Goal: Task Accomplishment & Management: Manage account settings

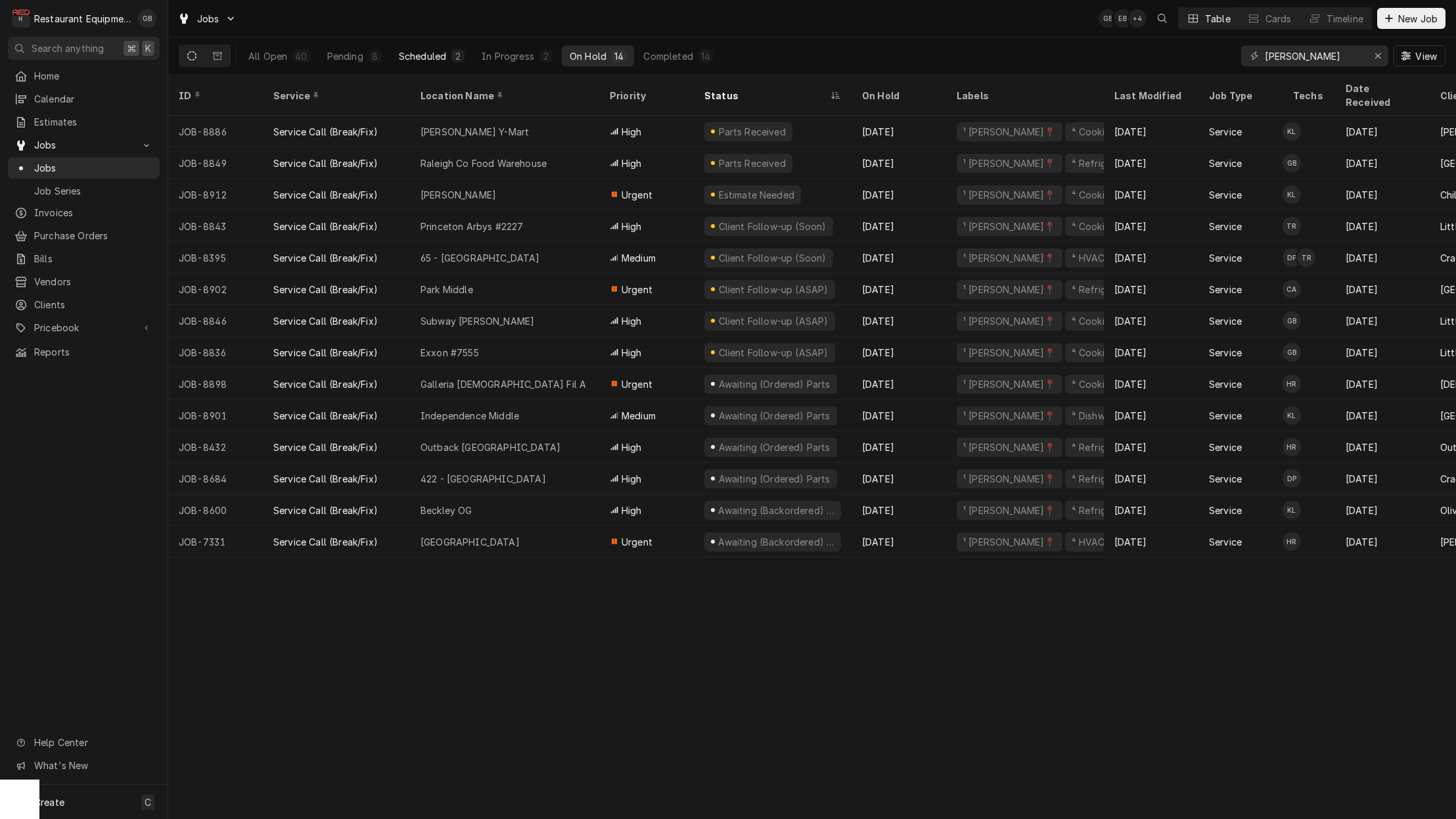
click at [422, 50] on div "Scheduled" at bounding box center [422, 56] width 48 height 14
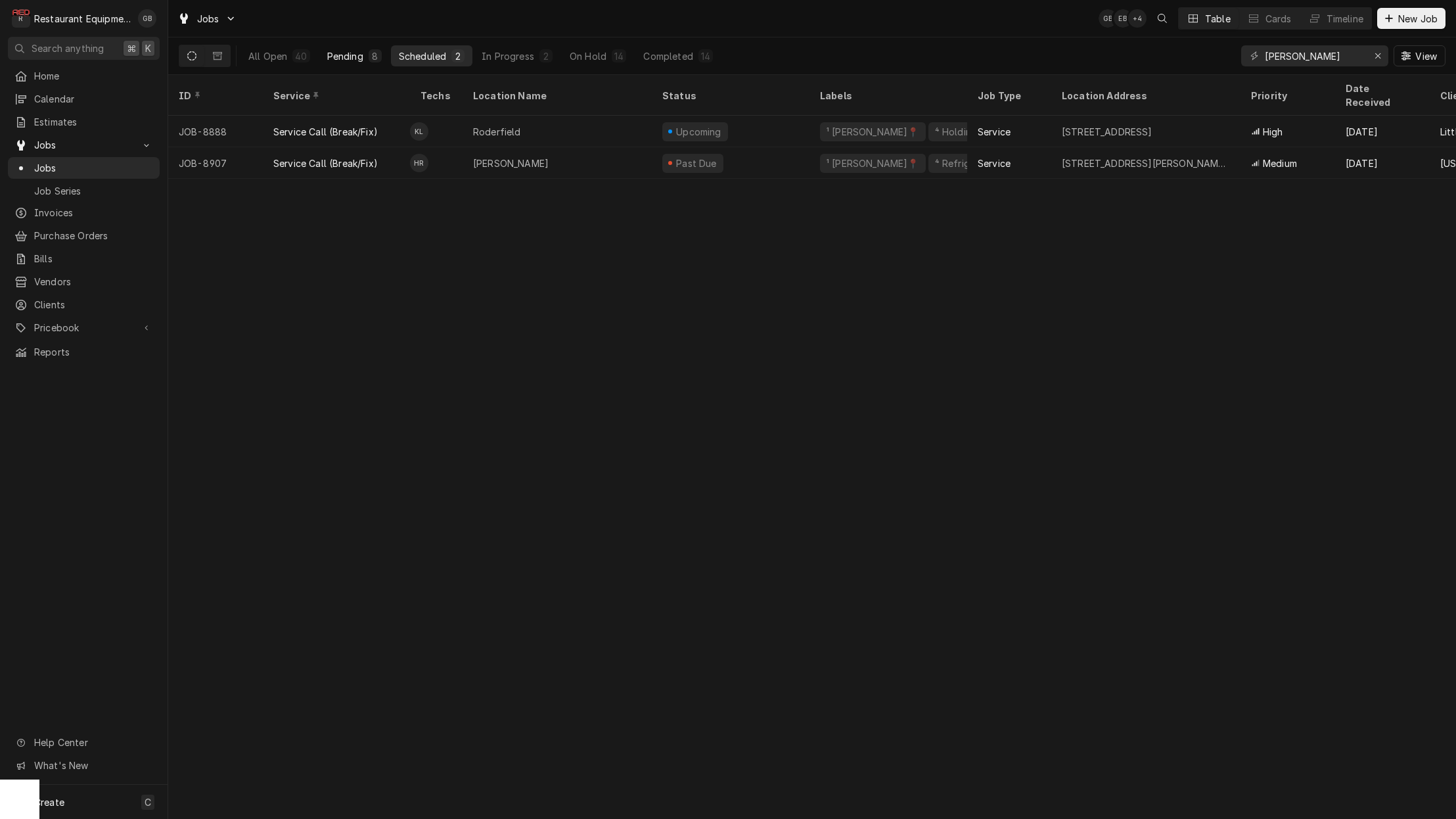
click at [344, 57] on div "Pending" at bounding box center [345, 56] width 36 height 14
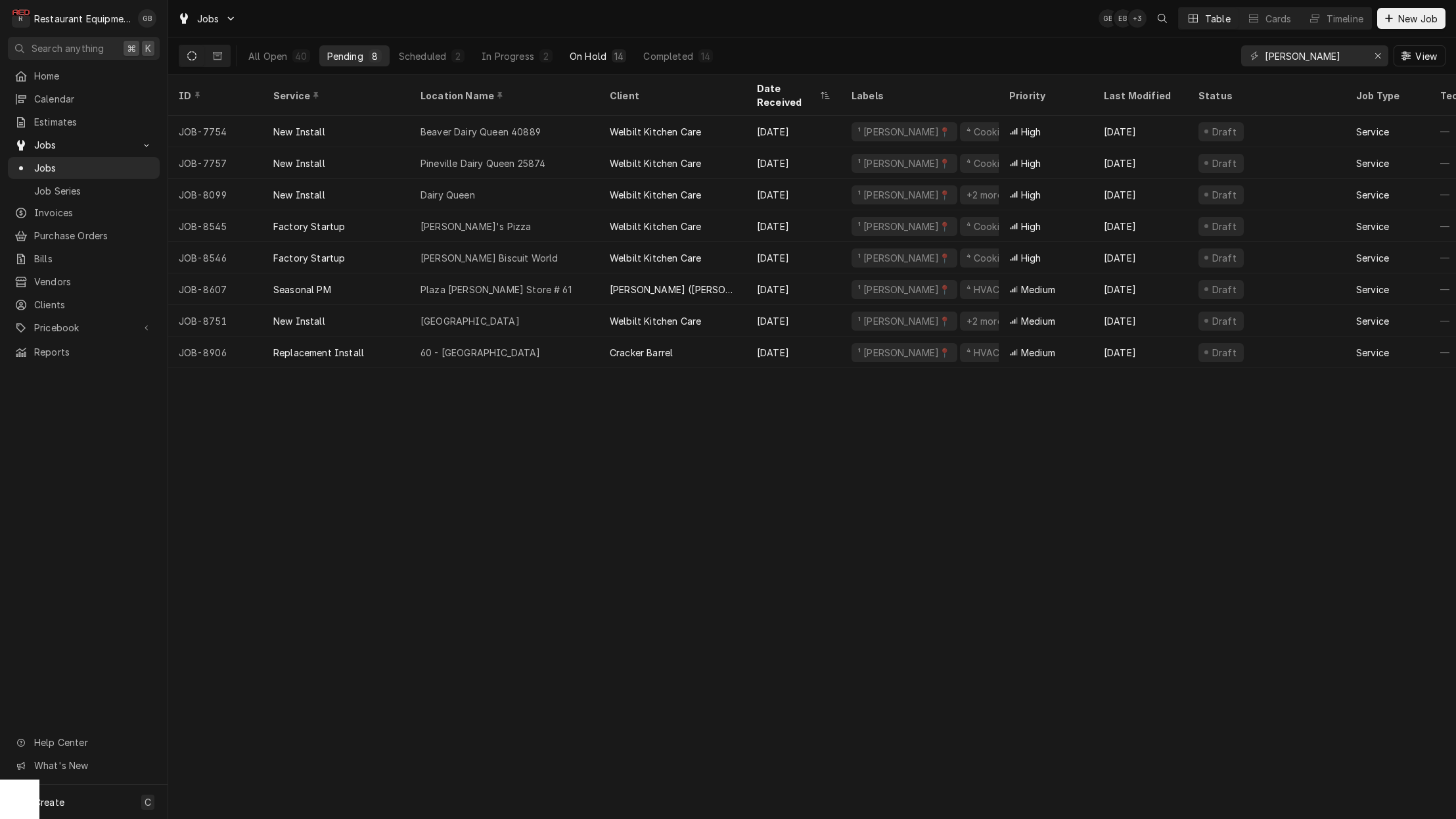
click at [598, 51] on div "On Hold" at bounding box center [589, 56] width 37 height 14
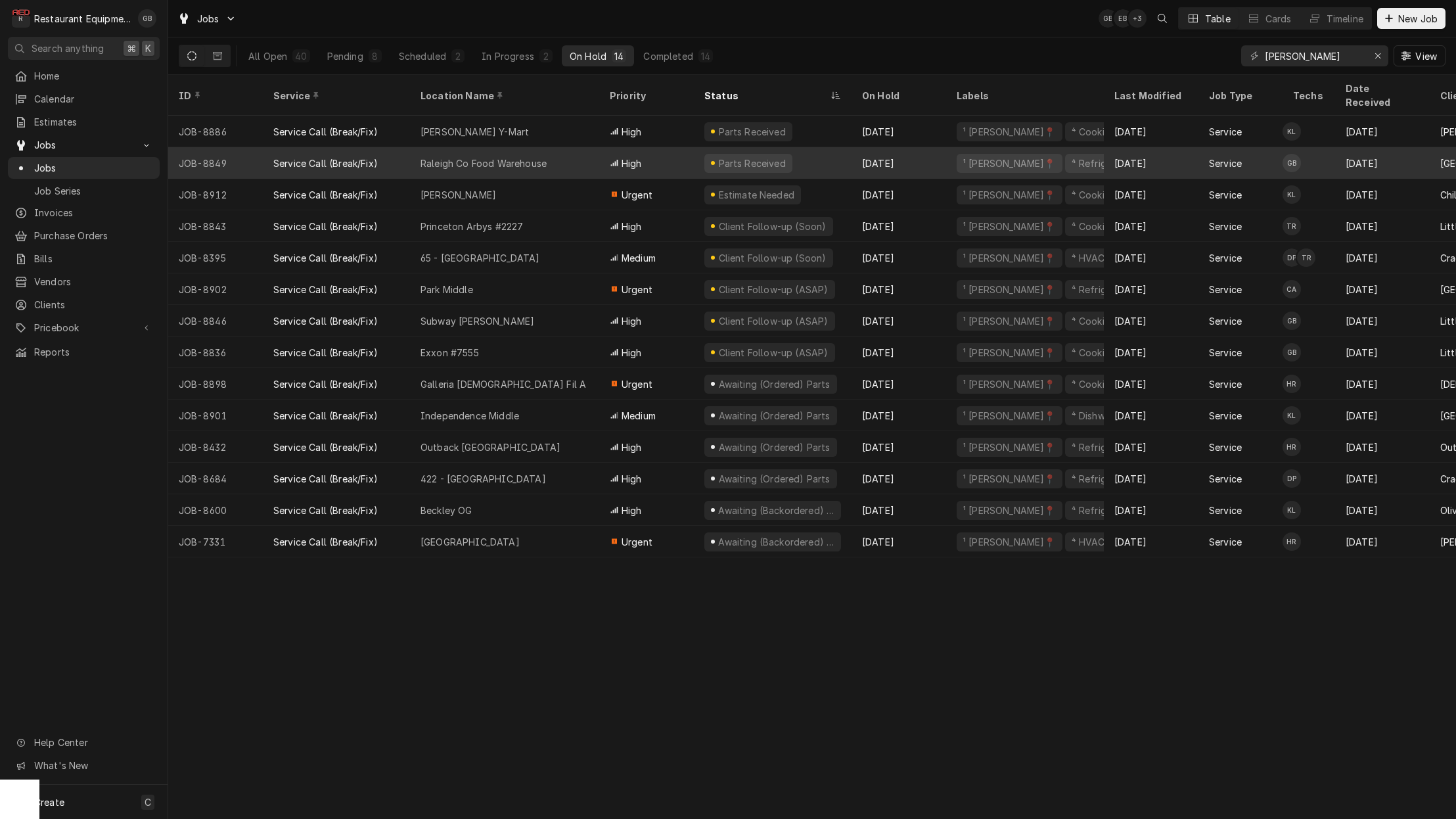
click at [485, 157] on div "Raleigh Co Food Warehouse" at bounding box center [484, 163] width 126 height 14
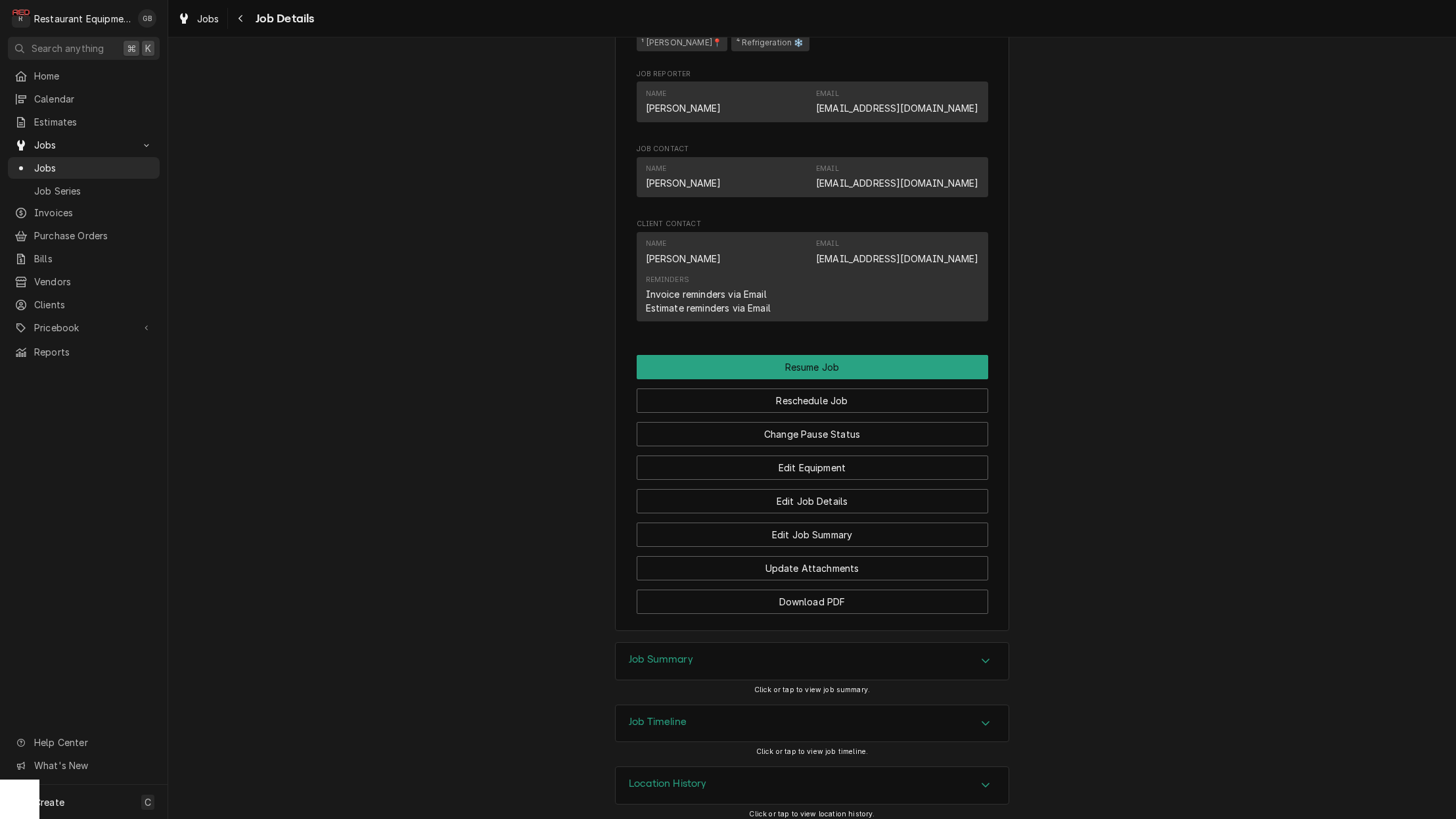
scroll to position [988, 0]
click at [850, 398] on button "Reschedule Job" at bounding box center [812, 401] width 351 height 24
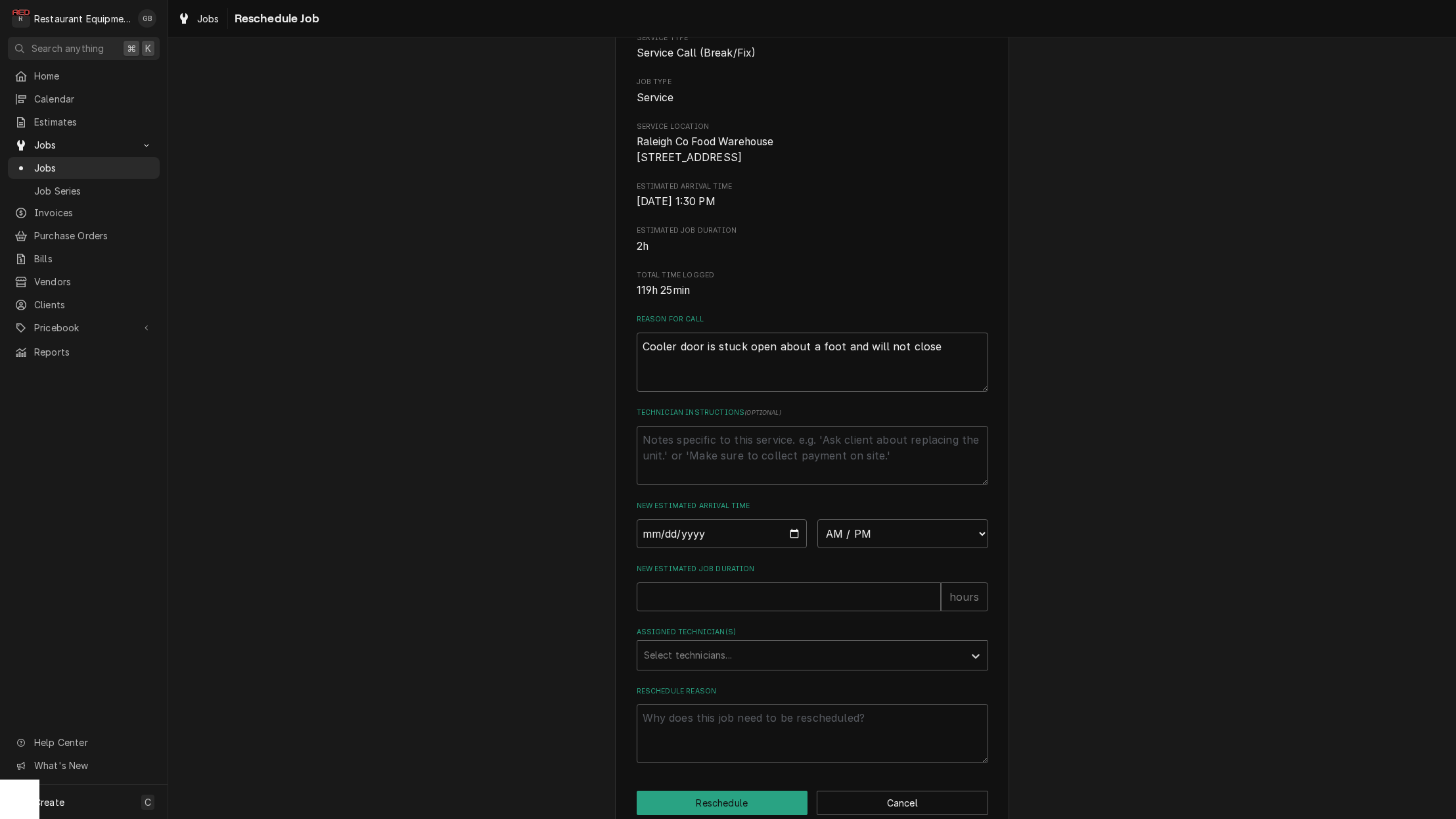
scroll to position [128, 0]
click at [680, 535] on input "Date" at bounding box center [723, 529] width 171 height 29
type input "2025-09-18"
type textarea "x"
select select "08:30:00"
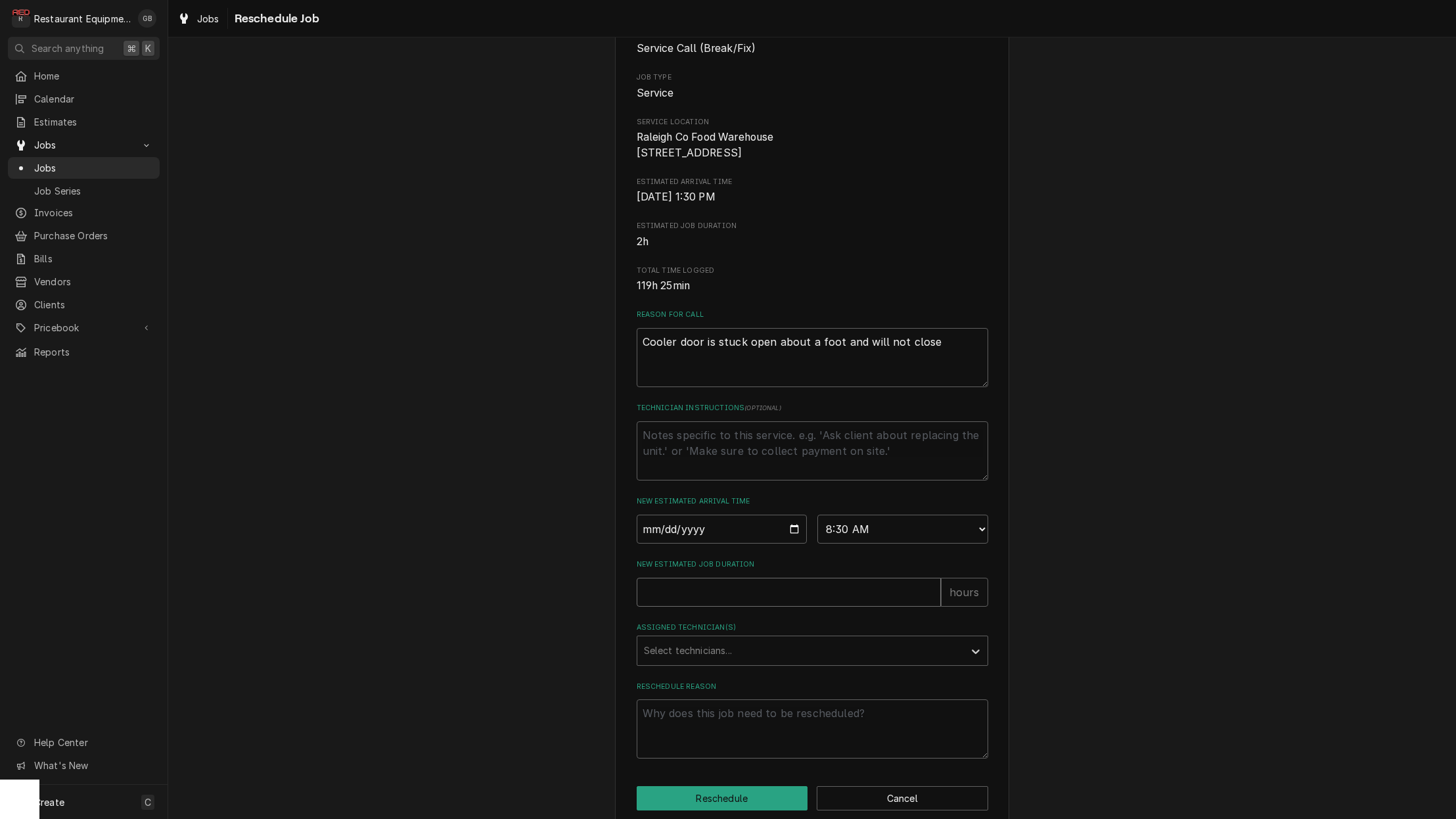
click at [687, 590] on input "New Estimated Job Duration" at bounding box center [789, 592] width 304 height 29
type textarea "x"
type input "2"
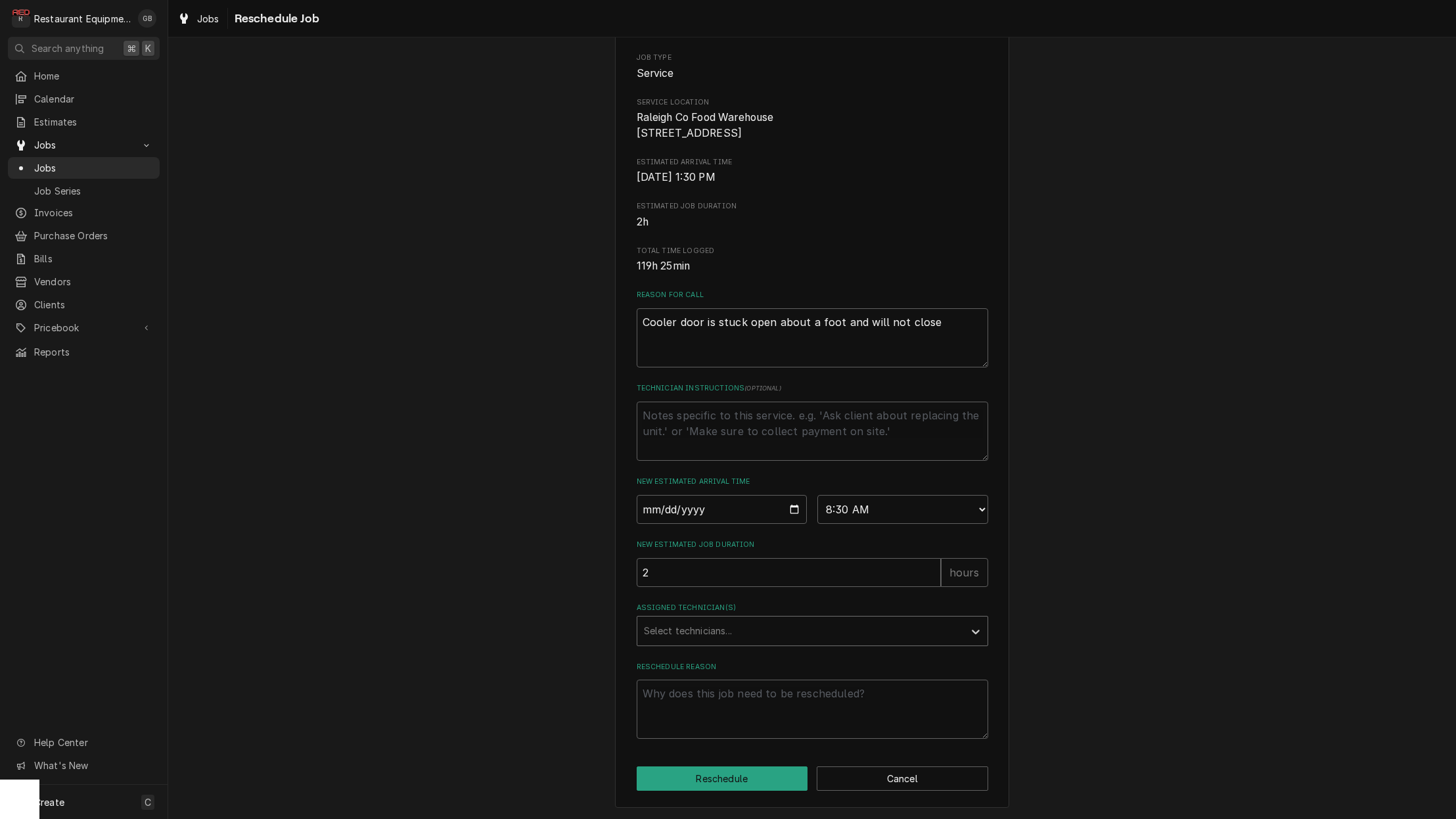
click at [770, 640] on div "Assigned Technician(s)" at bounding box center [800, 631] width 313 height 23
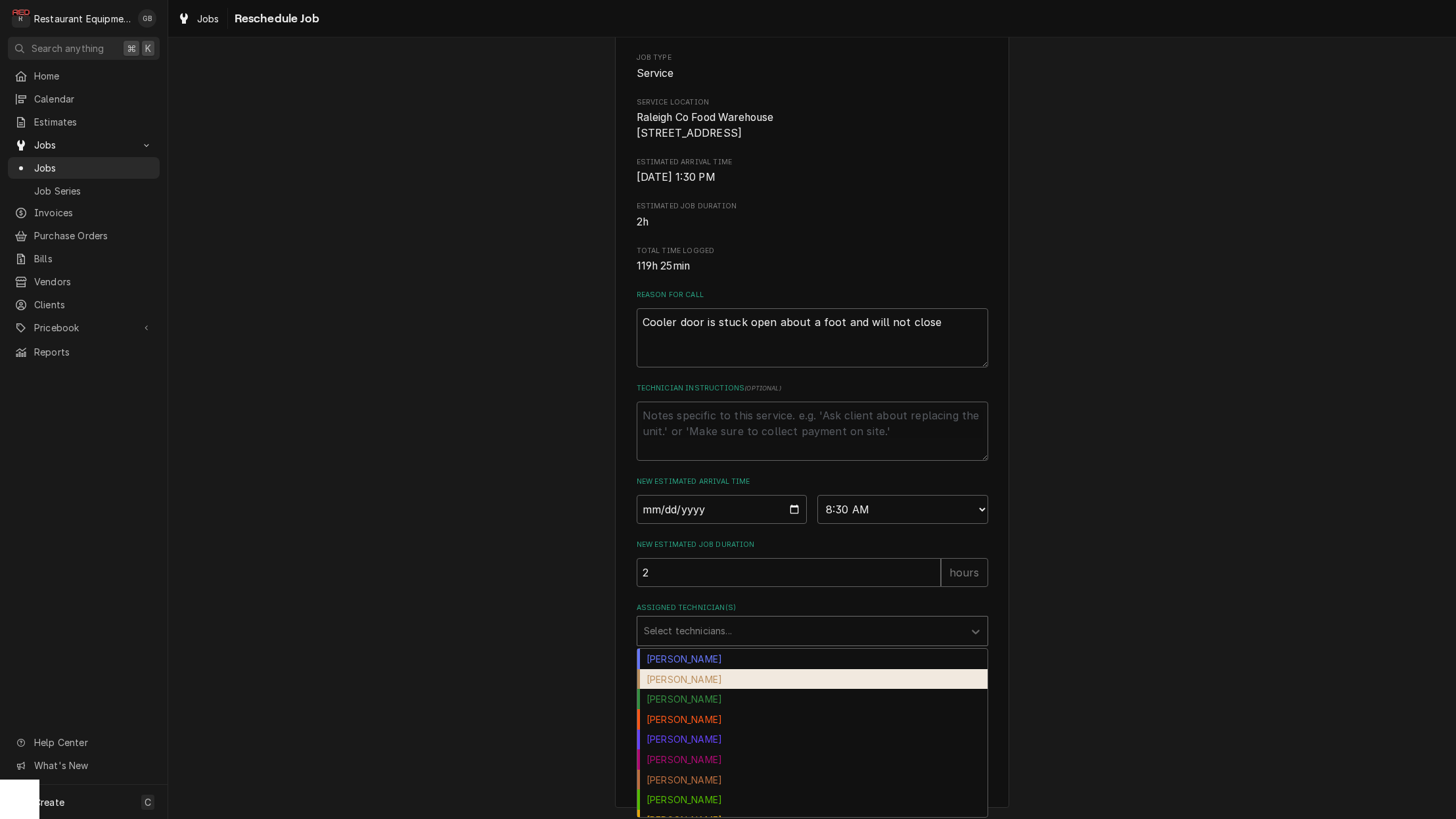
click at [756, 687] on div "[PERSON_NAME]" at bounding box center [812, 678] width 350 height 20
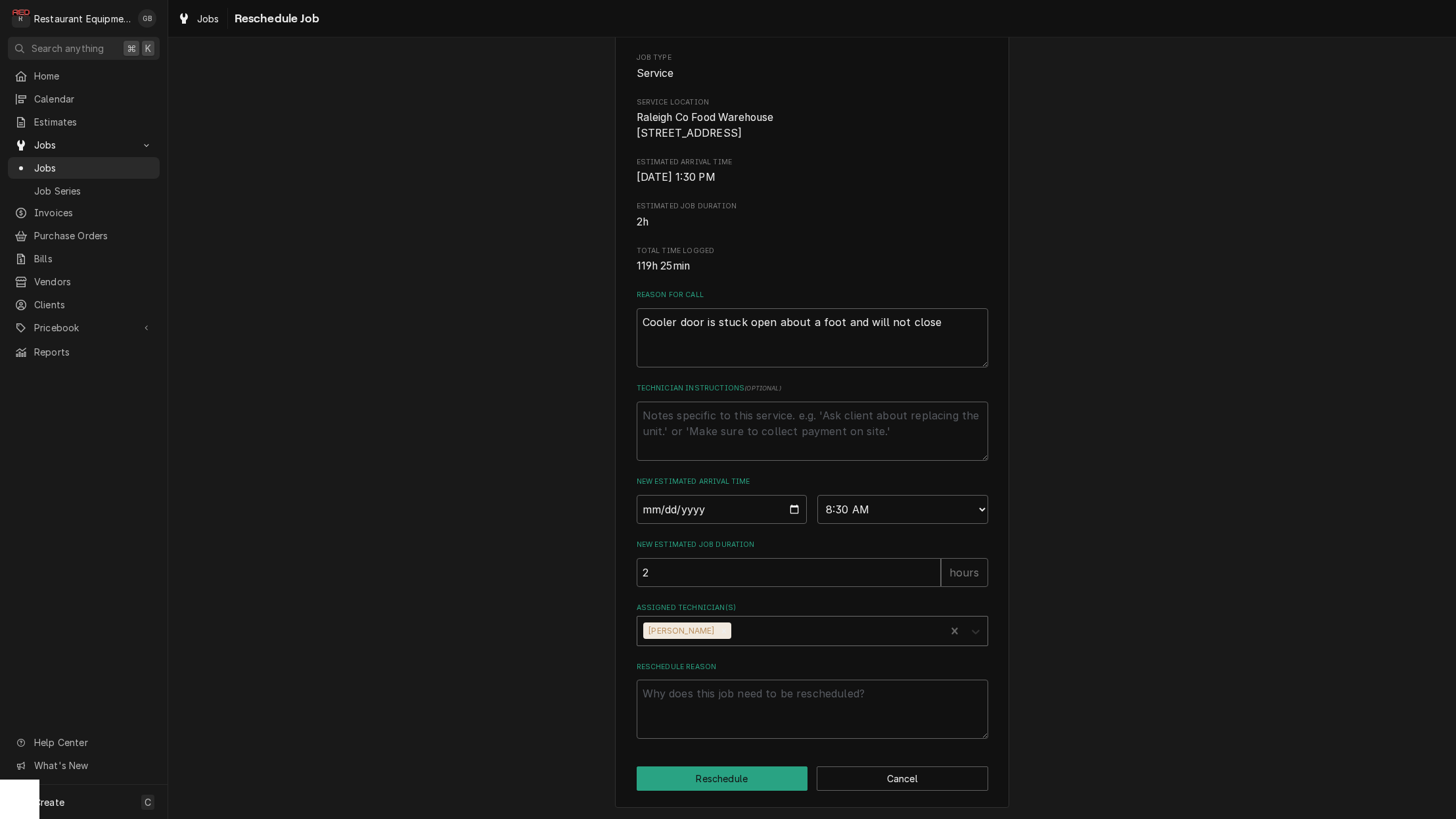
scroll to position [1, 0]
drag, startPoint x: 972, startPoint y: 641, endPoint x: 980, endPoint y: 644, distance: 8.5
click at [979, 643] on div "Assigned Technician(s)" at bounding box center [976, 630] width 23 height 25
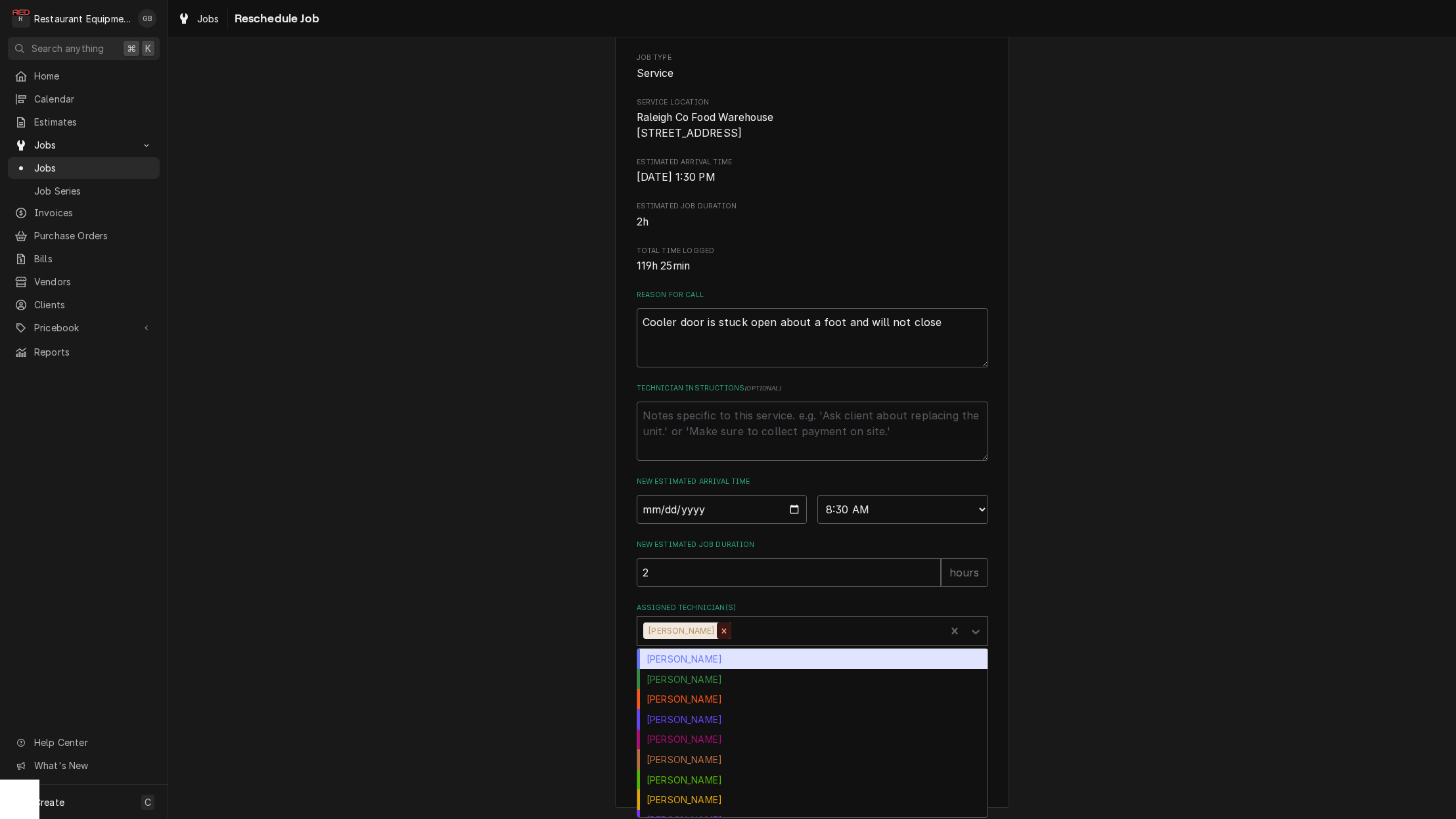
click at [717, 636] on div "Remove Chuck Almond" at bounding box center [724, 631] width 15 height 17
type textarea "x"
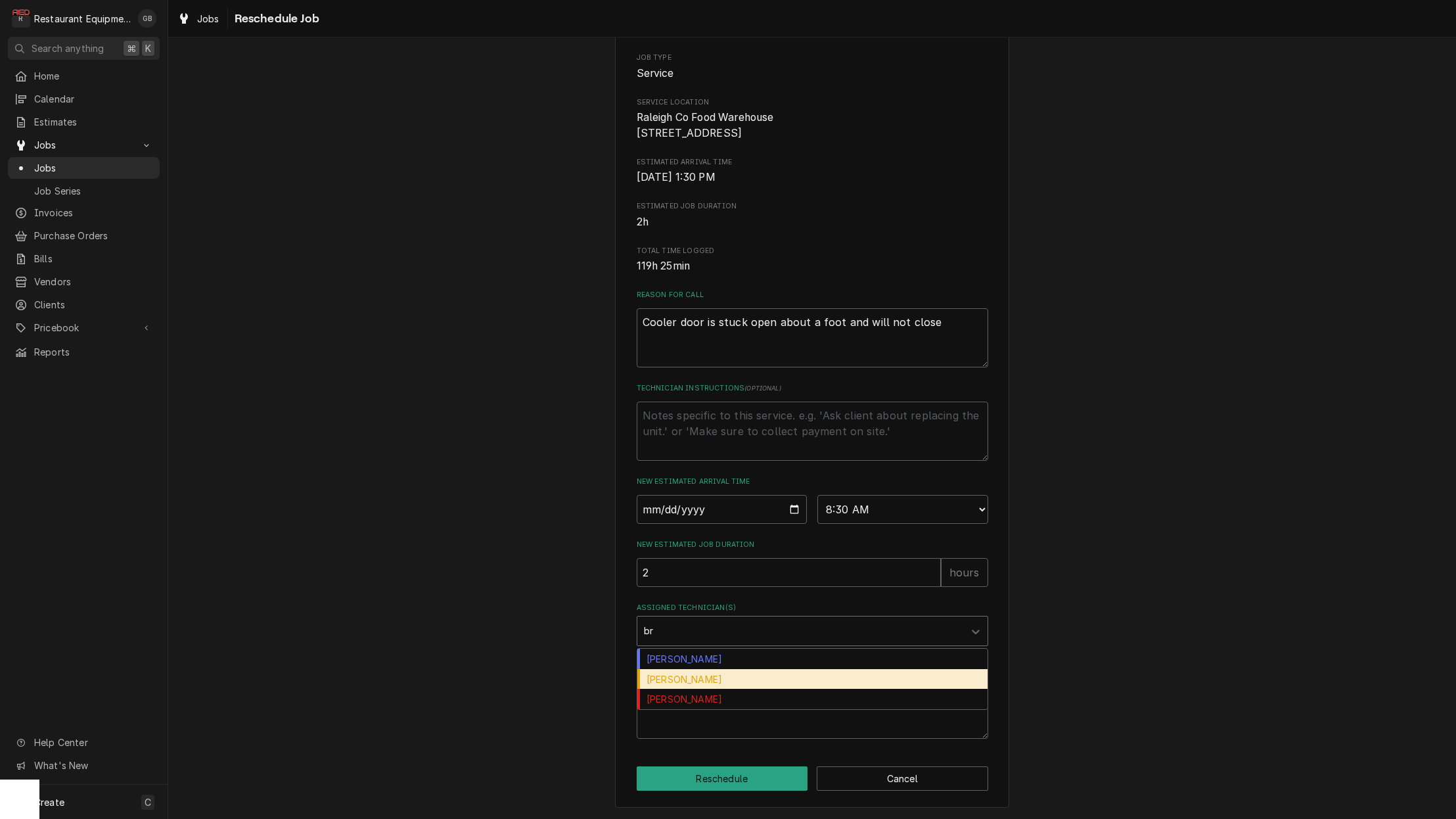
type input "b"
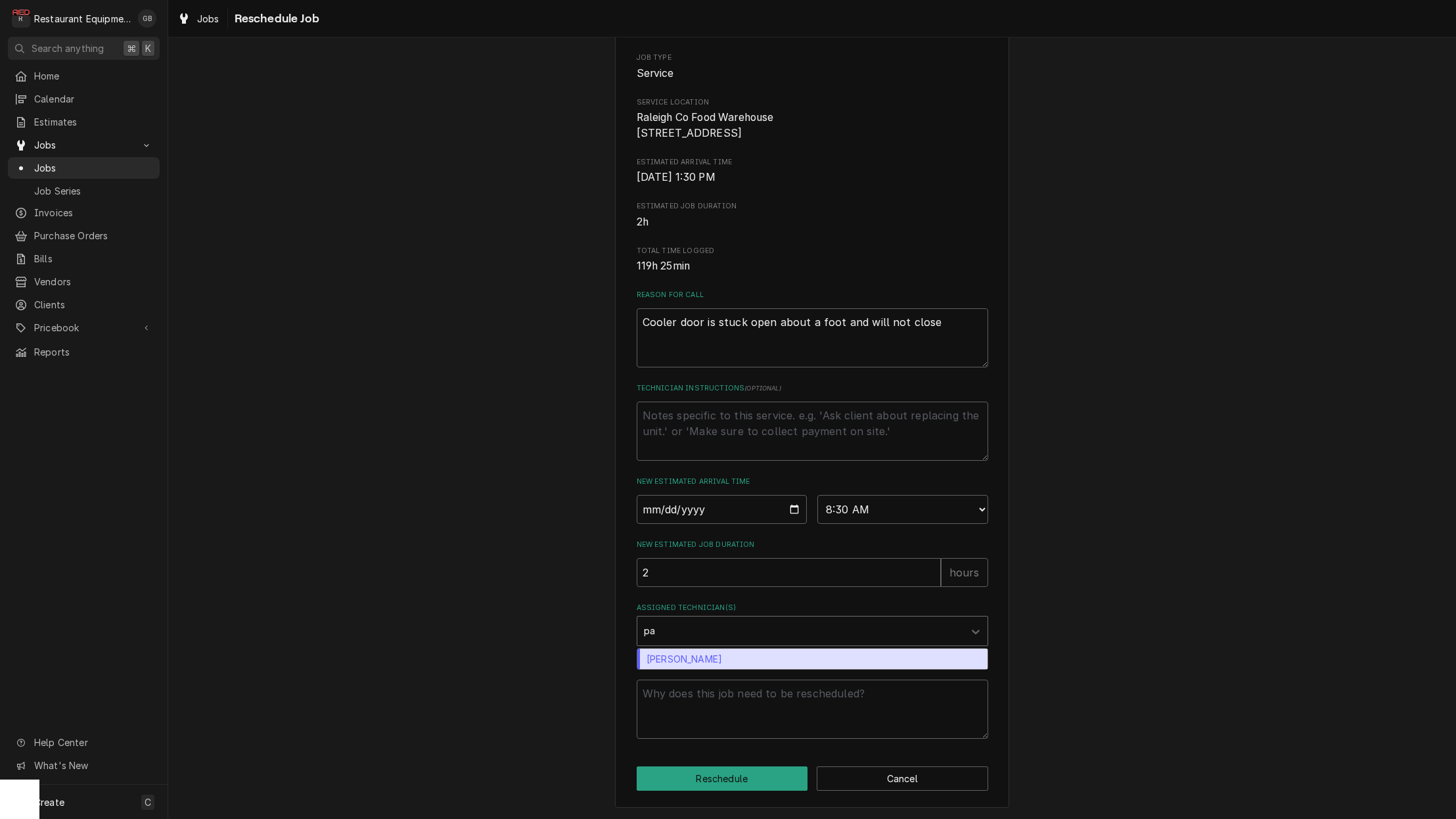
type input "pax"
click at [718, 654] on div "Paxton Turner" at bounding box center [812, 658] width 350 height 20
type textarea "x"
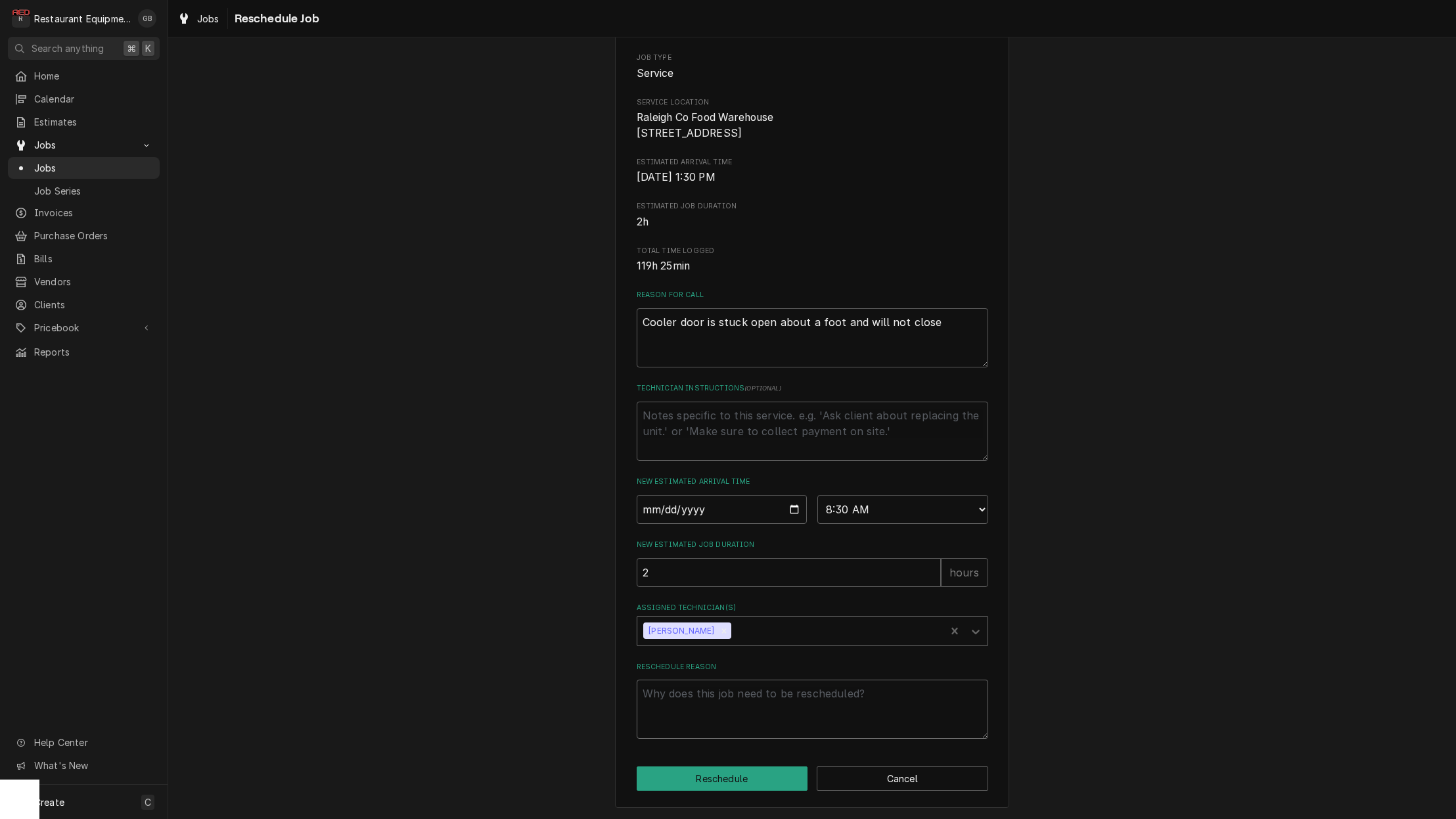
click at [701, 708] on textarea "Reschedule Reason" at bounding box center [812, 708] width 351 height 59
type textarea "x"
type textarea "d"
type textarea "x"
type textarea "do"
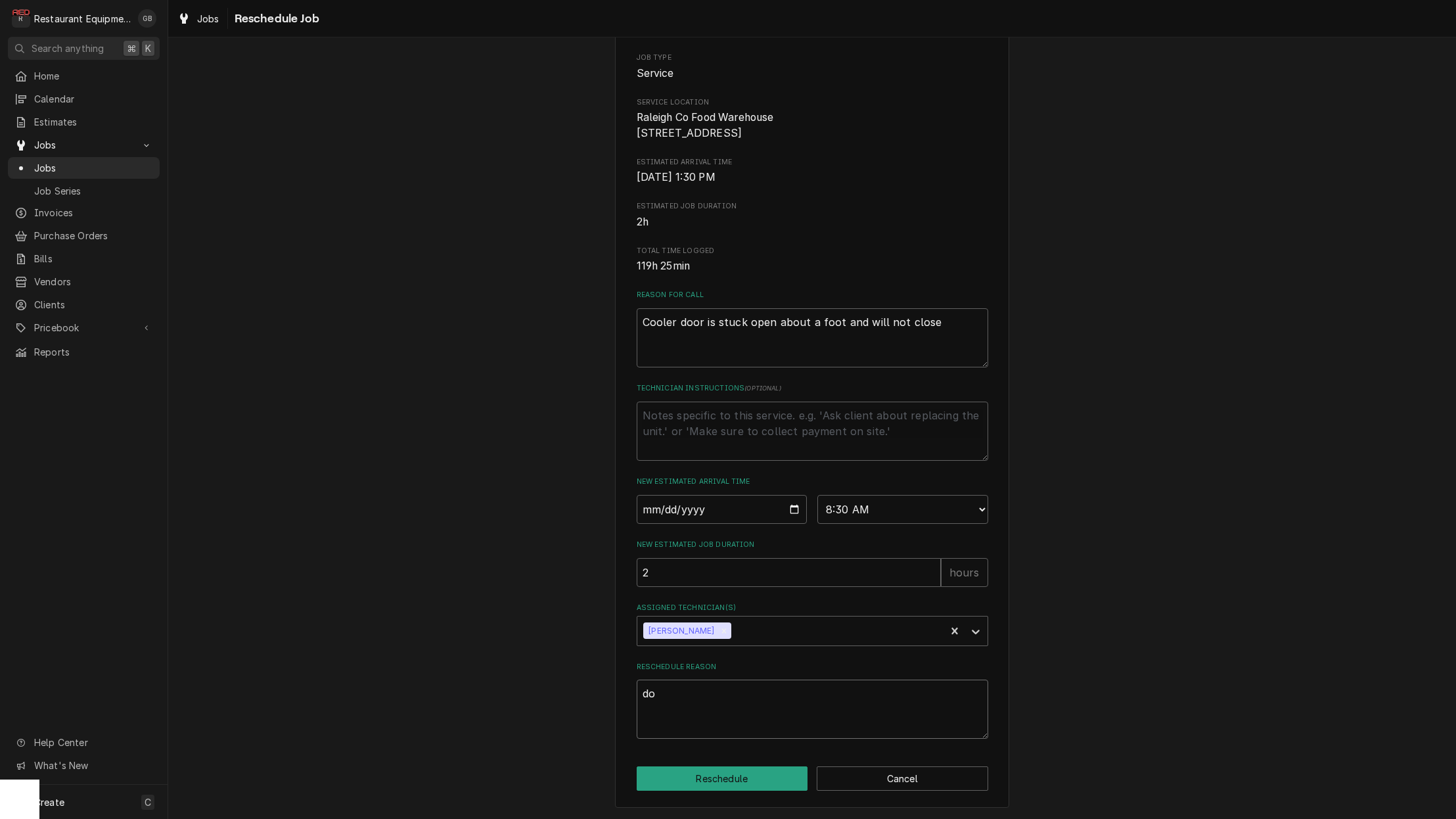
type textarea "x"
type textarea "doo"
type textarea "x"
type textarea "door"
type textarea "x"
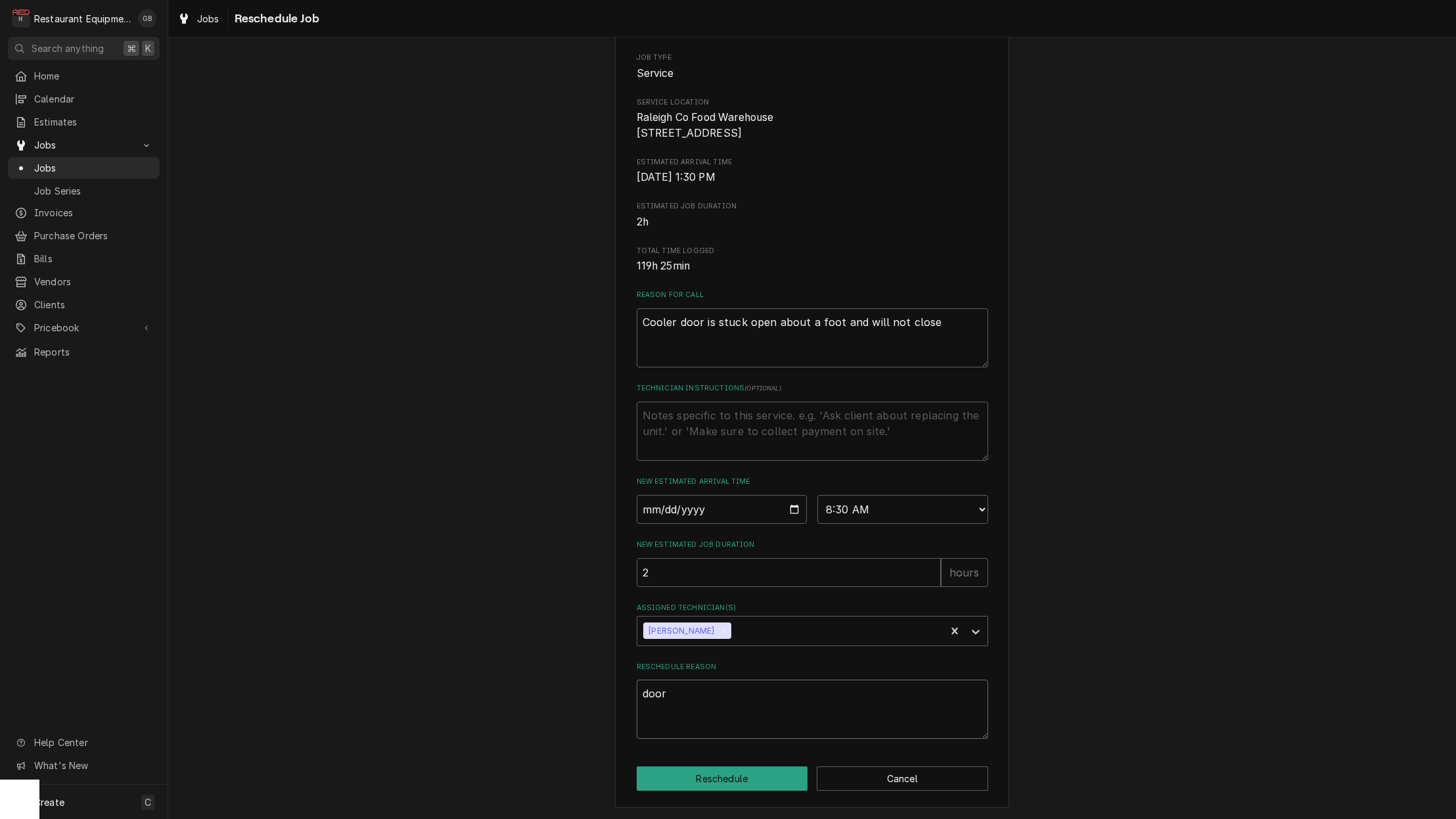
type textarea "door"
type textarea "x"
type textarea "door c"
type textarea "x"
type textarea "door co"
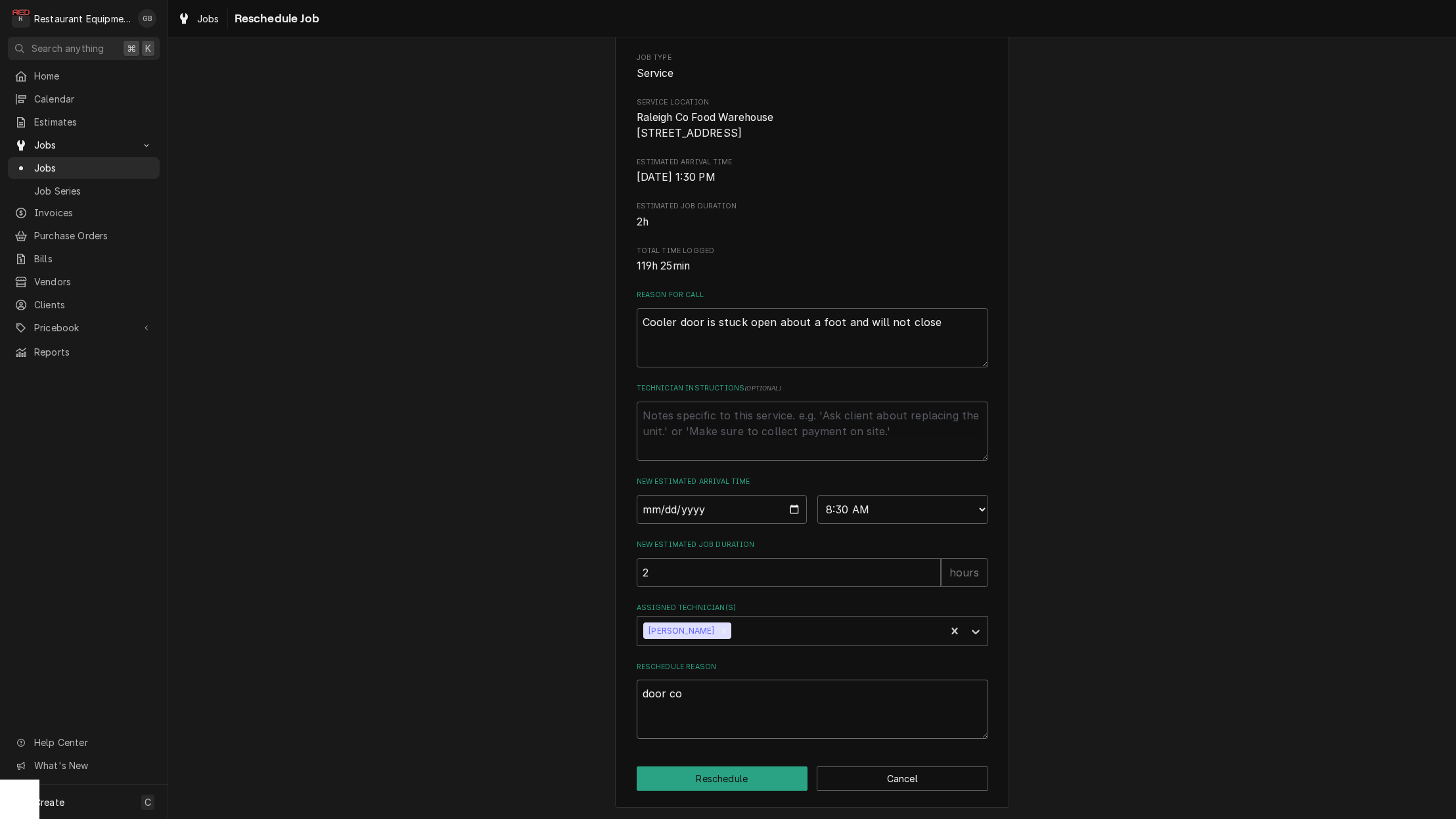
type textarea "x"
type textarea "door cor"
type textarea "x"
type textarea "door corr"
type textarea "x"
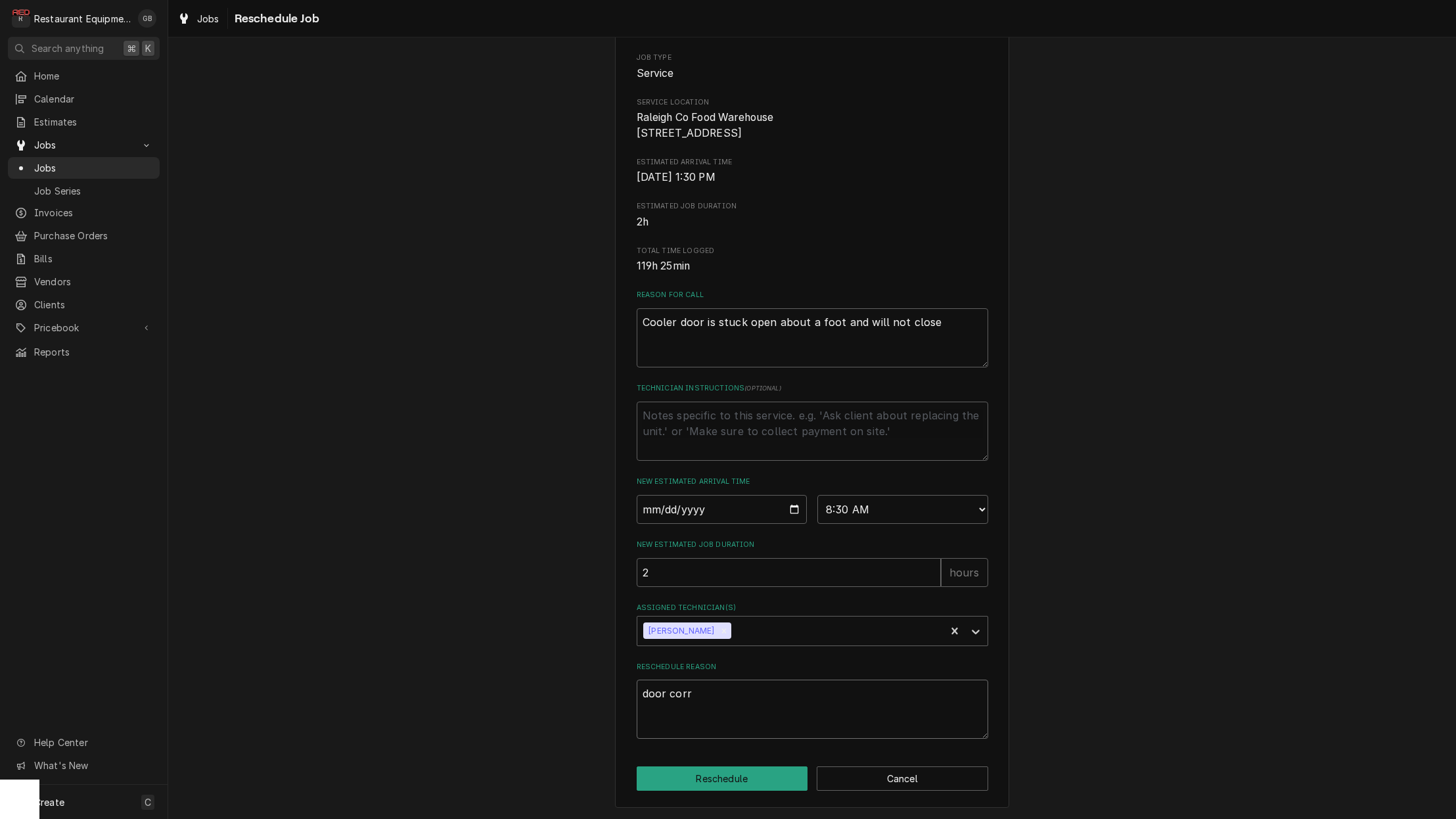
type textarea "door corre"
type textarea "x"
type textarea "door correc"
type textarea "x"
type textarea "door correct"
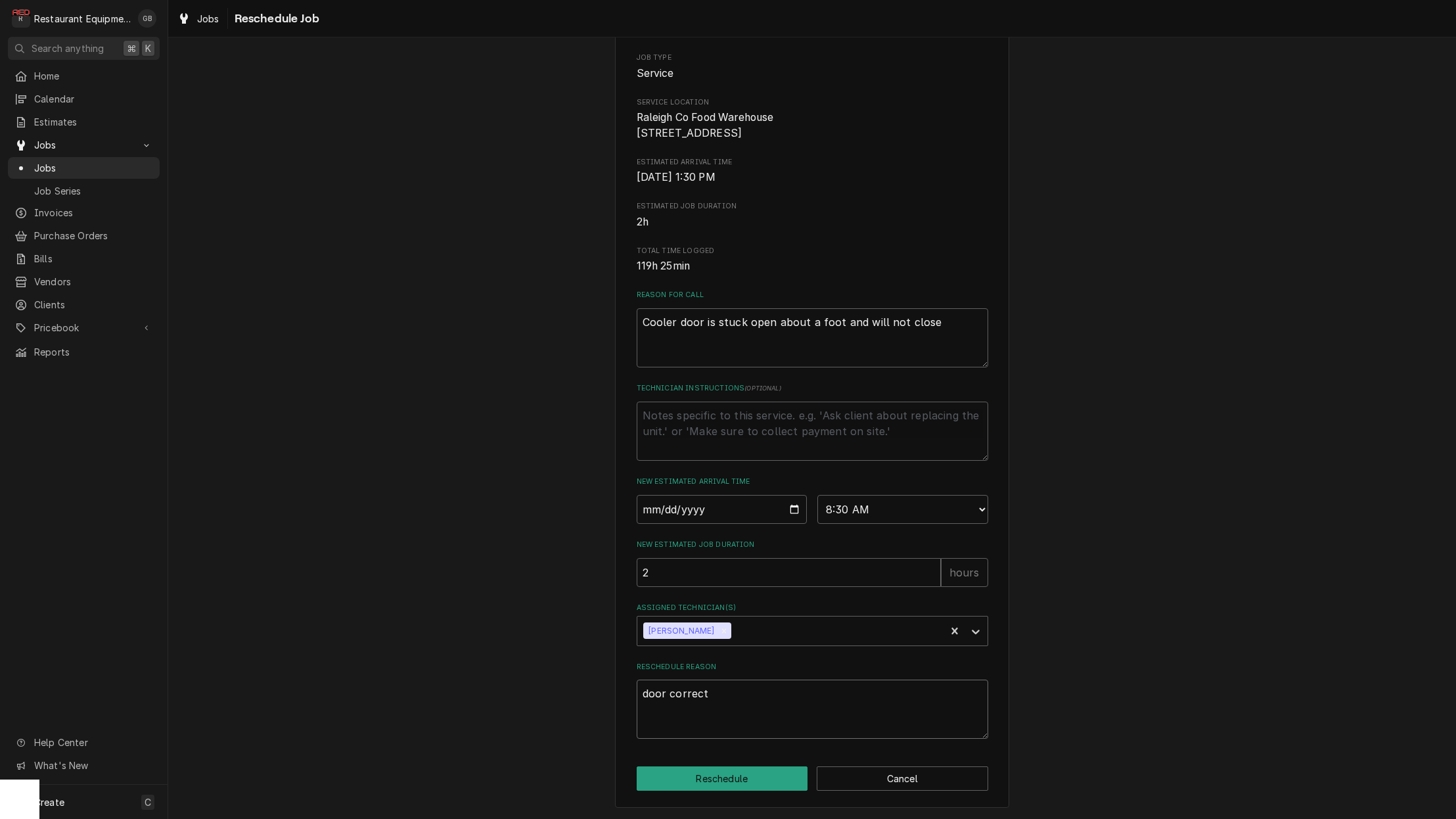
type textarea "x"
type textarea "door correct"
type textarea "x"
type textarea "door correct i"
type textarea "x"
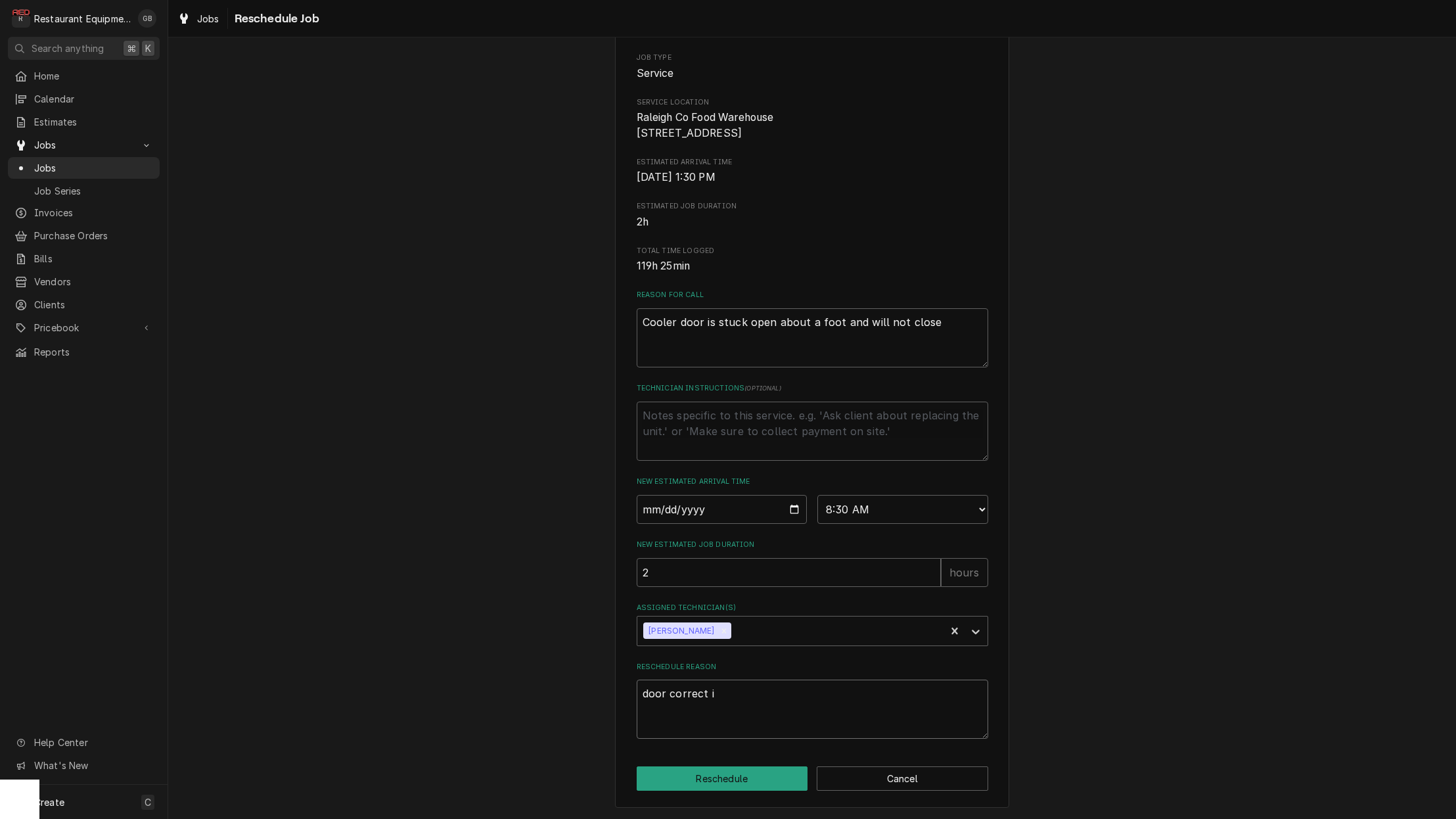
type textarea "door correct io"
type textarea "x"
type textarea "door correct ion"
type textarea "x"
type textarea "door correct ion"
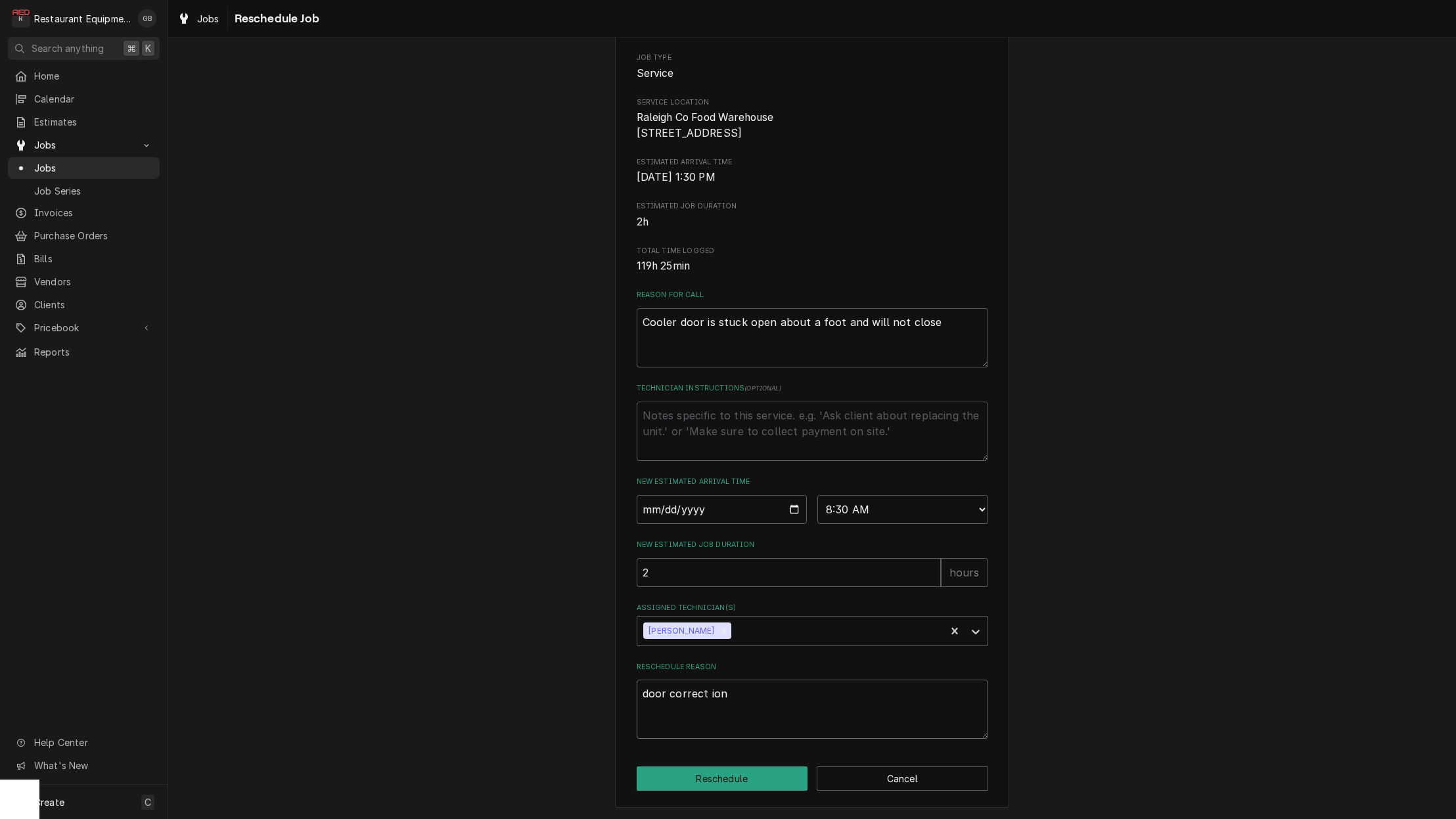
type textarea "x"
type textarea "door correct ion"
type textarea "x"
type textarea "door correct io"
type textarea "x"
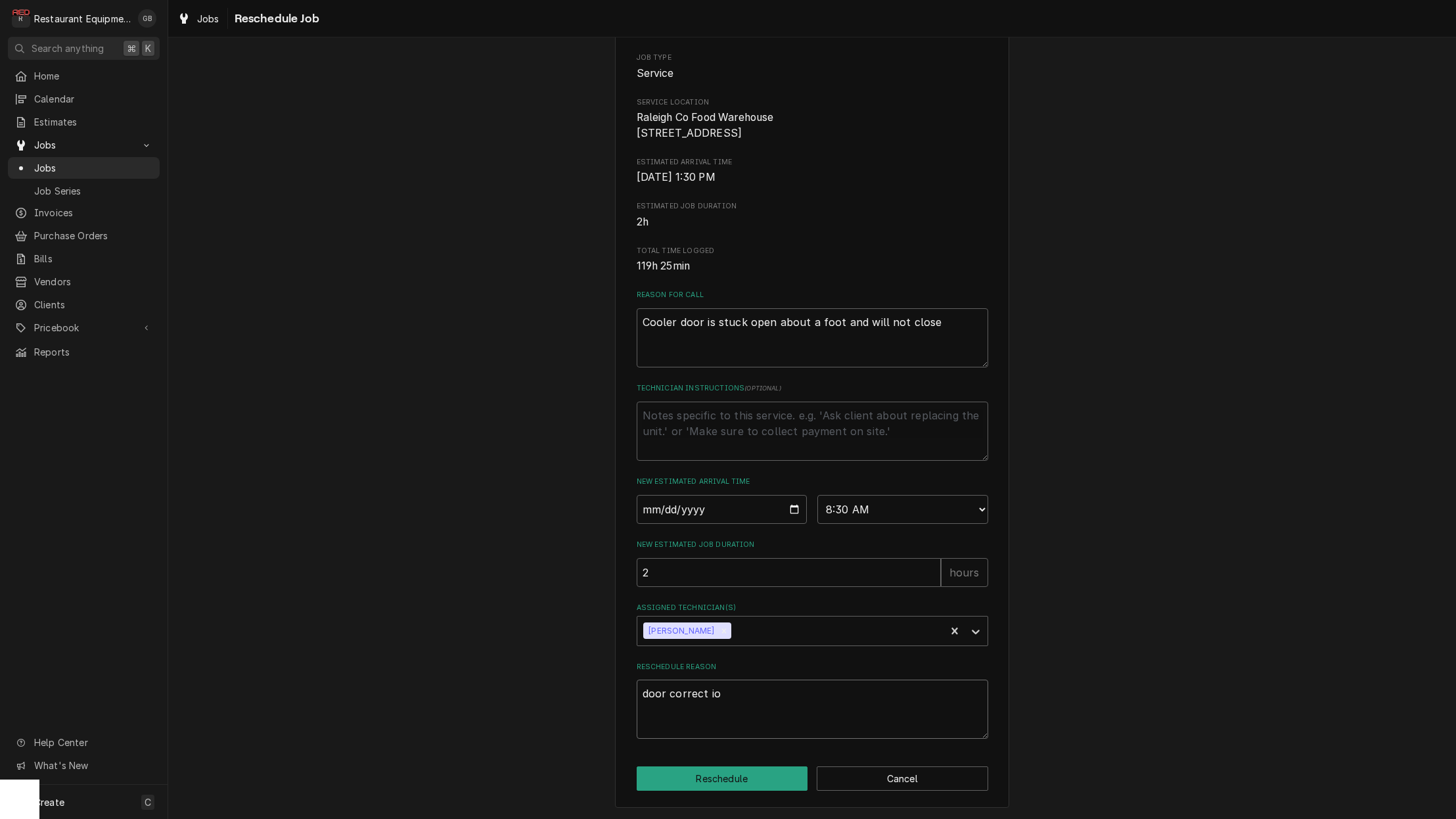
type textarea "door correct i"
type textarea "x"
type textarea "door correct"
type textarea "x"
type textarea "door correct"
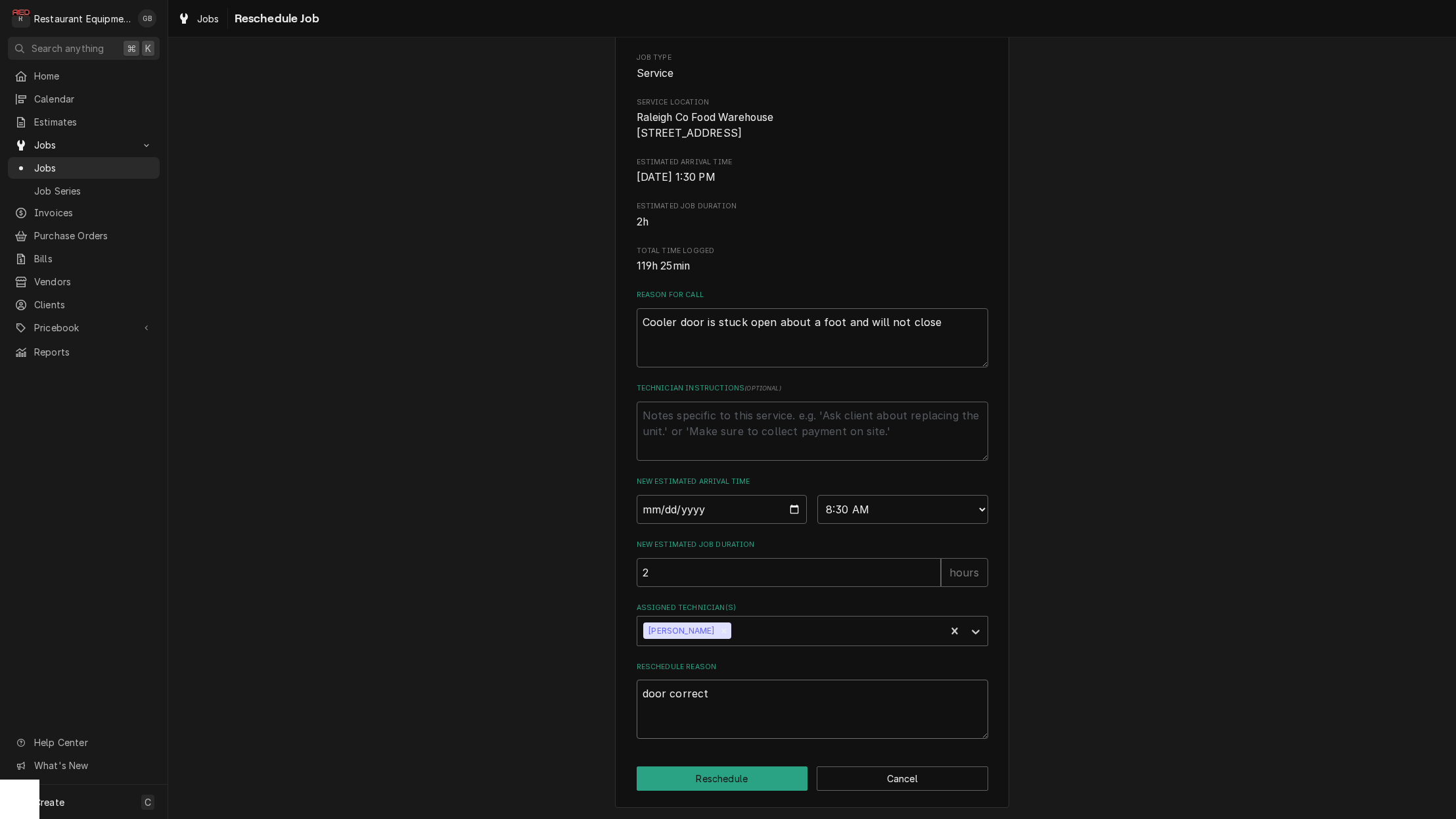
type textarea "x"
type textarea "door correcti"
type textarea "x"
type textarea "door correctio"
type textarea "x"
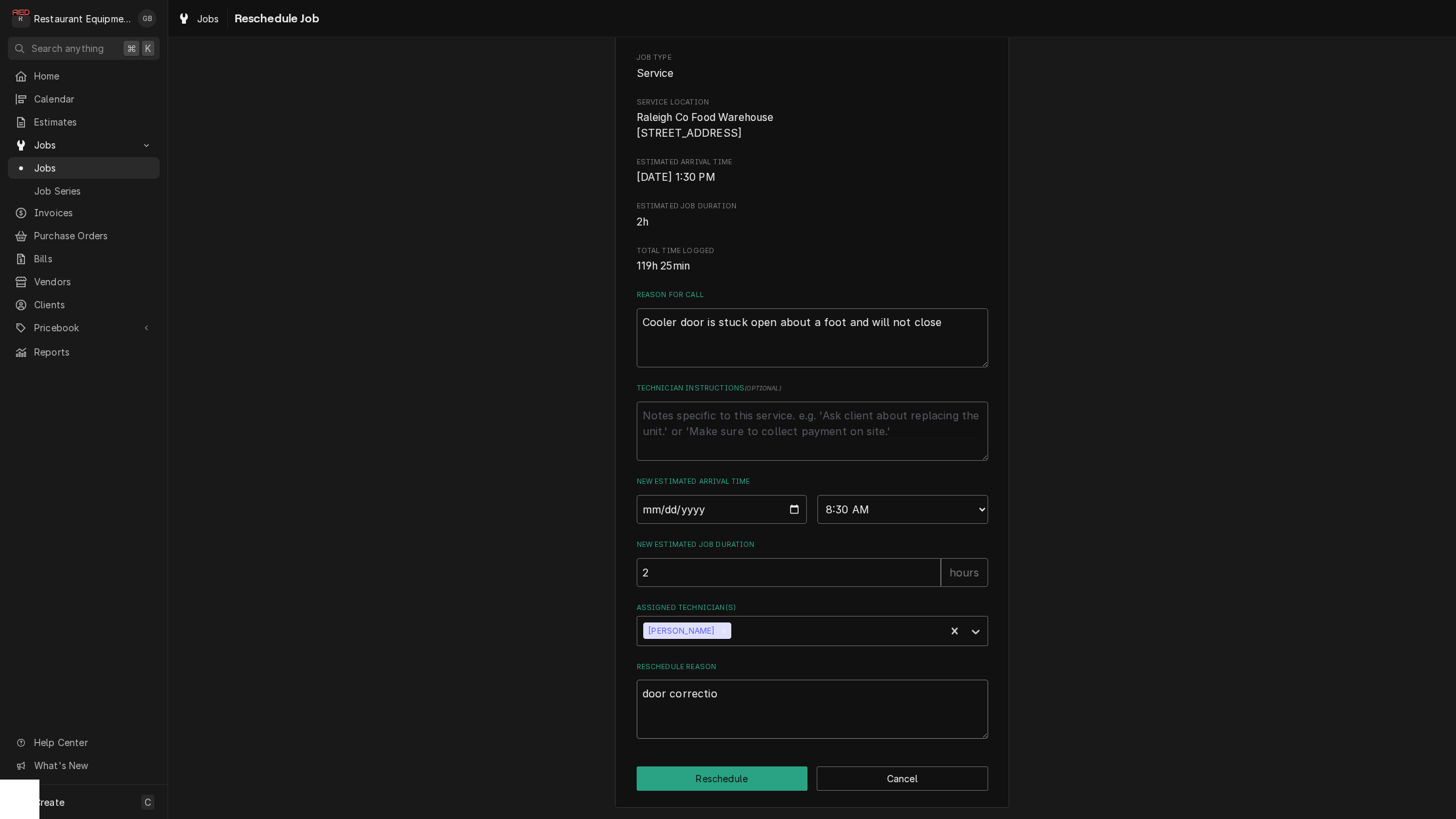
type textarea "door correction"
type textarea "x"
type textarea "door correction"
click at [760, 780] on button "Reschedule" at bounding box center [723, 779] width 171 height 24
type textarea "x"
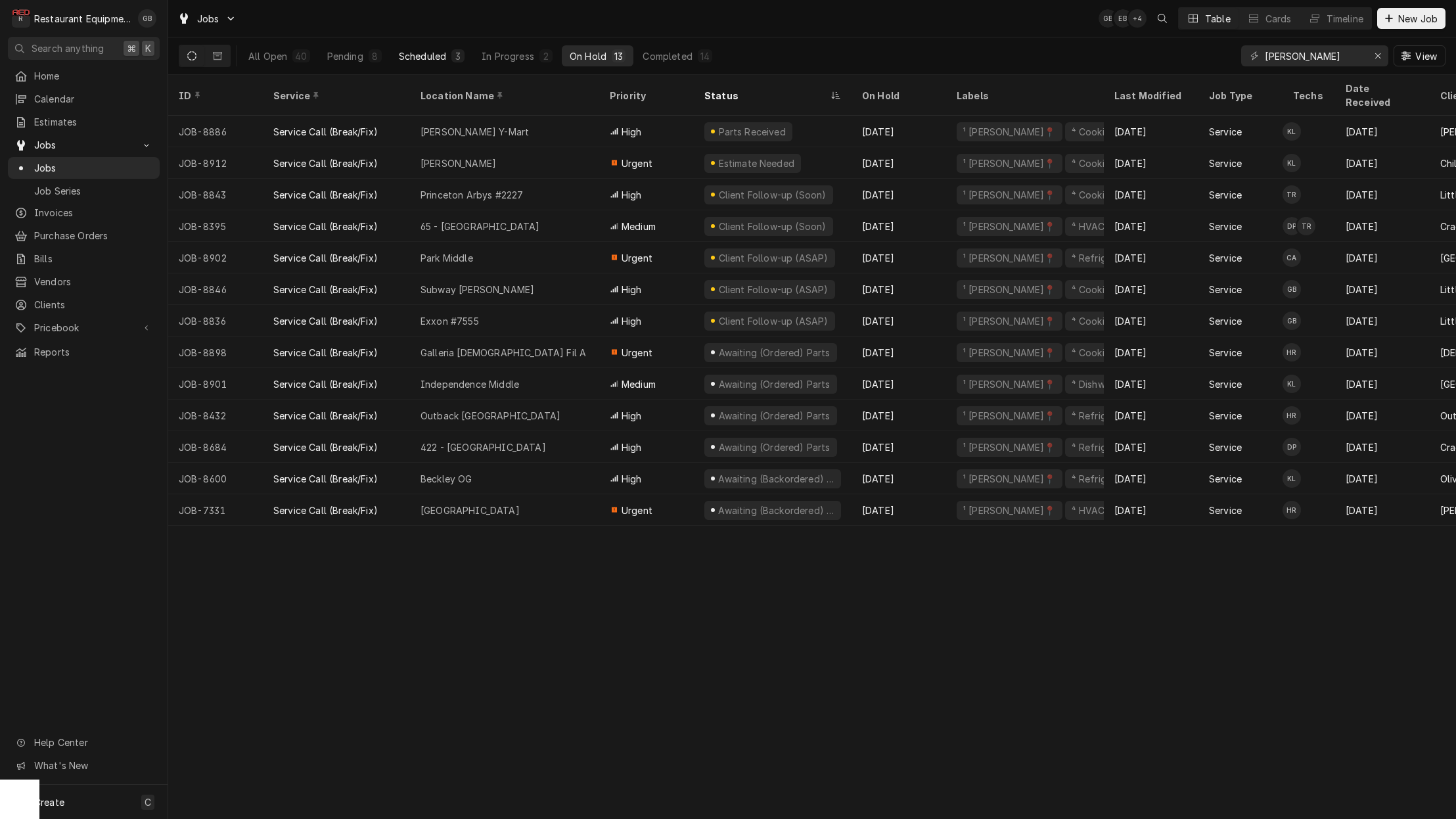
click at [441, 53] on div "Scheduled" at bounding box center [422, 56] width 48 height 14
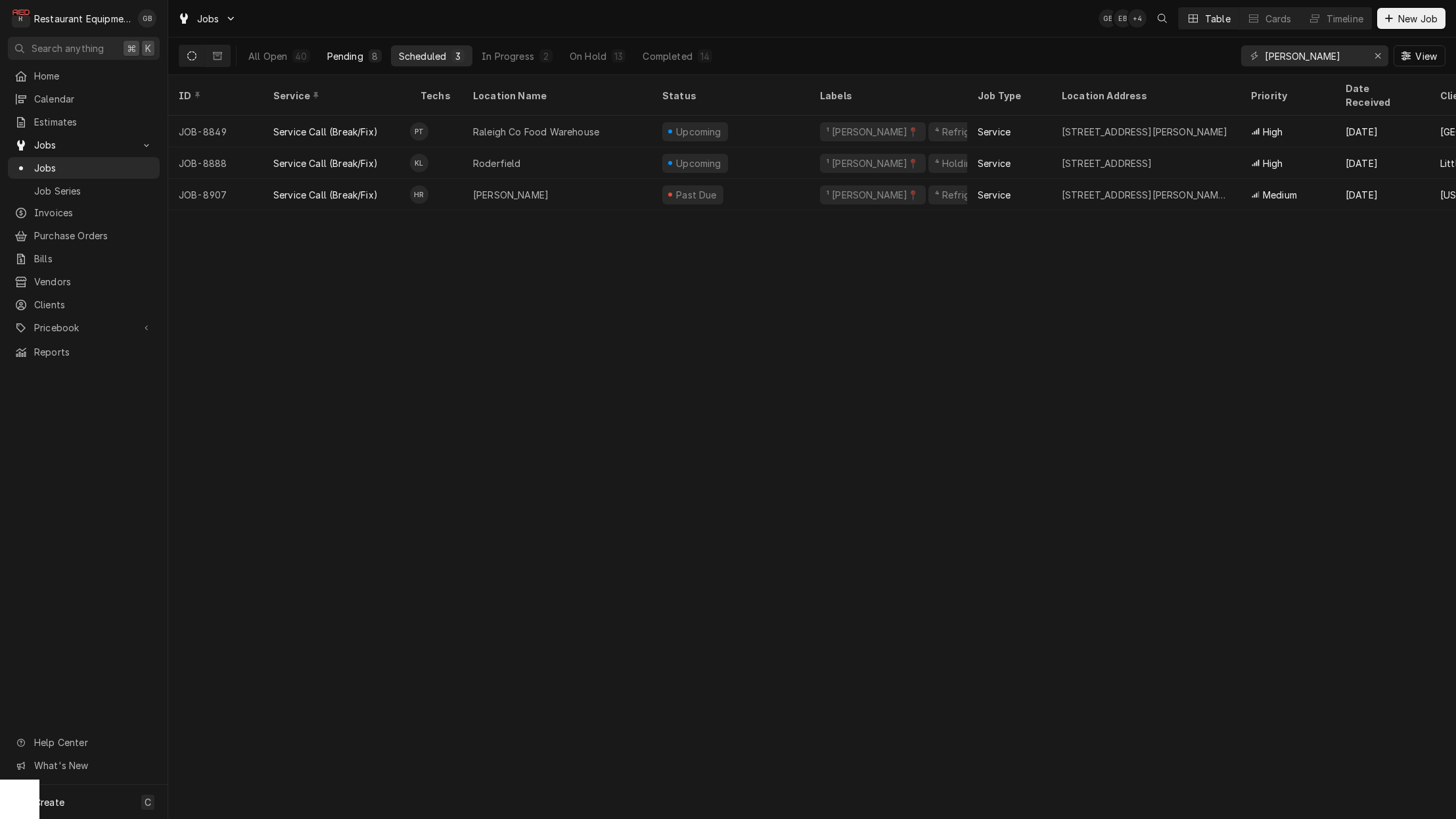
click at [362, 48] on button "Pending 8" at bounding box center [354, 56] width 70 height 21
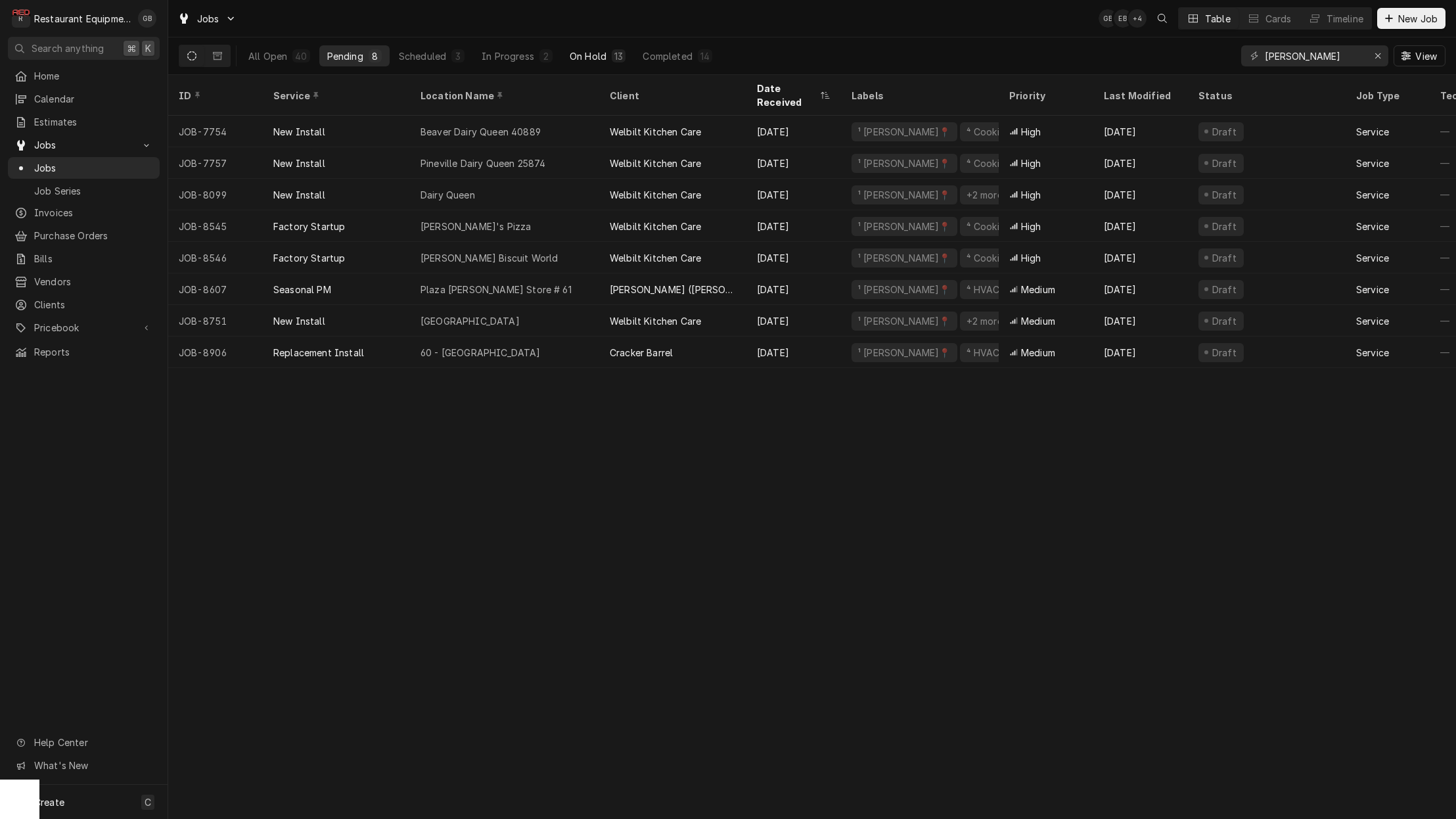
click at [612, 58] on div "13" at bounding box center [619, 56] width 14 height 13
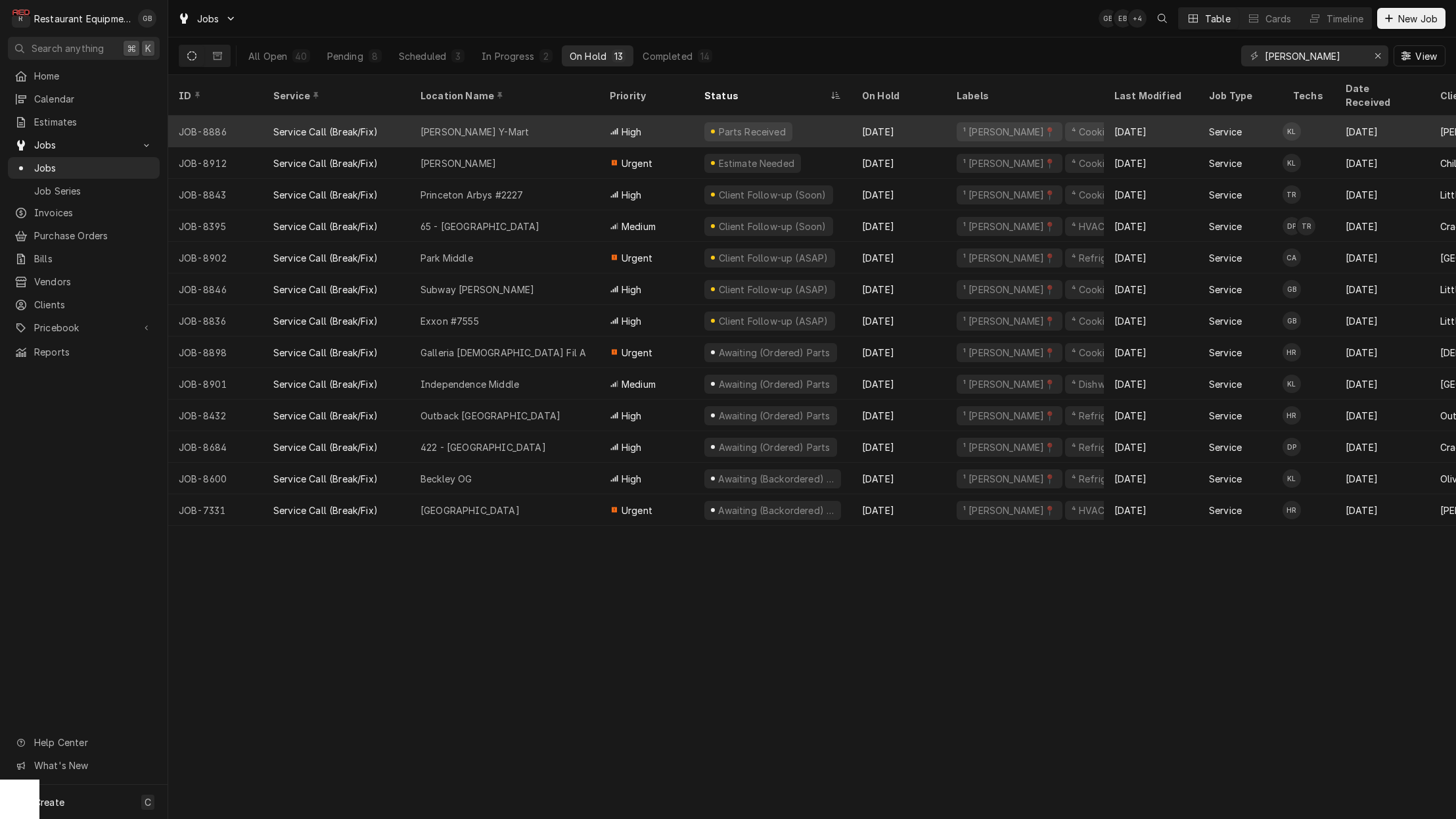
click at [485, 125] on div "Leslie's Y-Mart" at bounding box center [475, 132] width 108 height 14
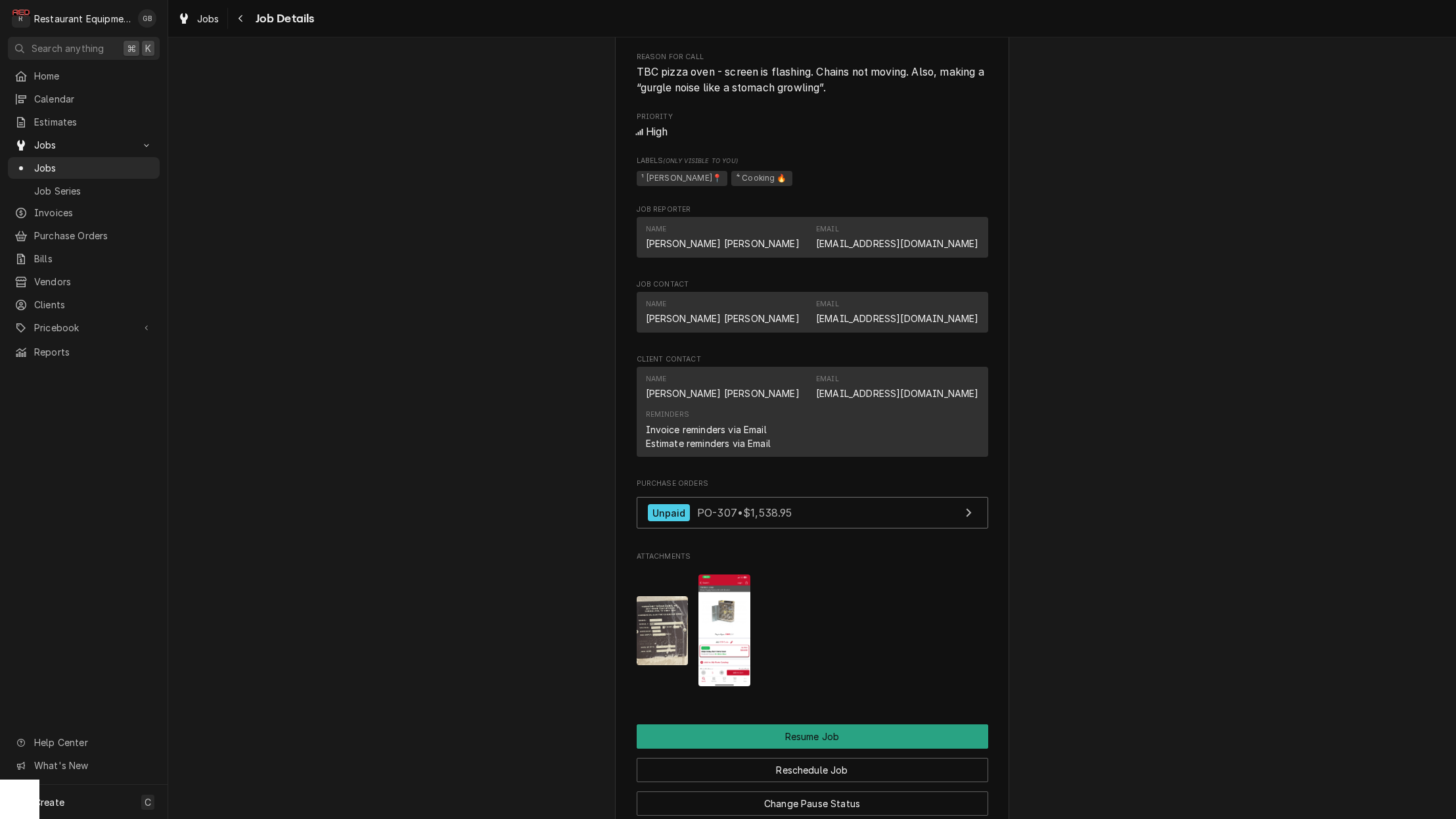
scroll to position [893, 0]
click at [742, 605] on img "Attachments" at bounding box center [724, 629] width 52 height 111
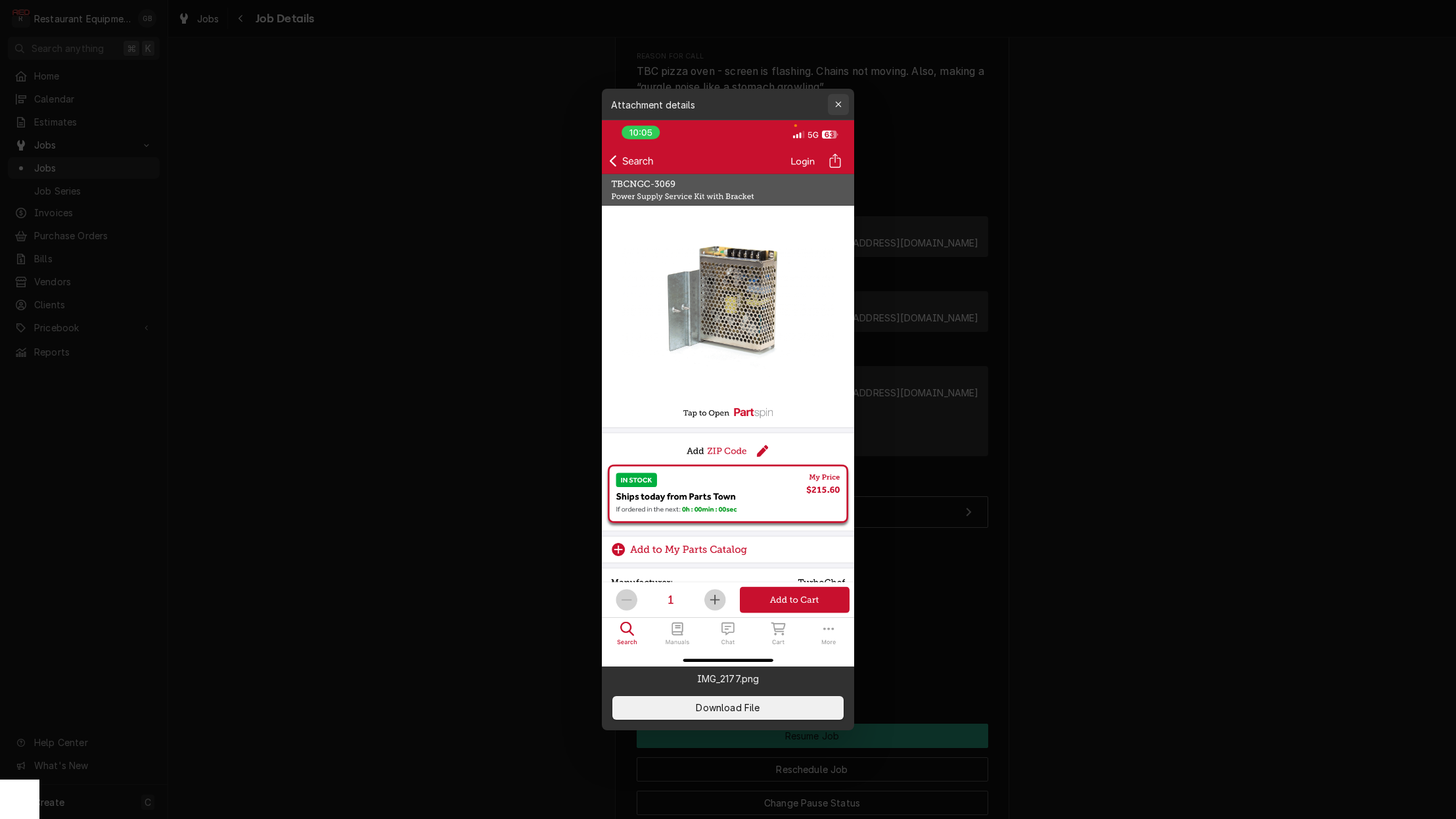
click at [843, 107] on div "button" at bounding box center [838, 104] width 13 height 13
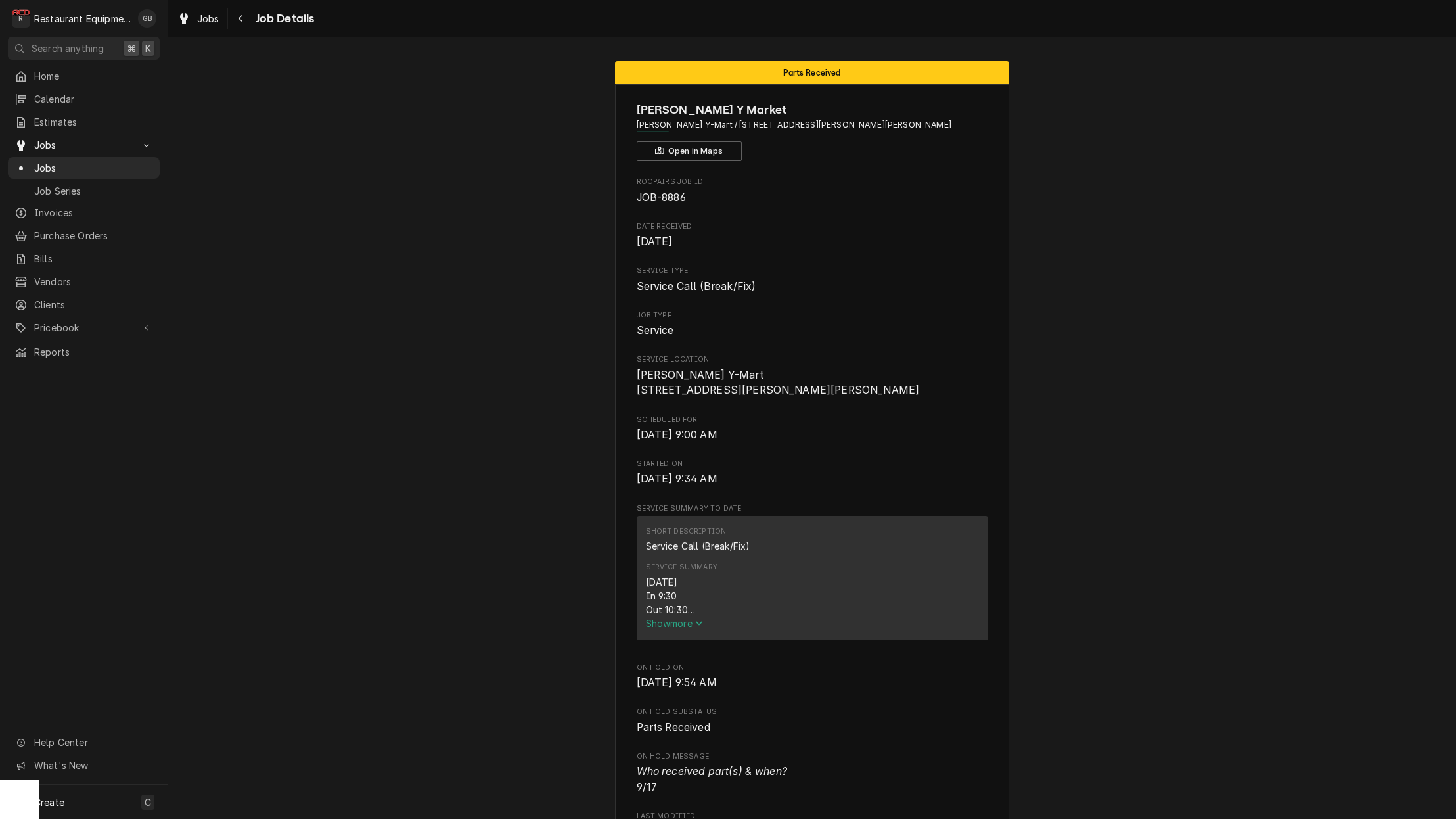
scroll to position [0, 0]
click at [245, 16] on div "Navigate back" at bounding box center [241, 19] width 13 height 13
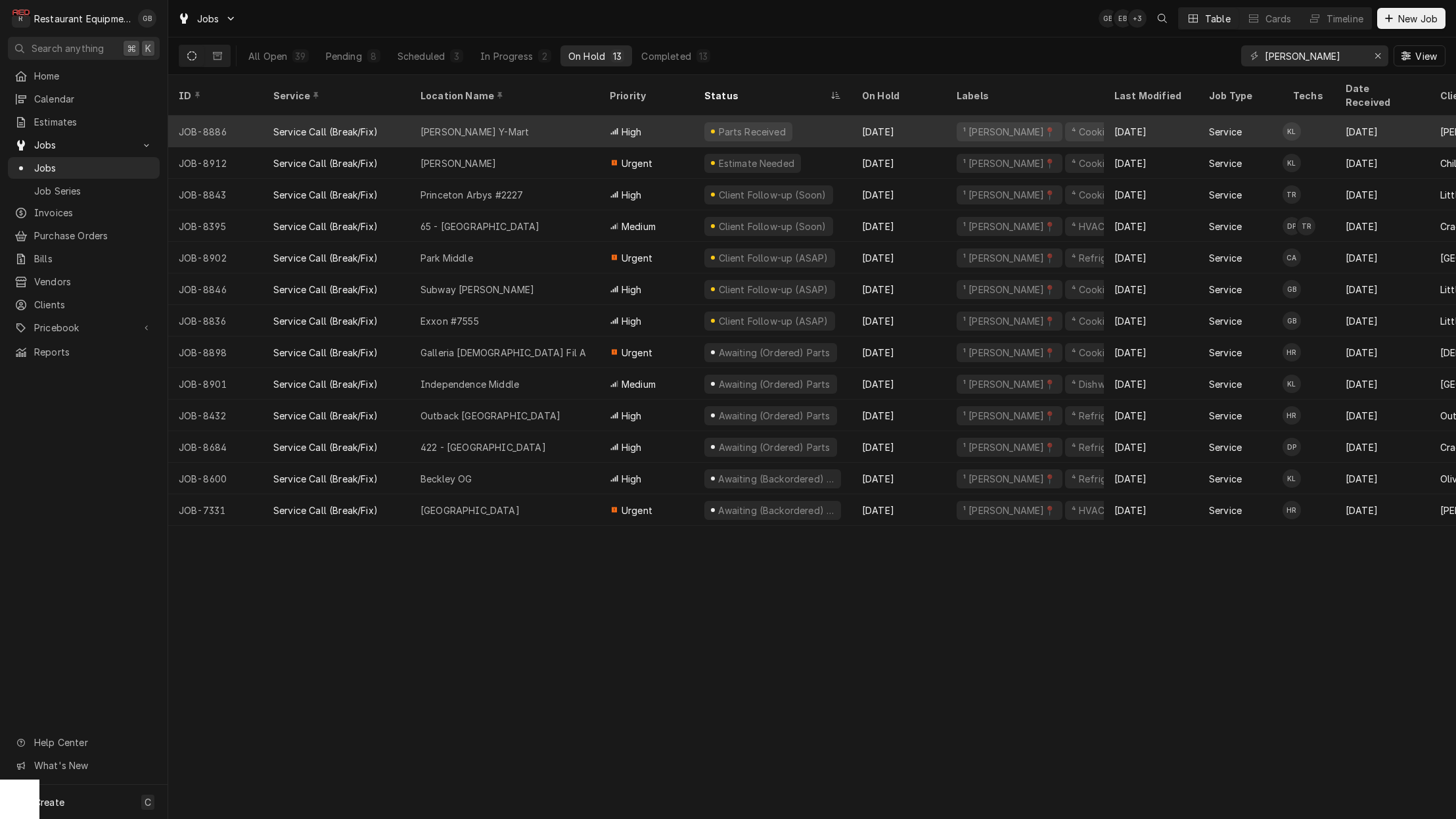
click at [457, 125] on div "Leslie's Y-Mart" at bounding box center [475, 132] width 108 height 14
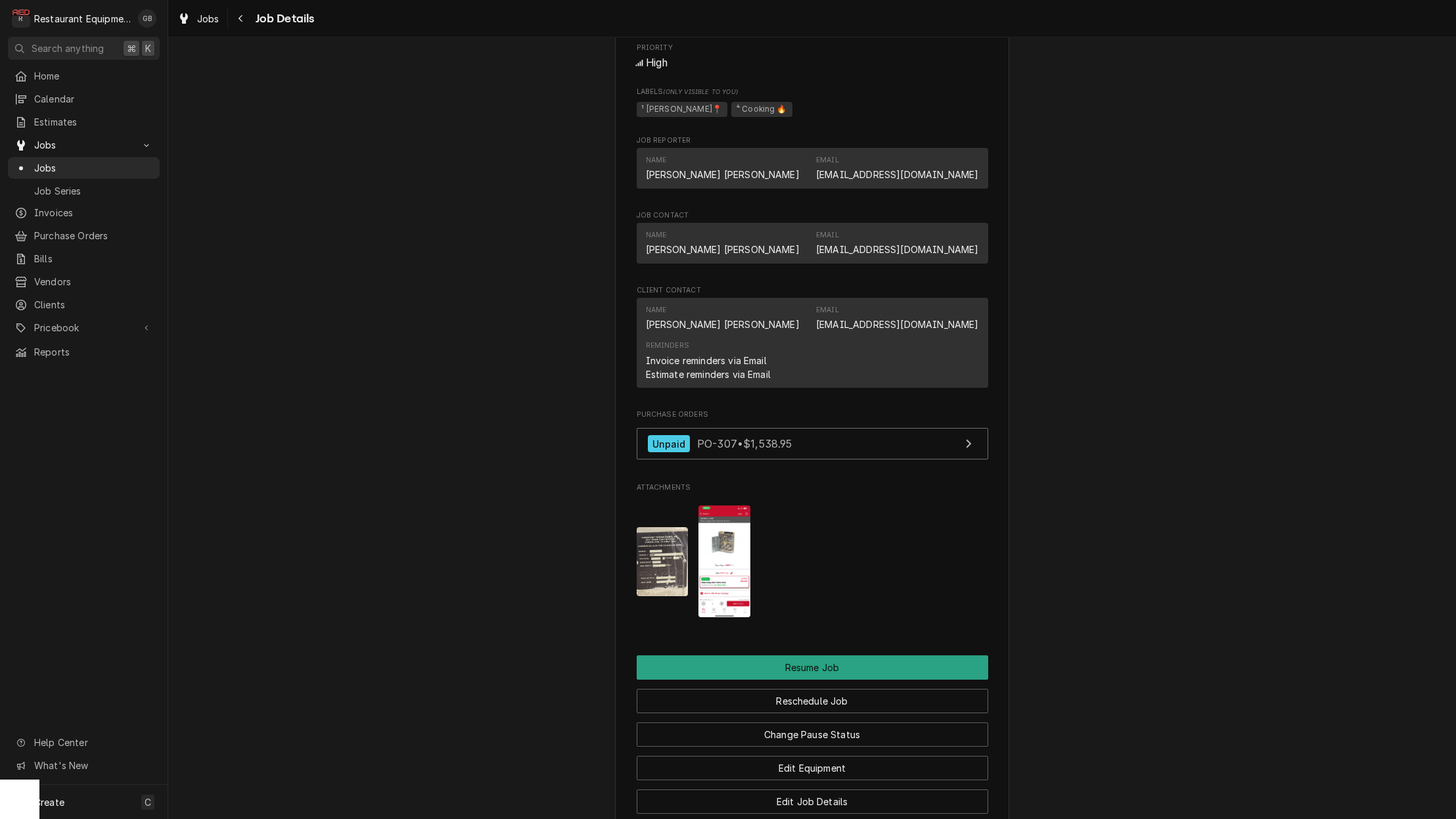
scroll to position [965, 0]
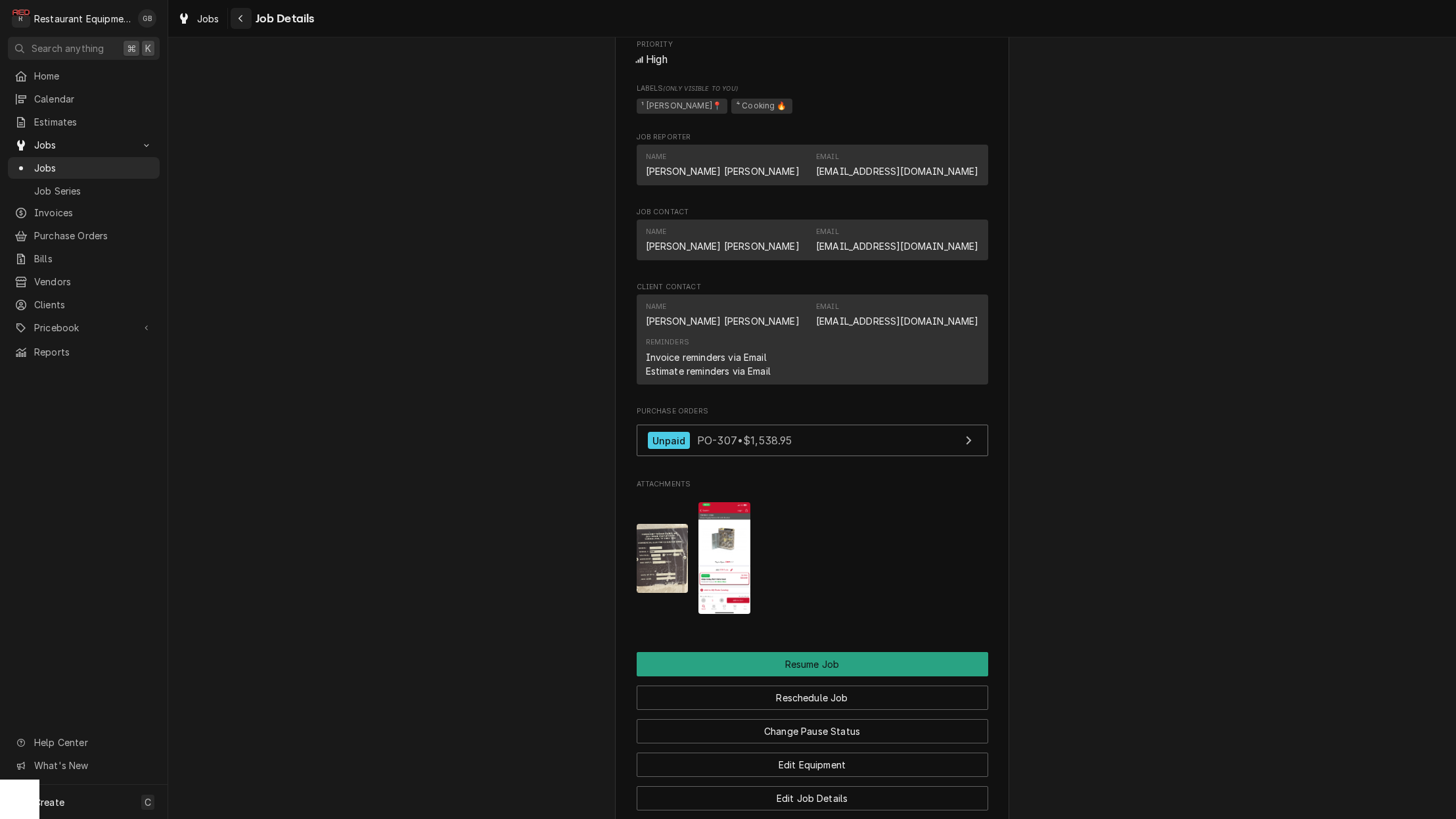
click at [241, 17] on icon "Navigate back" at bounding box center [240, 19] width 4 height 7
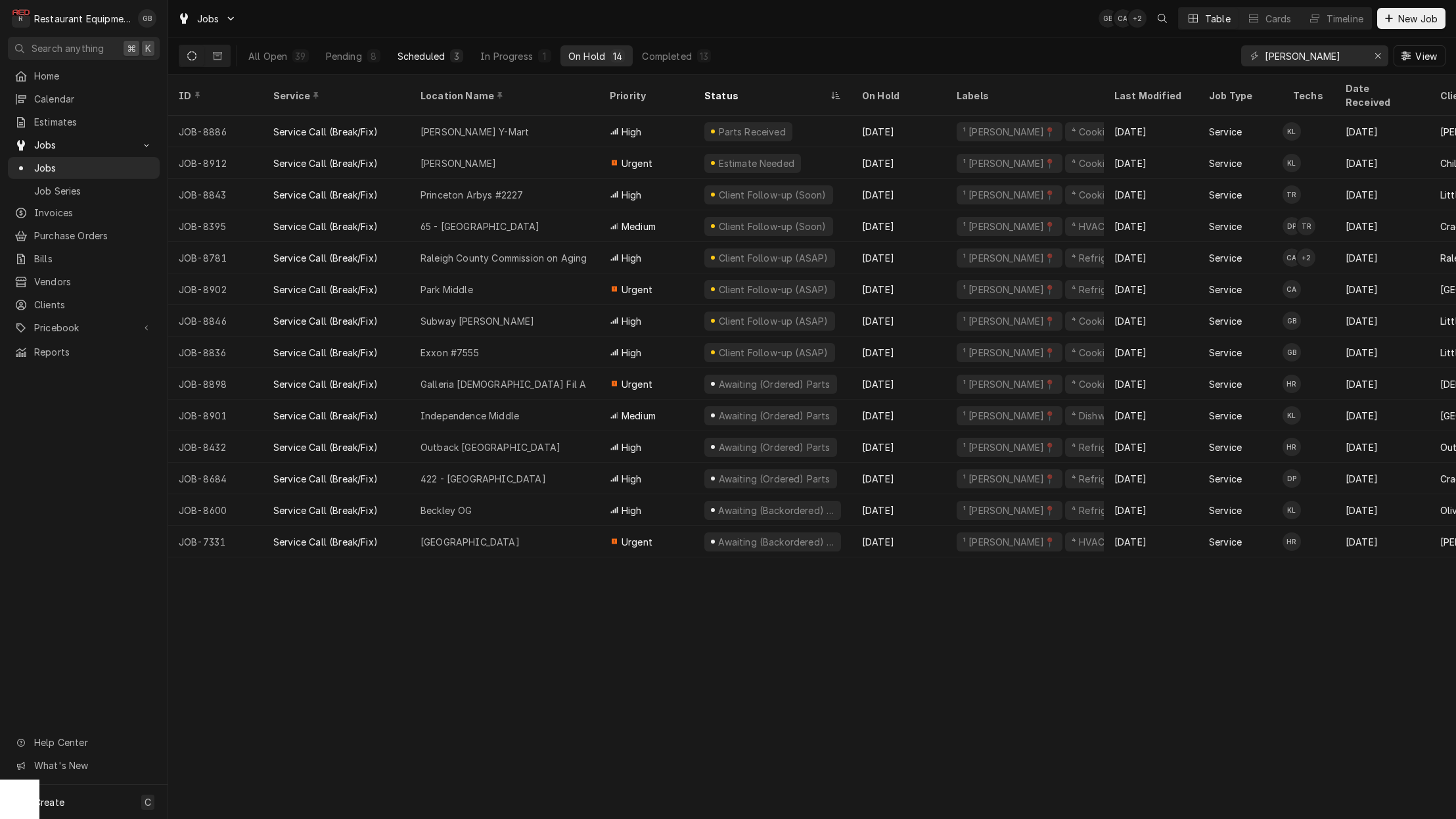
click at [418, 58] on div "Scheduled" at bounding box center [421, 56] width 48 height 14
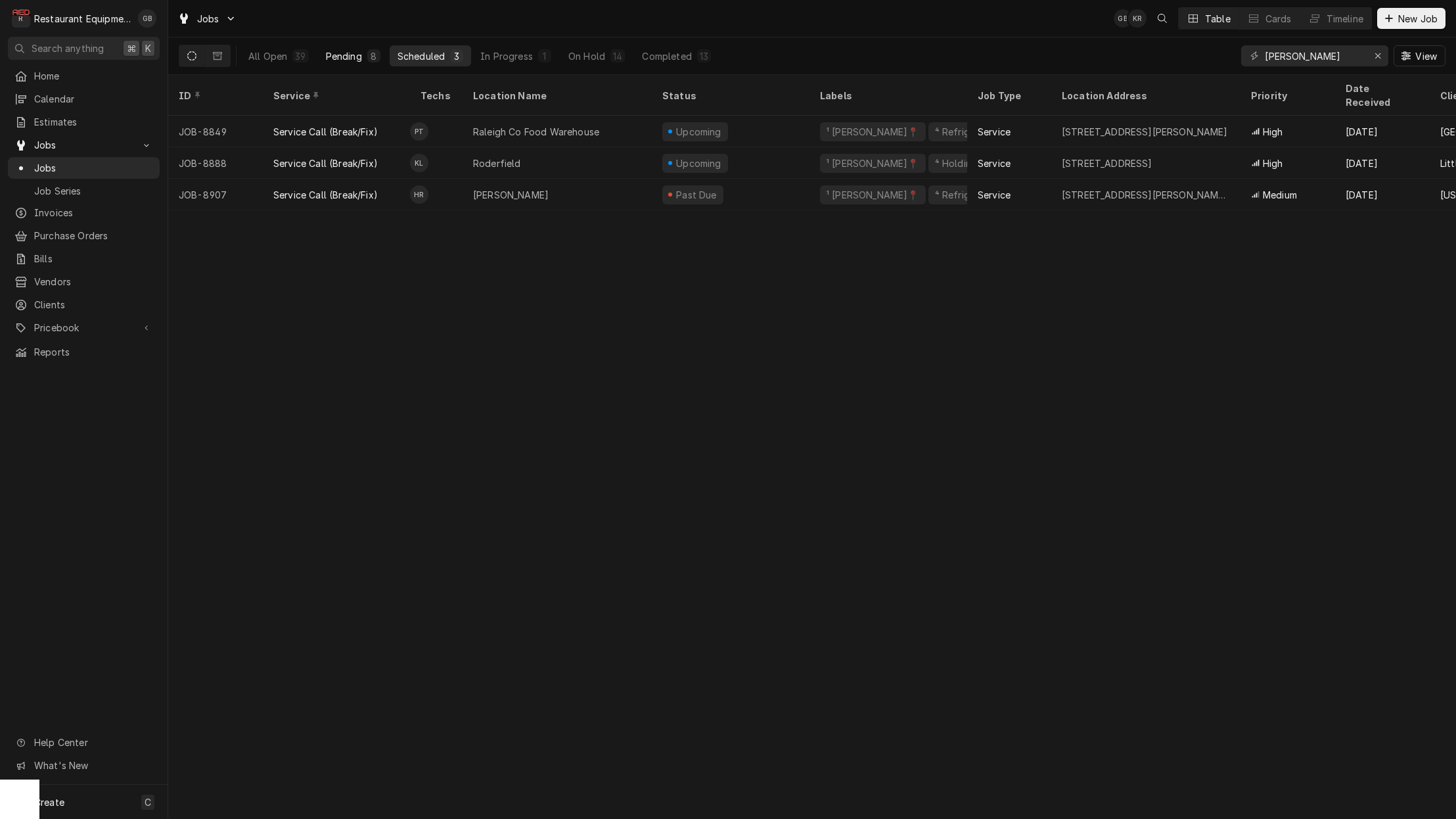
click at [367, 59] on div "8" at bounding box center [374, 56] width 13 height 13
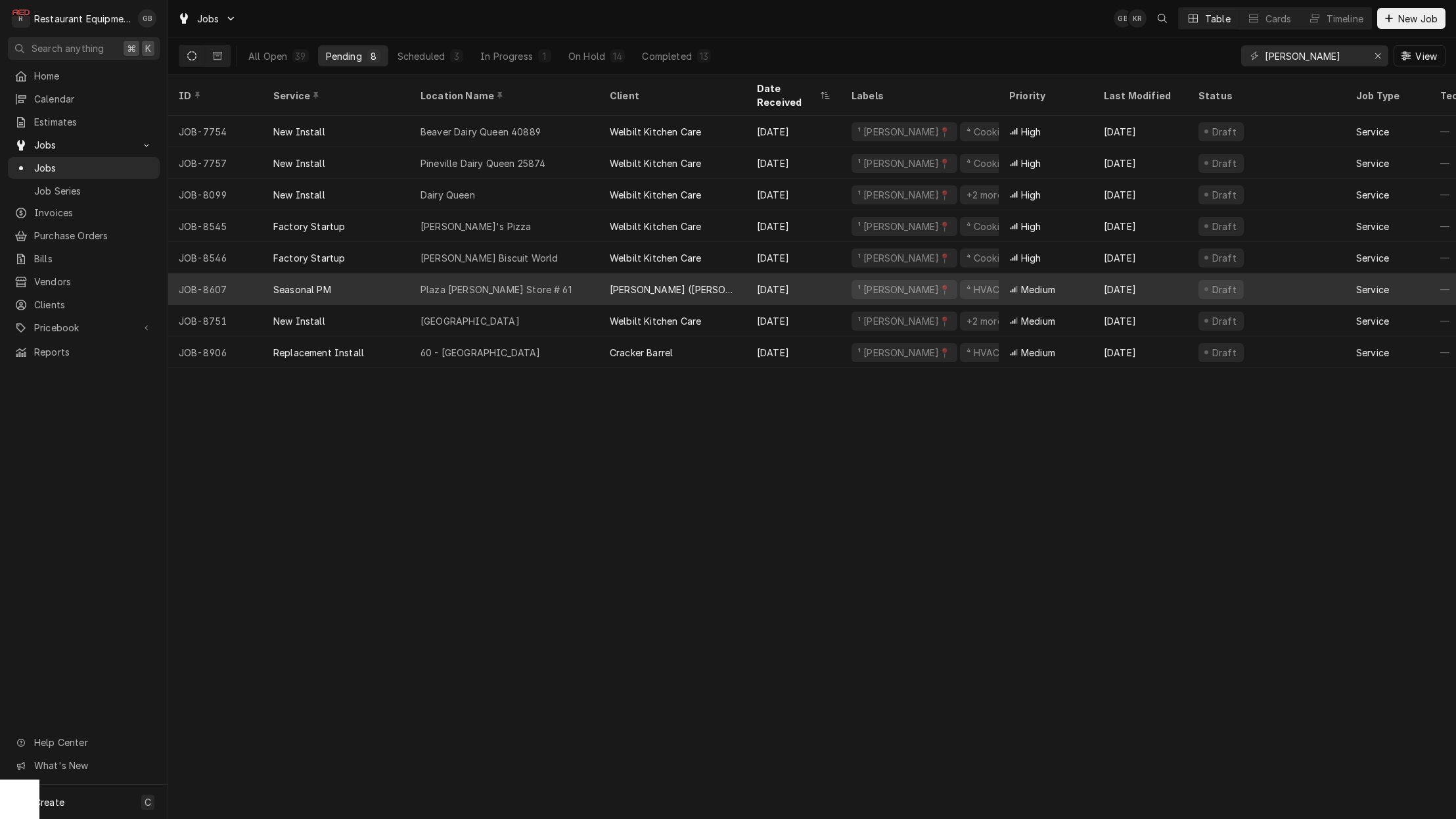
click at [542, 274] on div "Plaza Bob Evans Store # 61" at bounding box center [505, 289] width 189 height 32
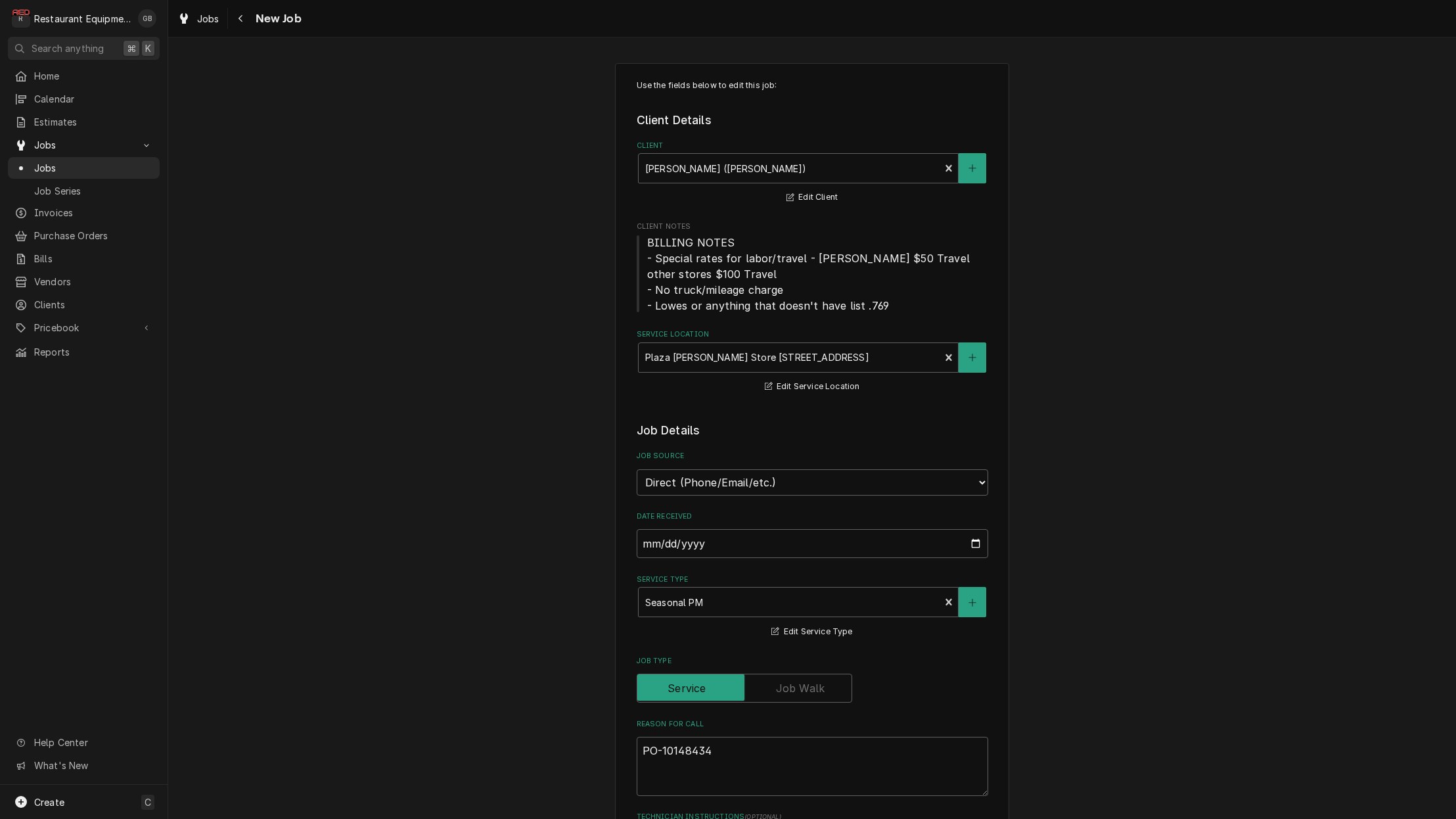
type textarea "x"
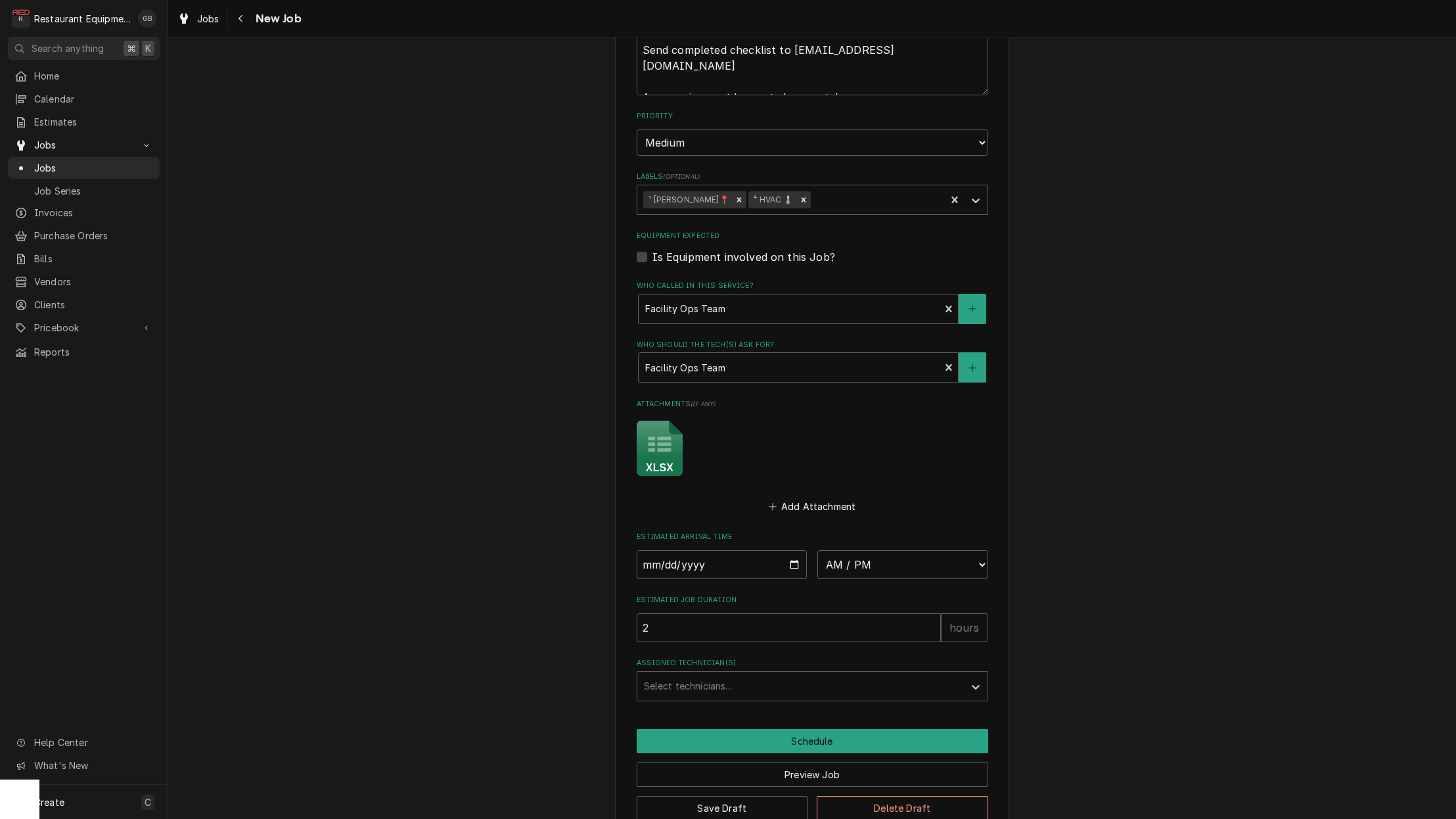
scroll to position [793, 0]
click at [656, 551] on input "Date" at bounding box center [723, 565] width 171 height 29
type input "2025-09-18"
type textarea "x"
click at [1021, 545] on div "Use the fields below to edit this job: Client Details Client Bob Evans (Beckley…" at bounding box center [812, 53] width 1288 height 1591
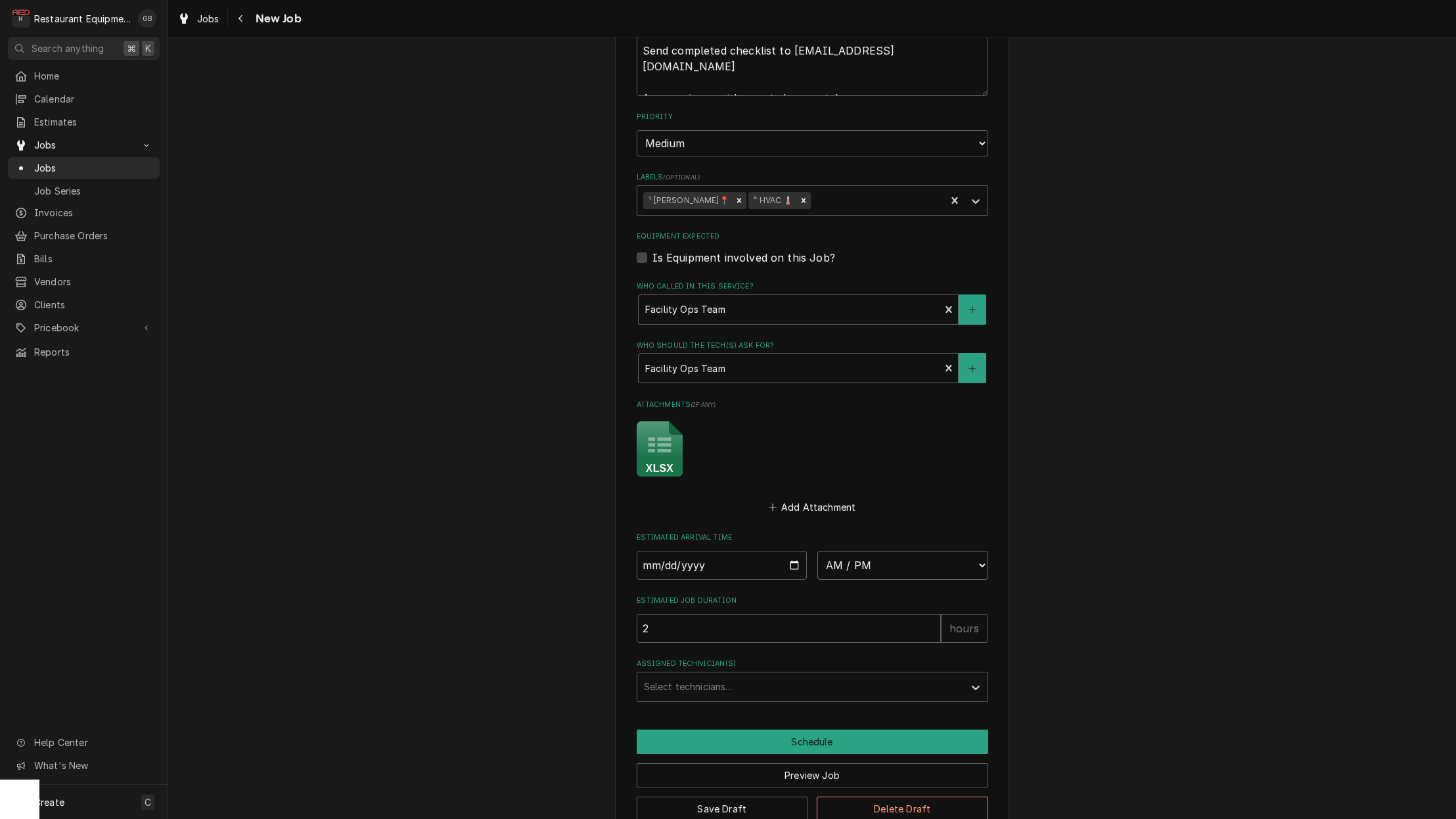
select select "08:30:00"
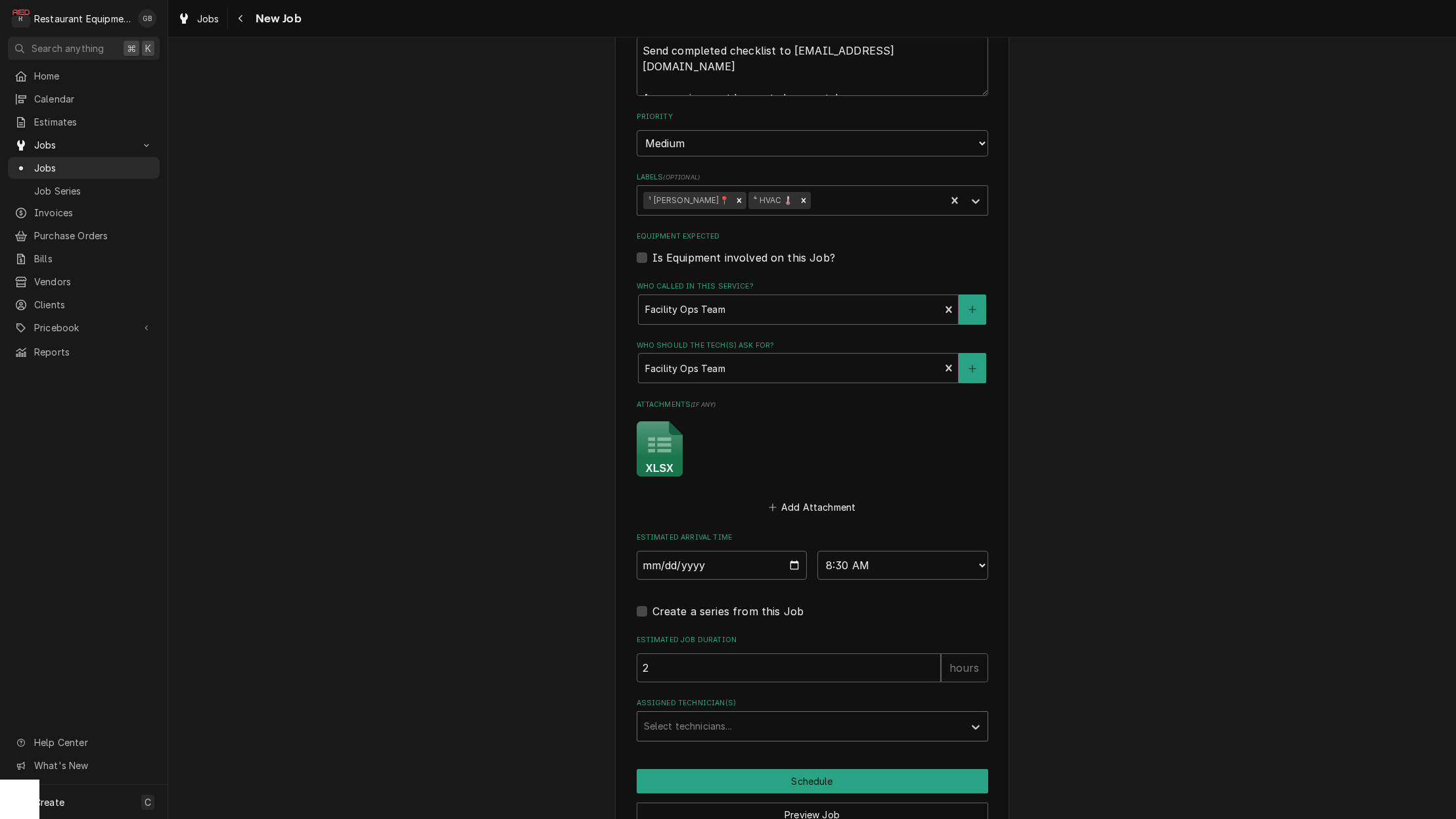
click at [699, 715] on div "Assigned Technician(s)" at bounding box center [800, 726] width 313 height 23
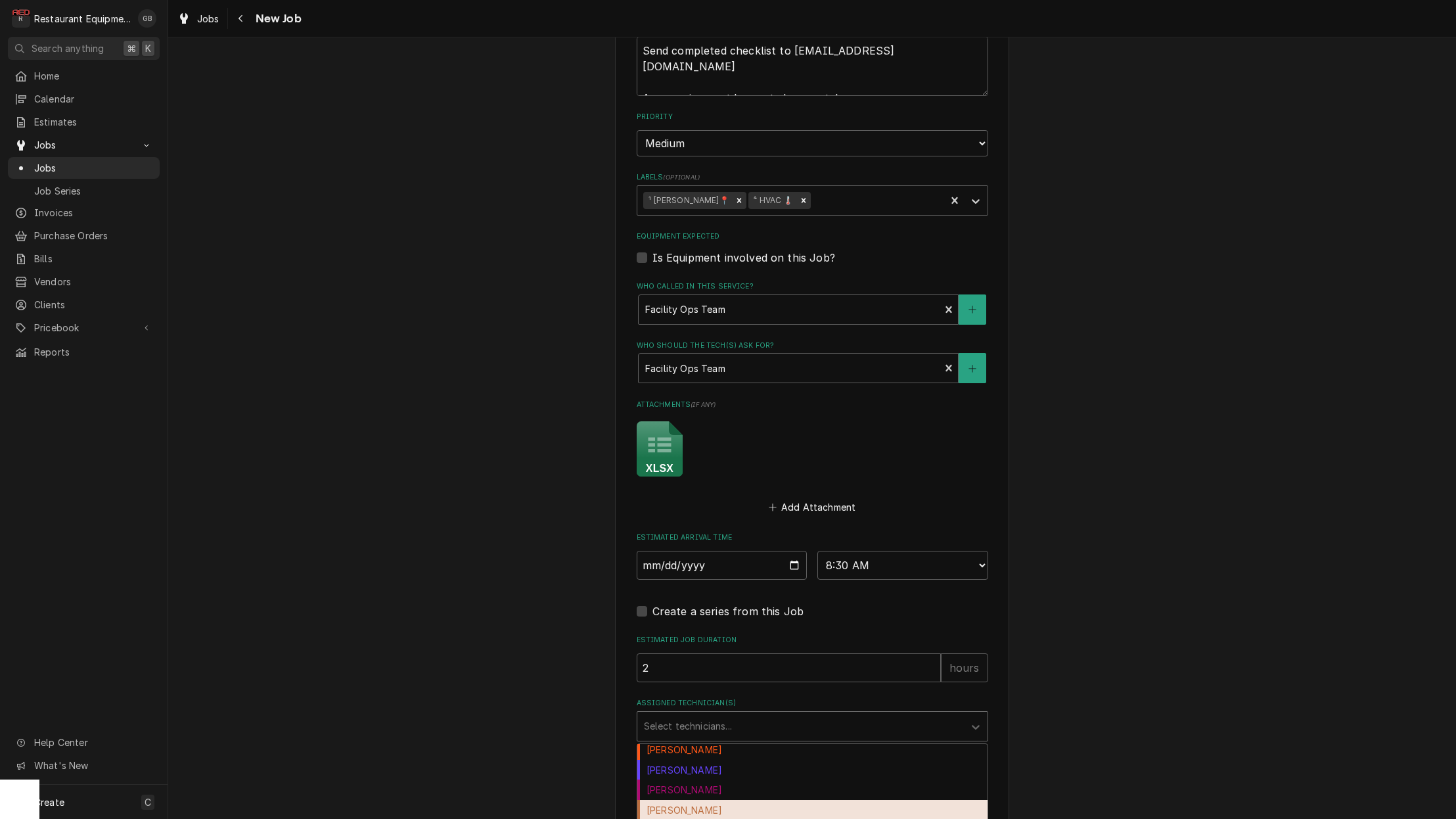
scroll to position [0, 0]
click at [715, 800] on div "Hunter Ralston" at bounding box center [812, 809] width 350 height 20
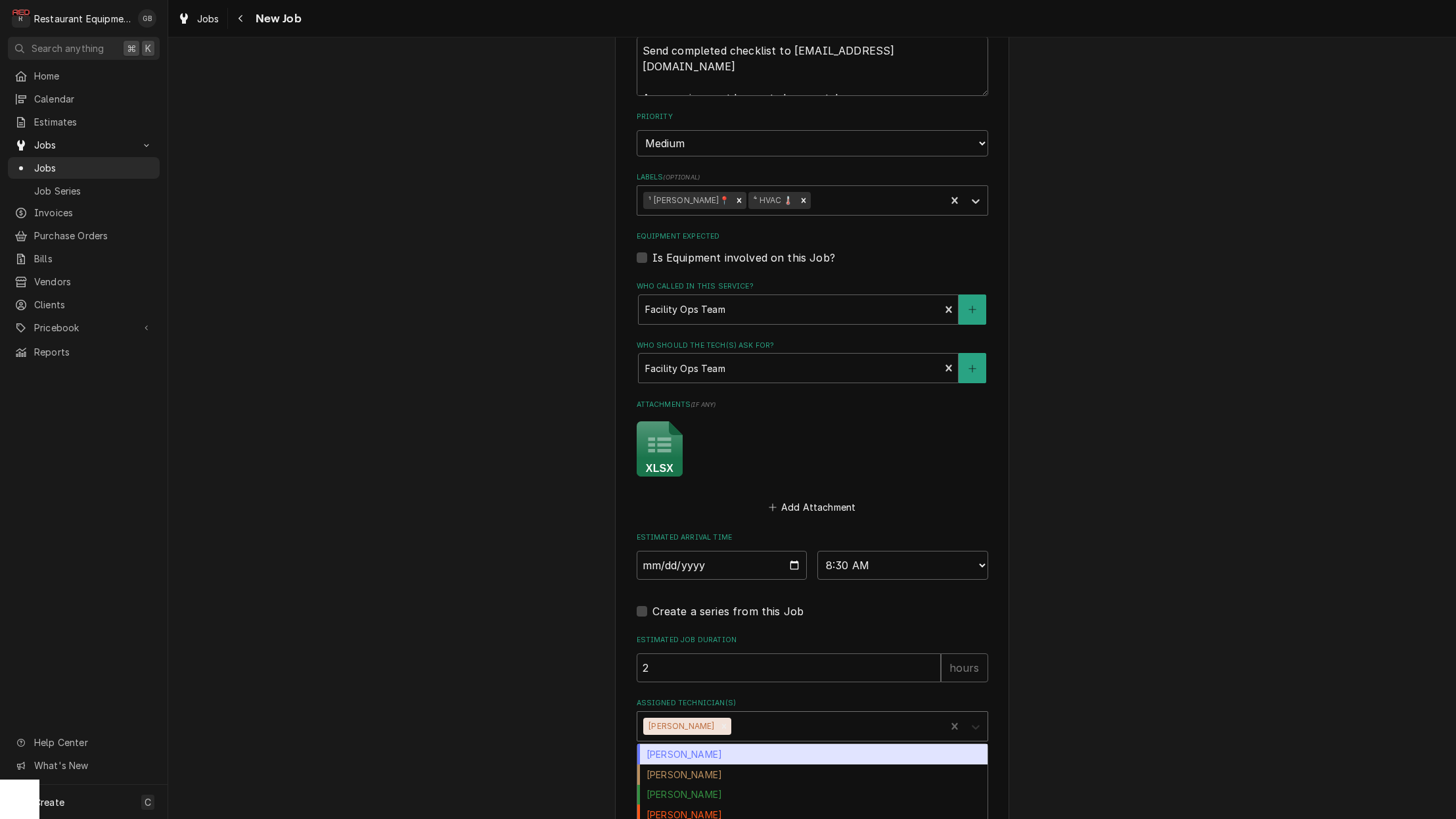
click at [978, 720] on icon "Assigned Technician(s)" at bounding box center [976, 727] width 13 height 13
type textarea "x"
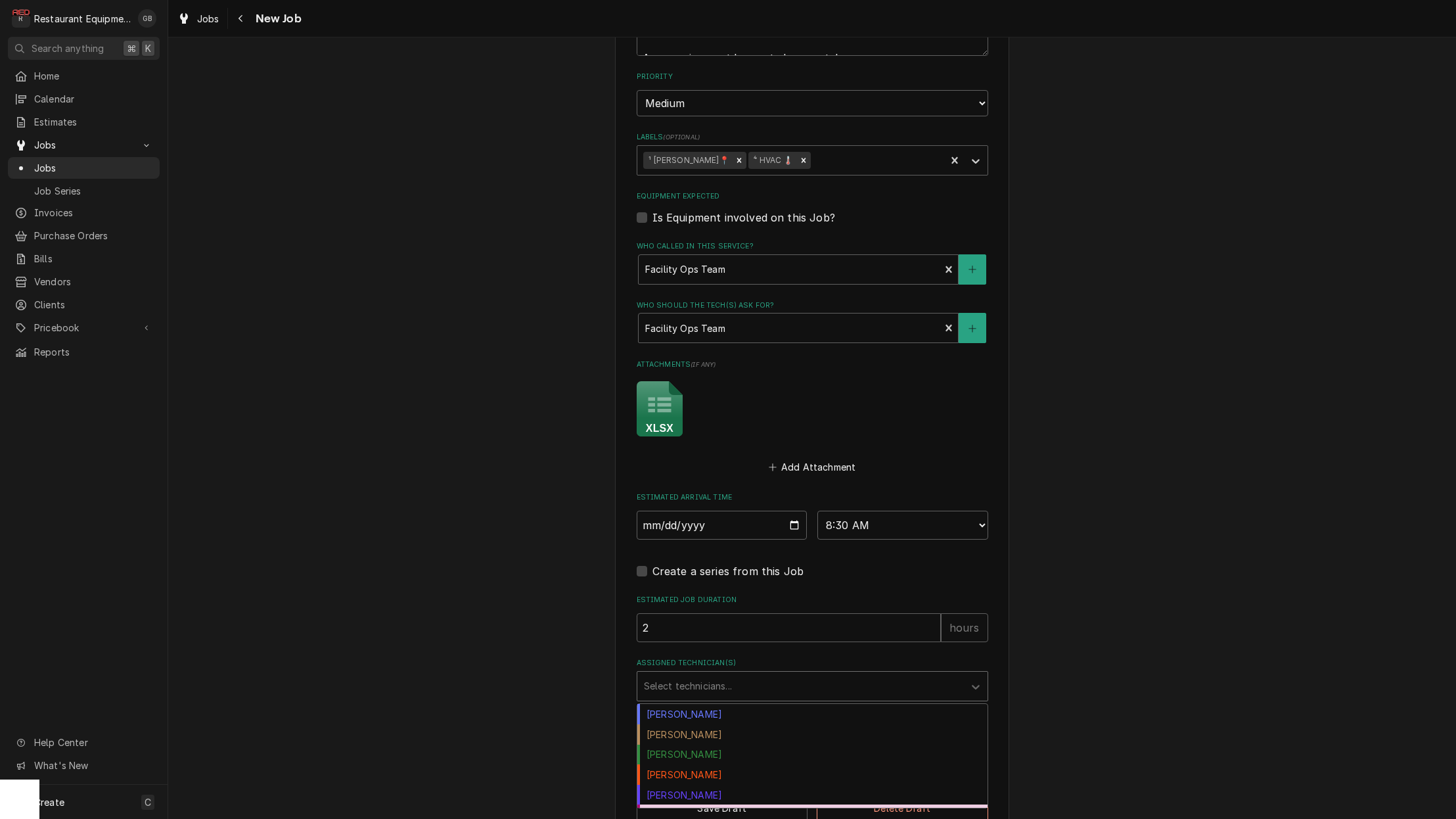
scroll to position [833, 0]
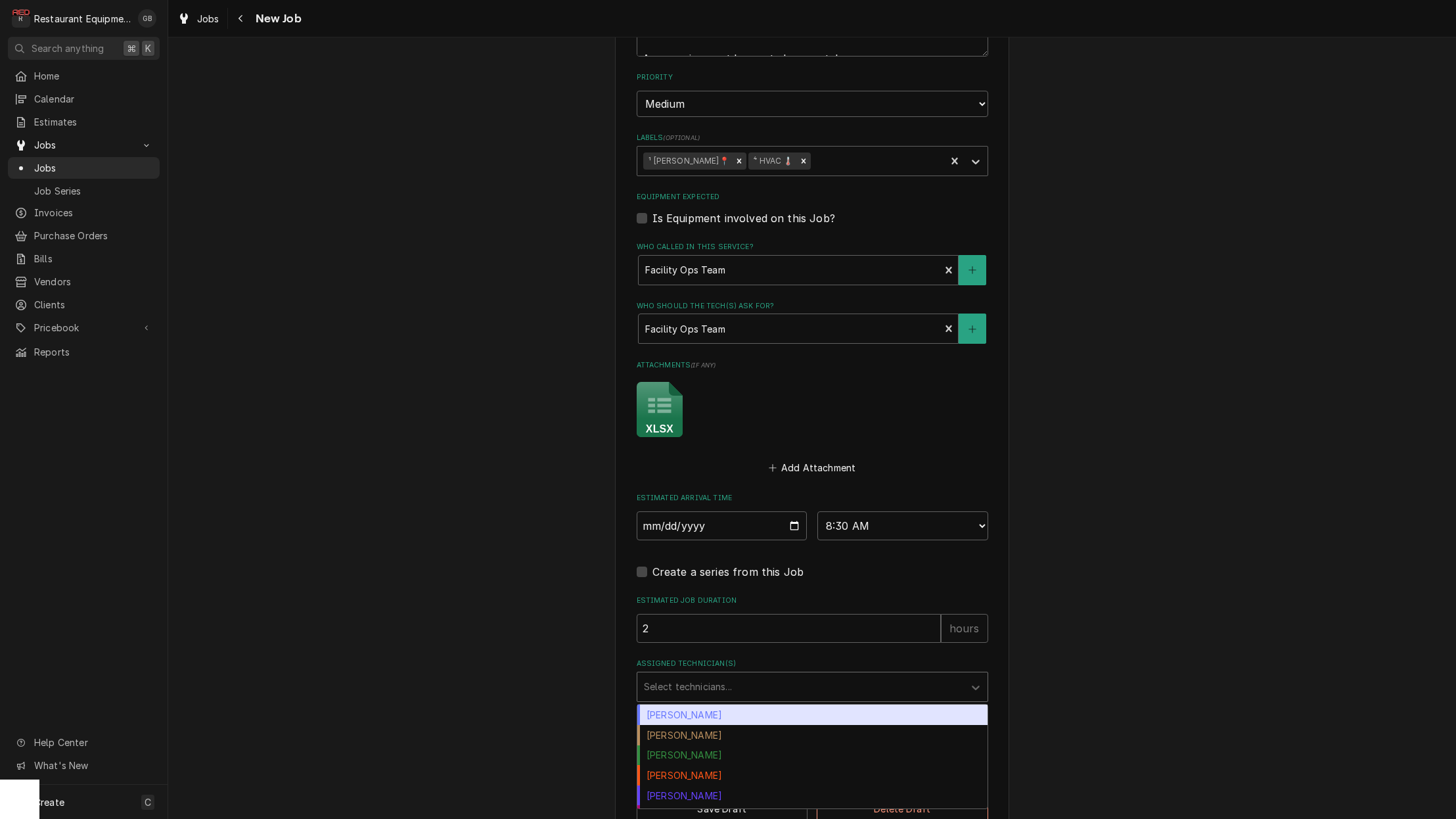
click at [1097, 610] on div "Use the fields below to edit this job: Client Details Client Bob Evans (Beckley…" at bounding box center [812, 33] width 1288 height 1631
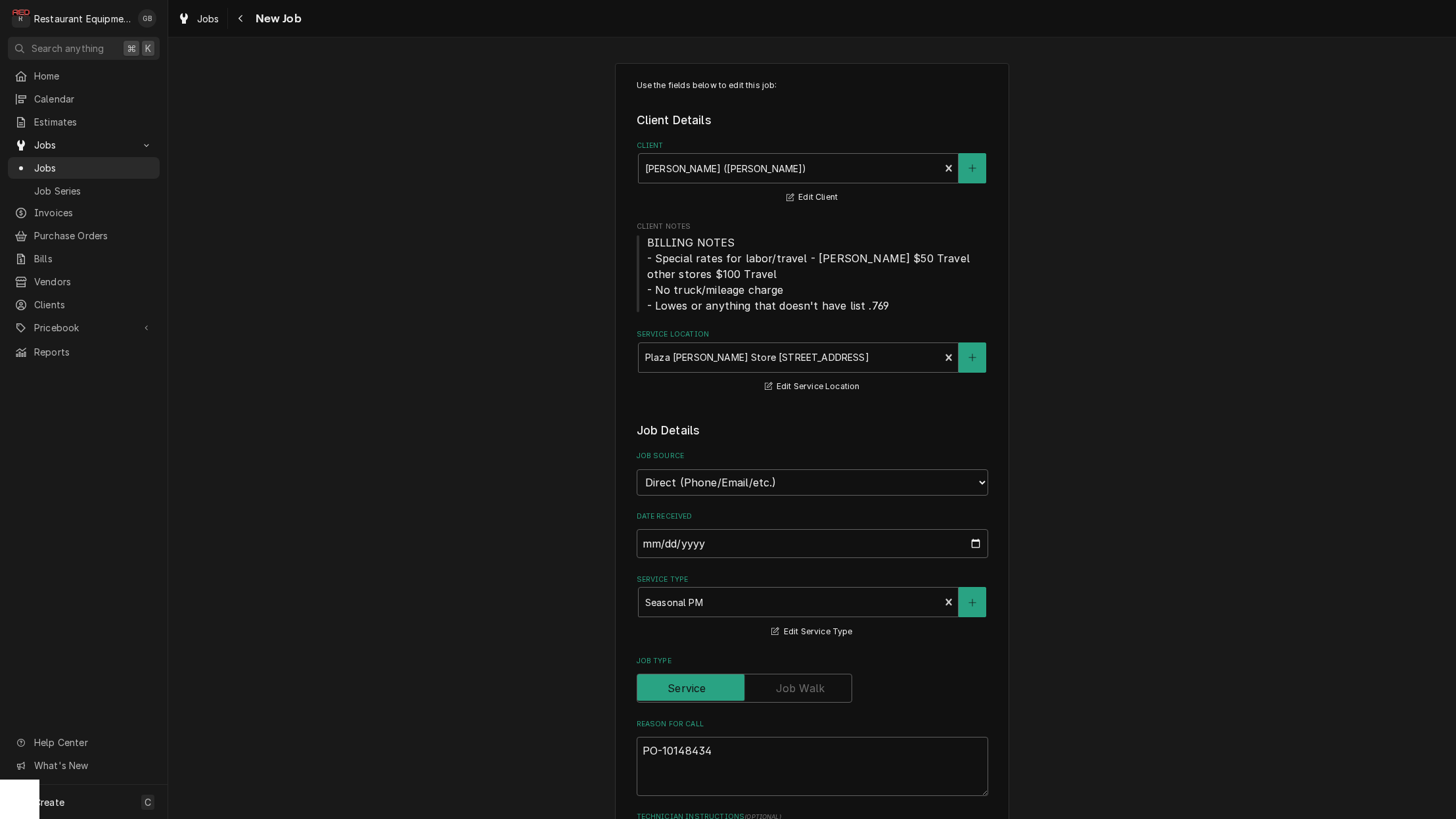
scroll to position [0, 0]
drag, startPoint x: 239, startPoint y: 12, endPoint x: 250, endPoint y: 15, distance: 11.4
click at [248, 15] on button "Navigate back" at bounding box center [241, 19] width 21 height 21
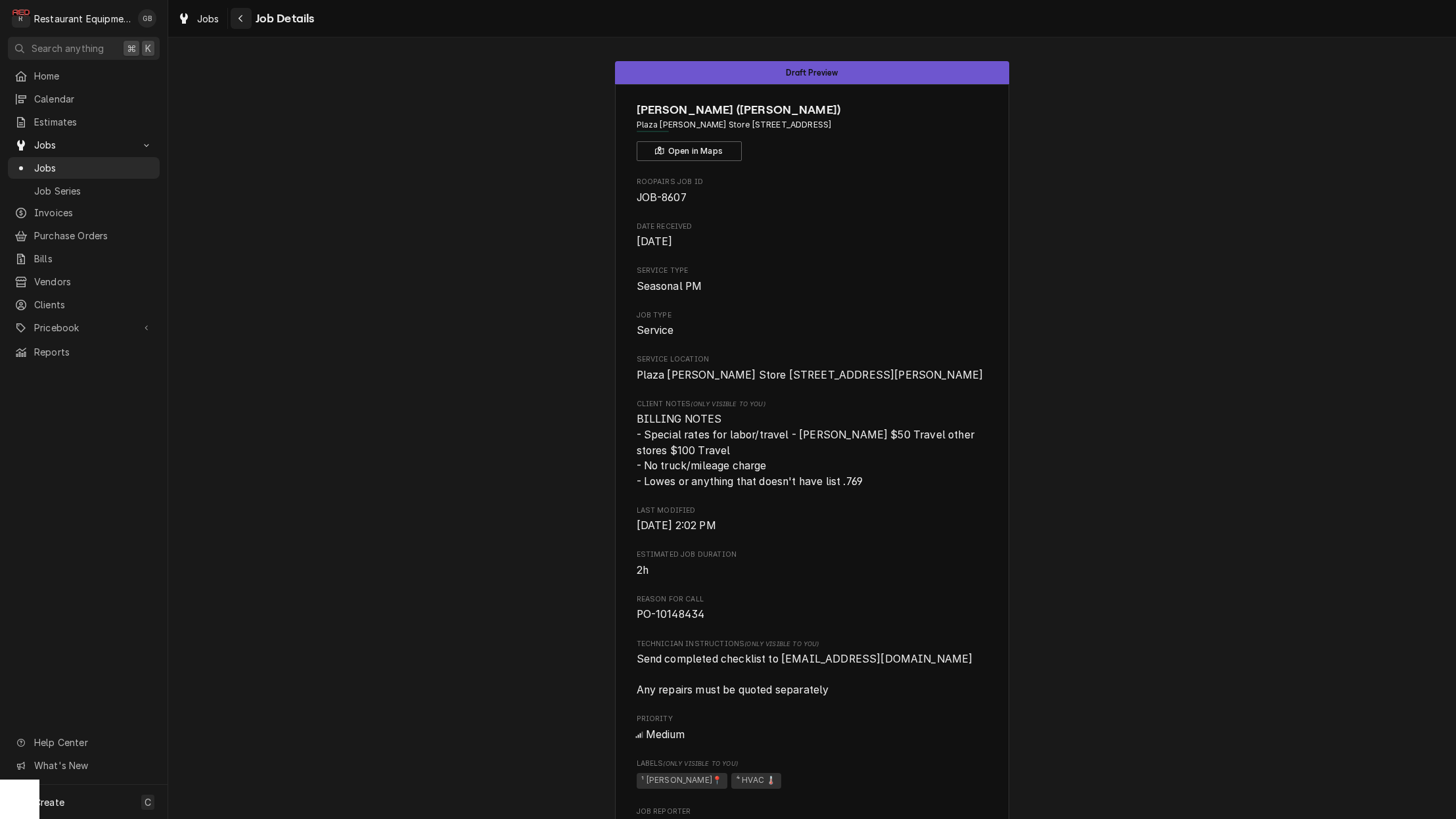
click at [244, 24] on div "Navigate back" at bounding box center [241, 19] width 13 height 13
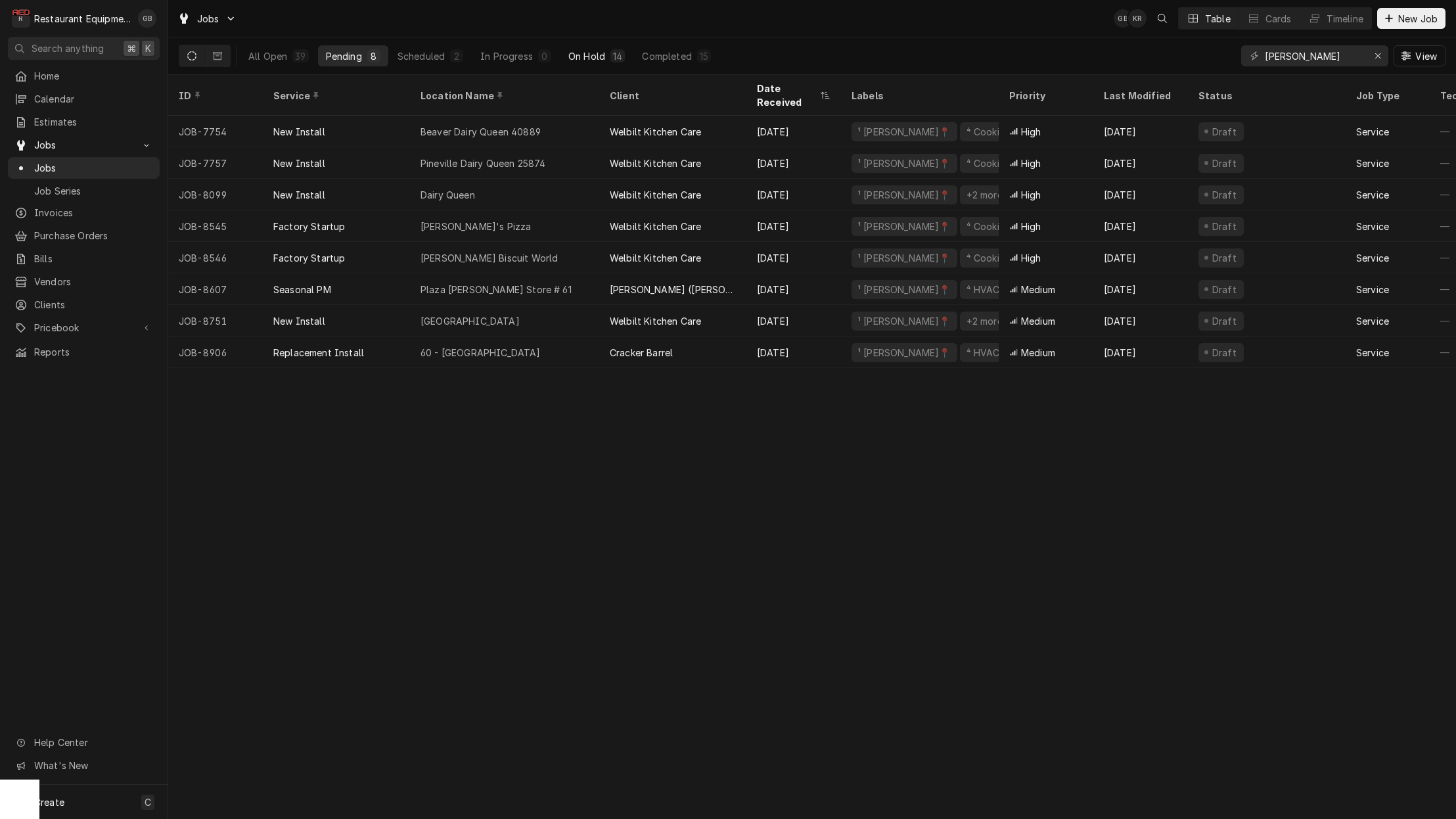
click at [590, 52] on div "On Hold" at bounding box center [587, 56] width 37 height 14
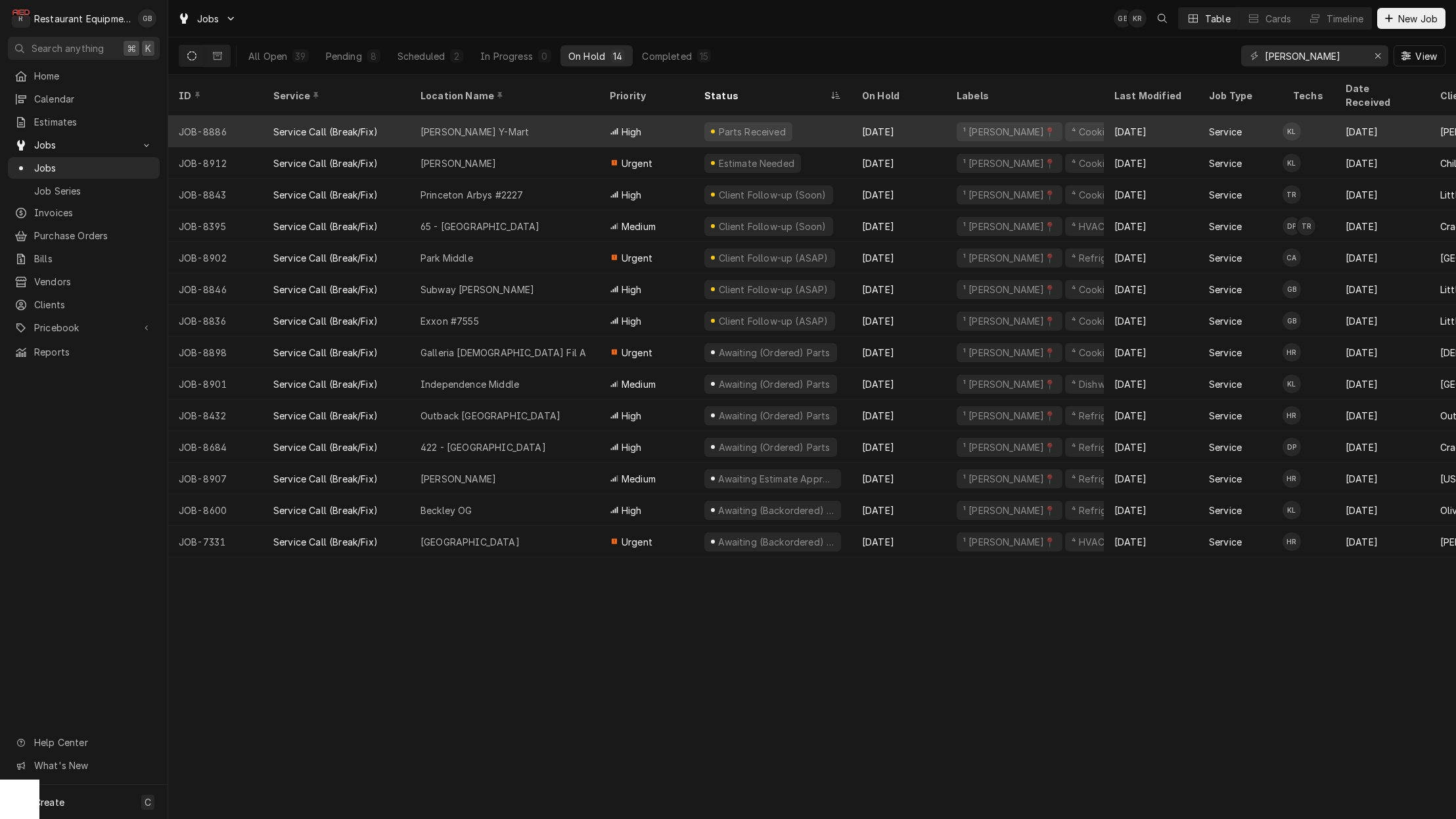
click at [574, 116] on div "[PERSON_NAME] Y-Mart" at bounding box center [505, 131] width 189 height 32
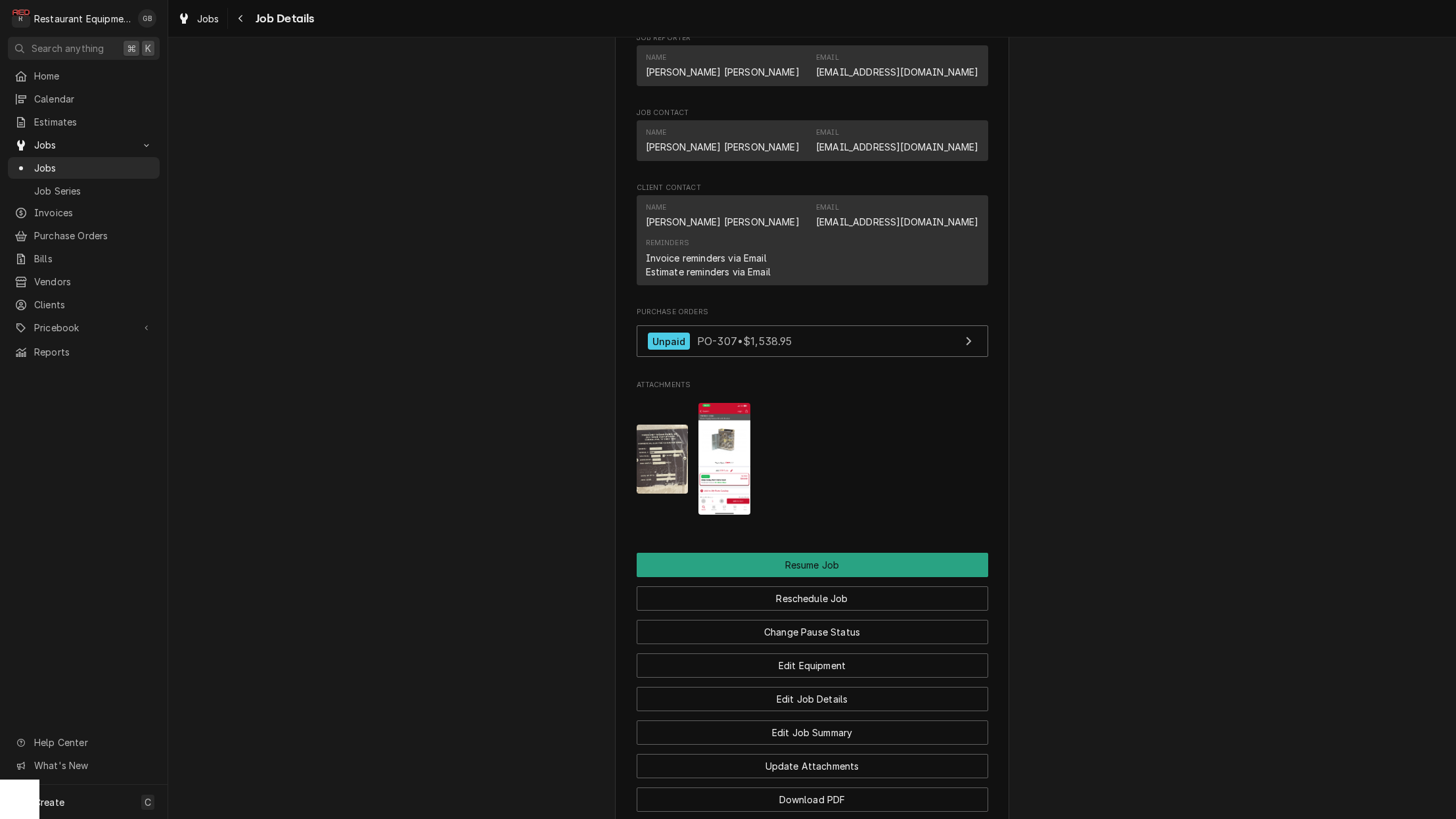
scroll to position [1065, 0]
click at [825, 591] on button "Reschedule Job" at bounding box center [812, 598] width 351 height 24
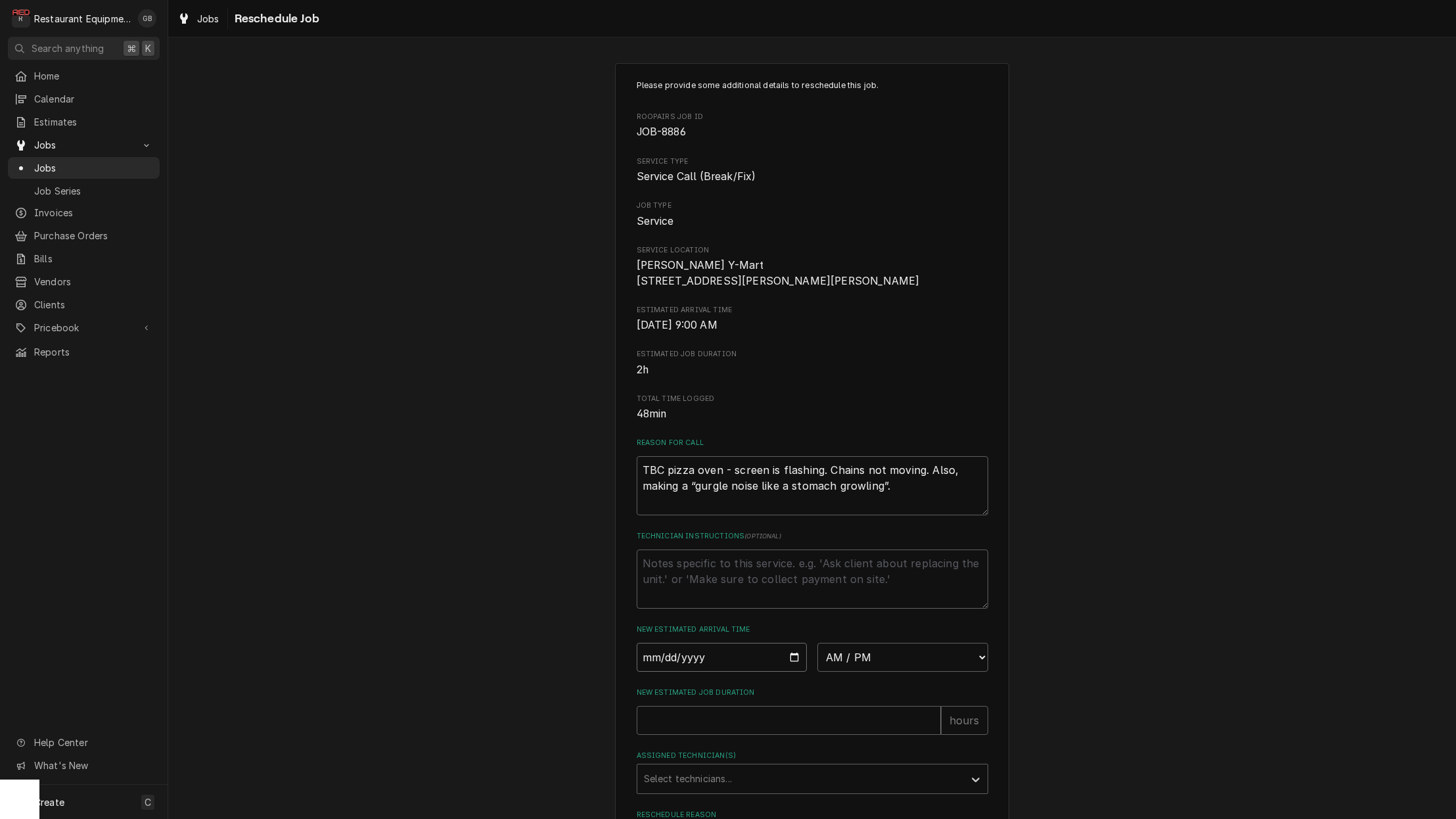
click at [672, 655] on input "Date" at bounding box center [723, 657] width 171 height 29
type input "2025-09-18"
type textarea "x"
select select "08:30:00"
click at [713, 735] on input "New Estimated Job Duration" at bounding box center [789, 720] width 304 height 29
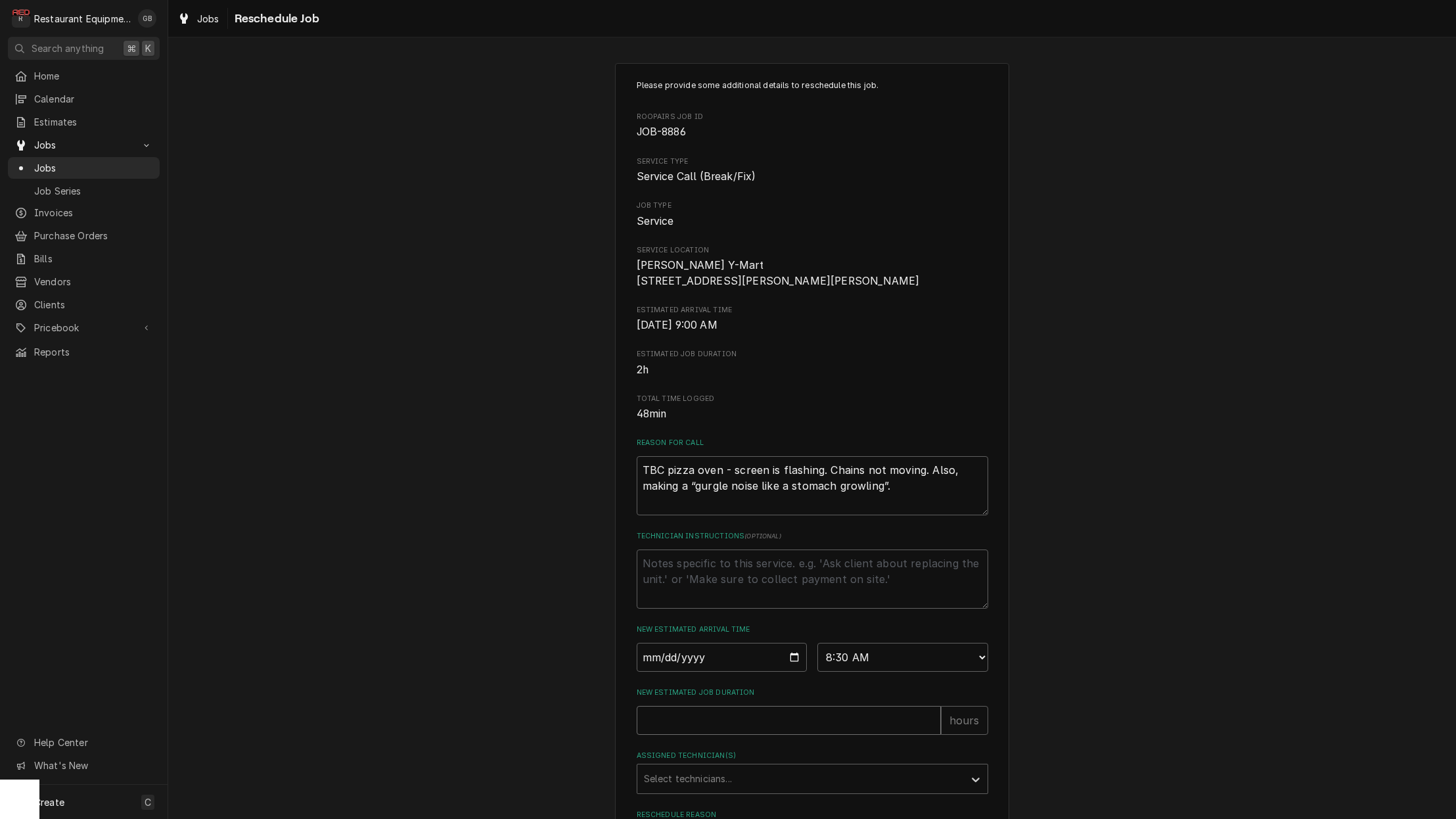
type textarea "x"
type input "1"
click at [845, 789] on div "Assigned Technician(s)" at bounding box center [800, 779] width 313 height 23
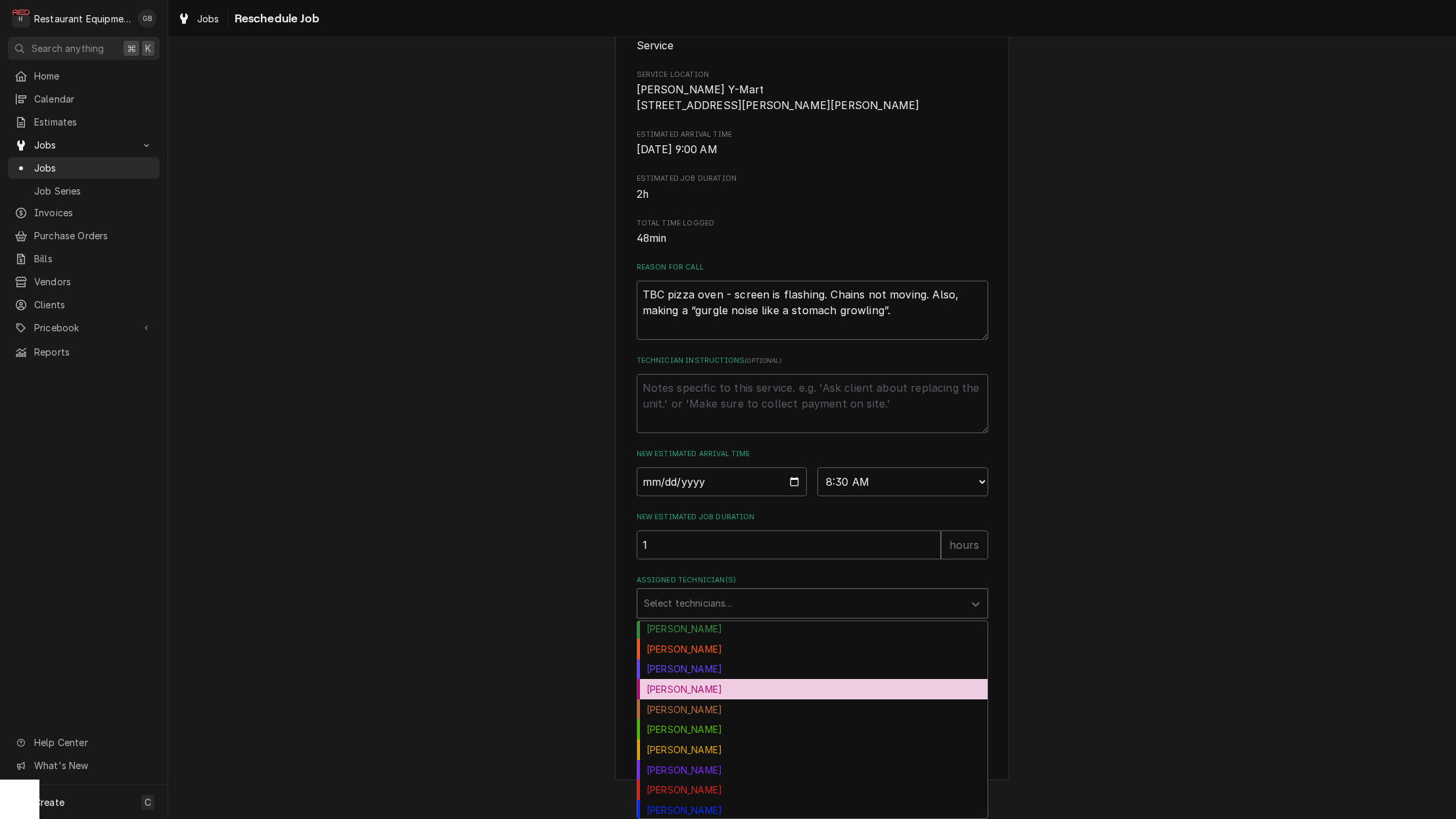
scroll to position [44, 0]
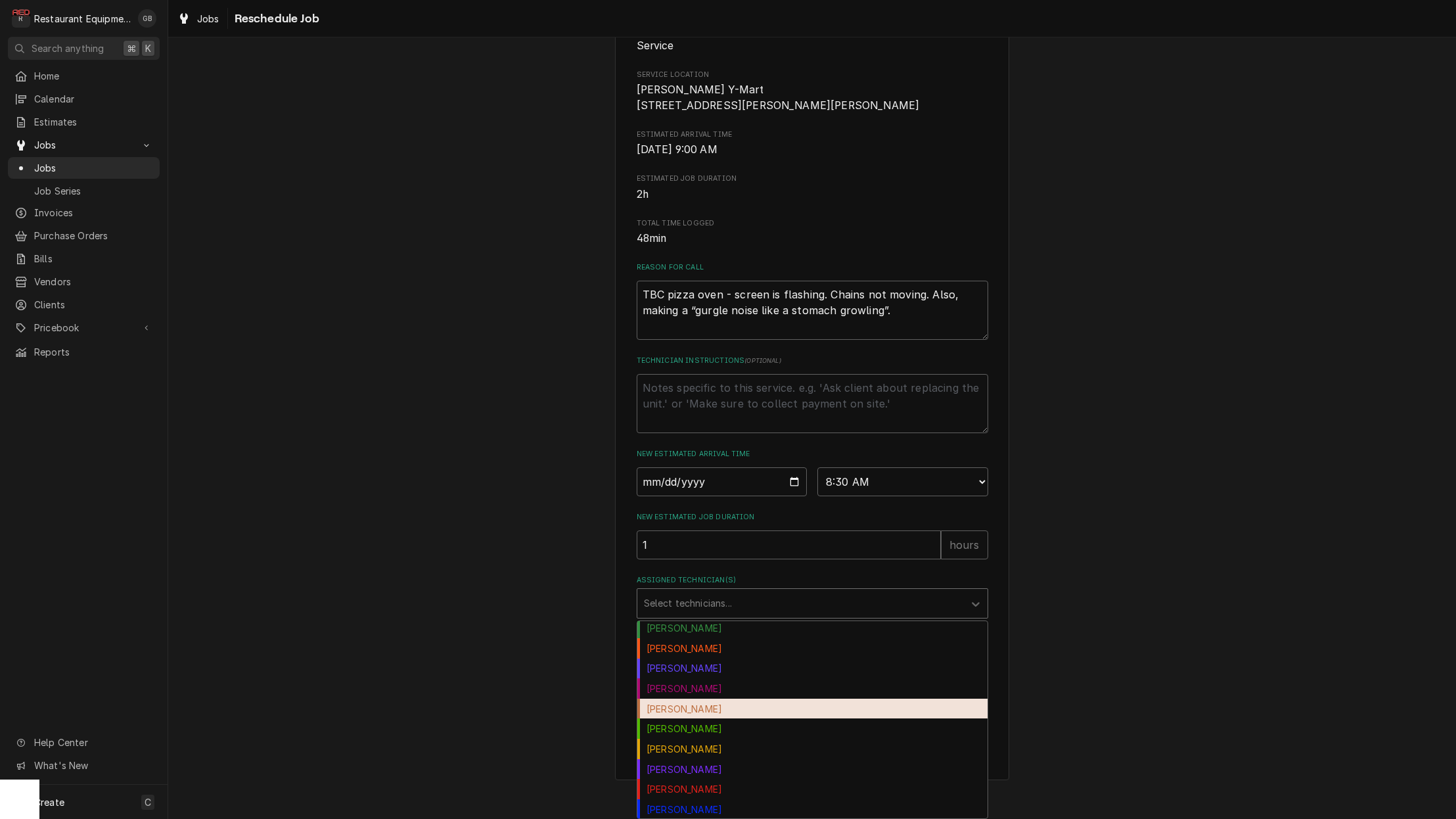
click at [715, 713] on div "Hunter Ralston" at bounding box center [812, 708] width 350 height 20
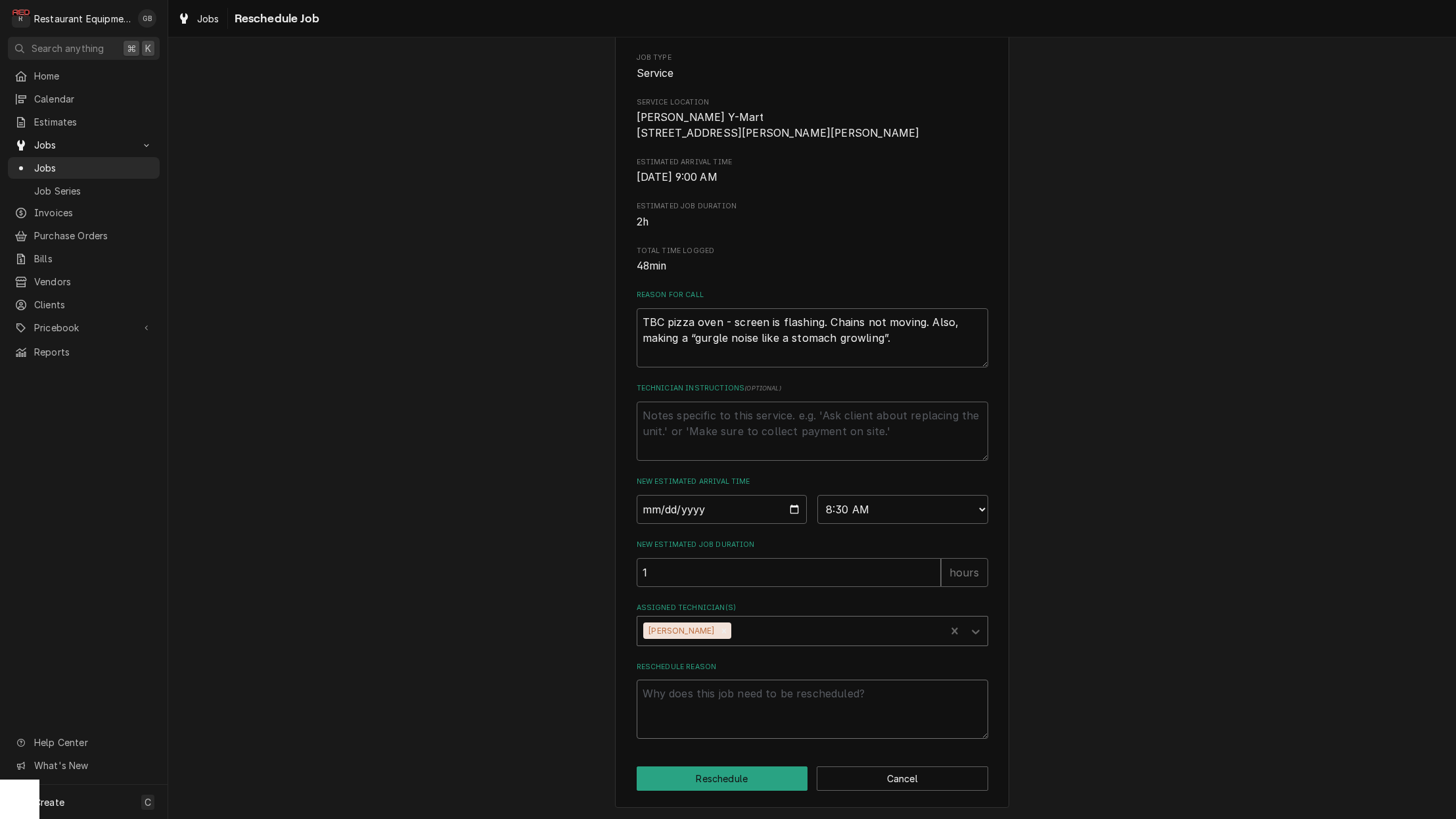
click at [707, 710] on textarea "Reschedule Reason" at bounding box center [812, 708] width 351 height 59
type textarea "x"
type textarea "p"
type textarea "x"
type textarea "pa"
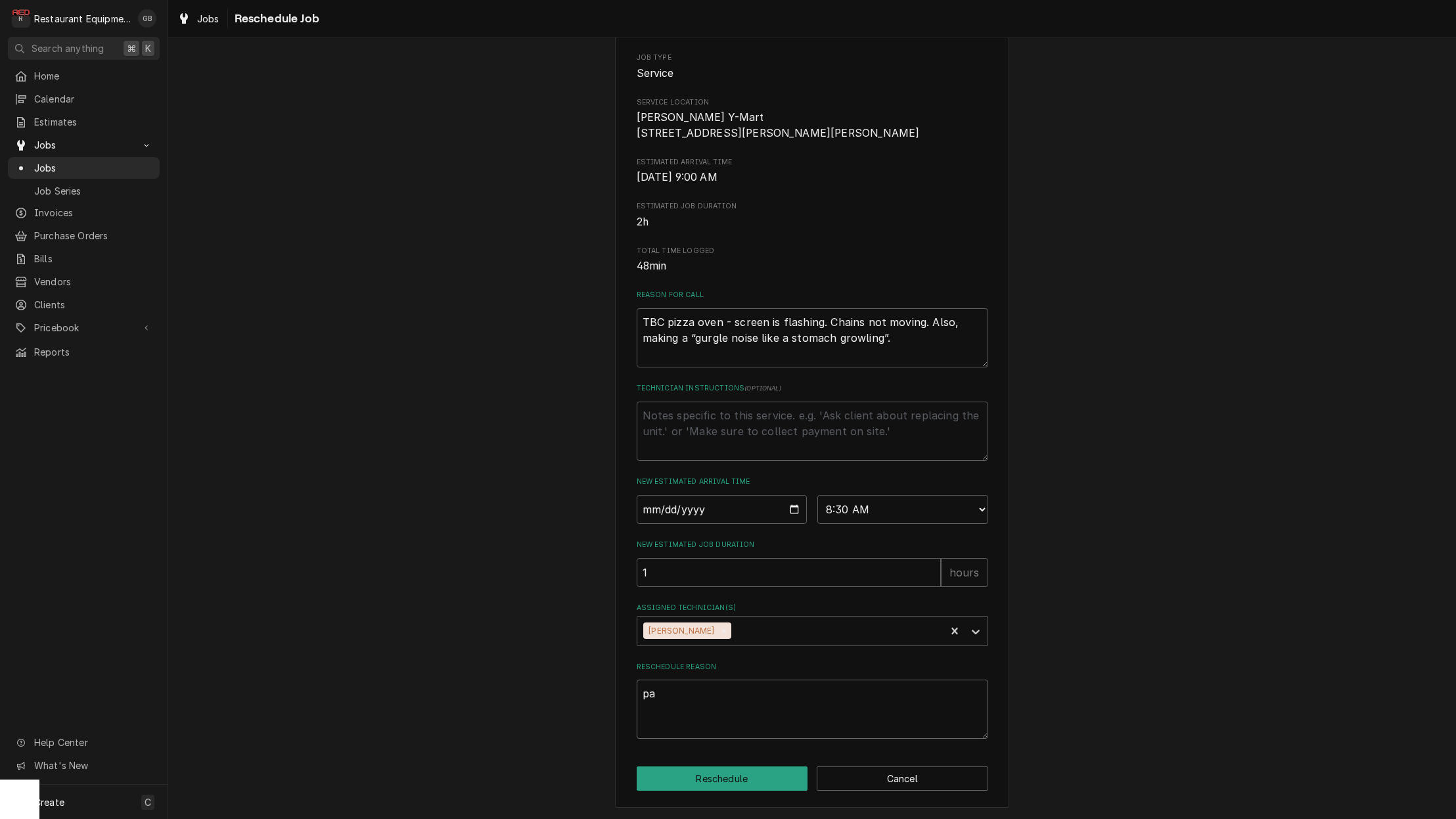
type textarea "x"
type textarea "par"
type textarea "x"
type textarea "part"
type textarea "x"
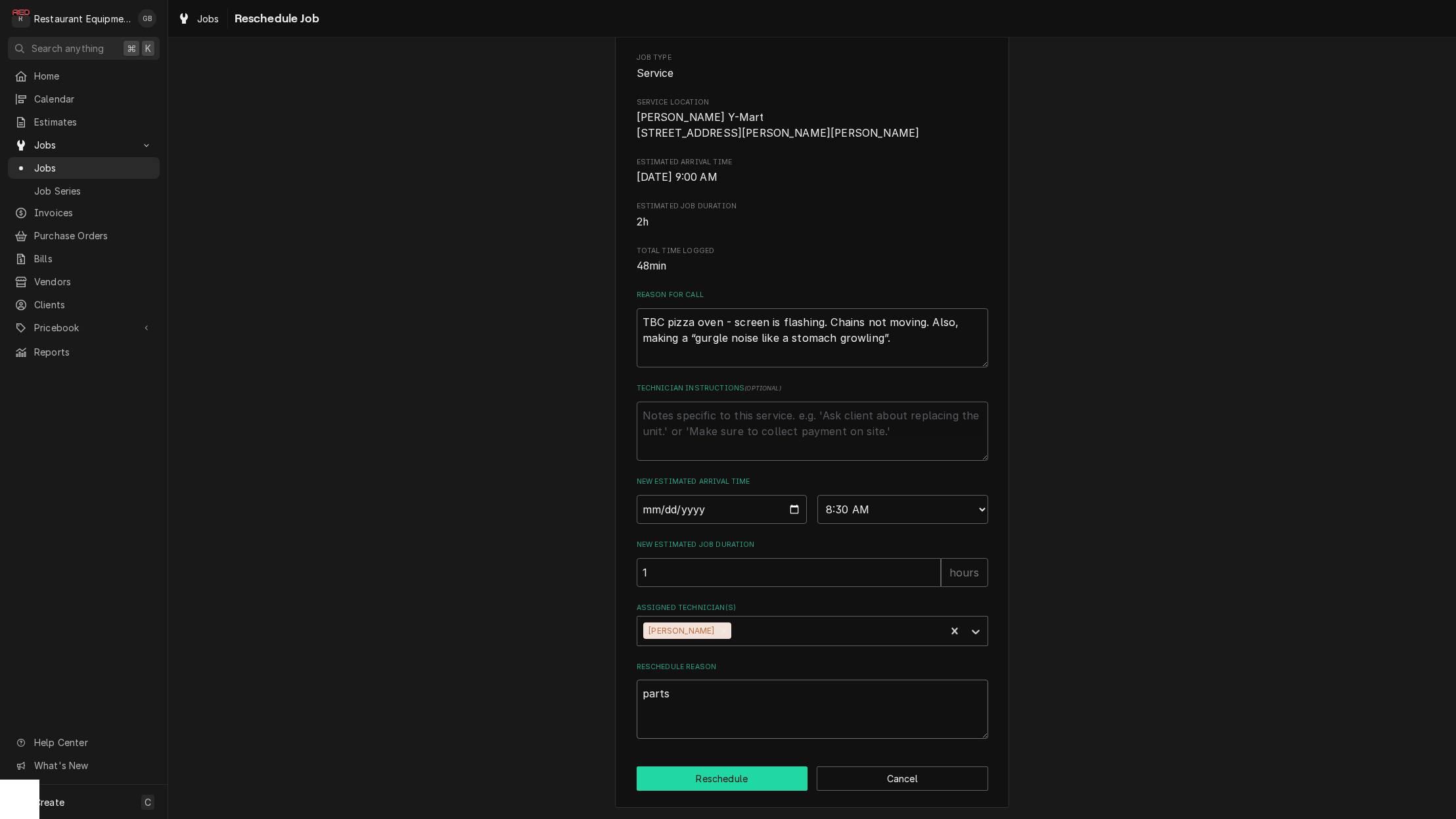
type textarea "parts"
click at [743, 784] on button "Reschedule" at bounding box center [723, 779] width 171 height 24
type textarea "x"
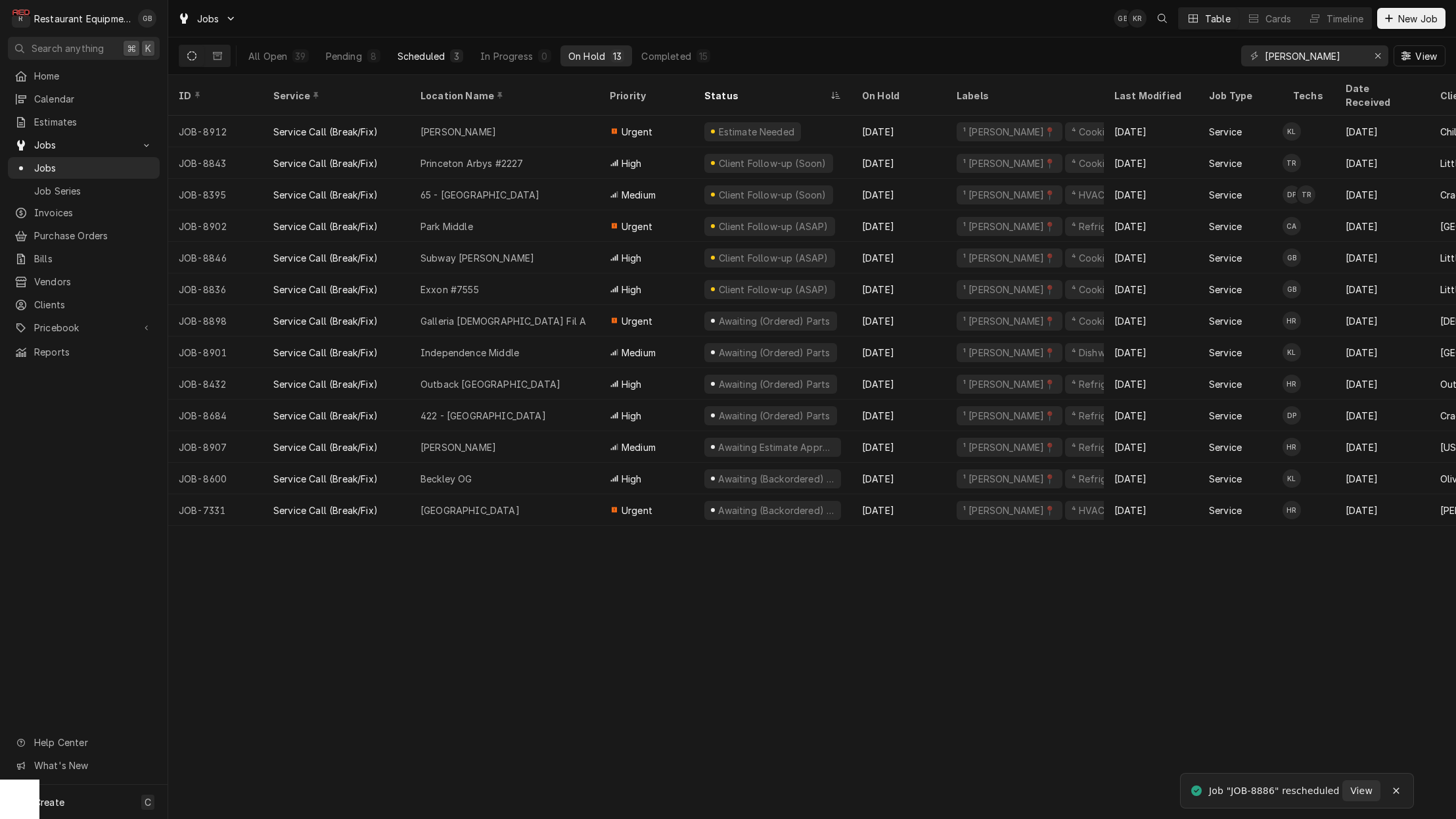
click at [400, 61] on div "Scheduled" at bounding box center [421, 56] width 48 height 14
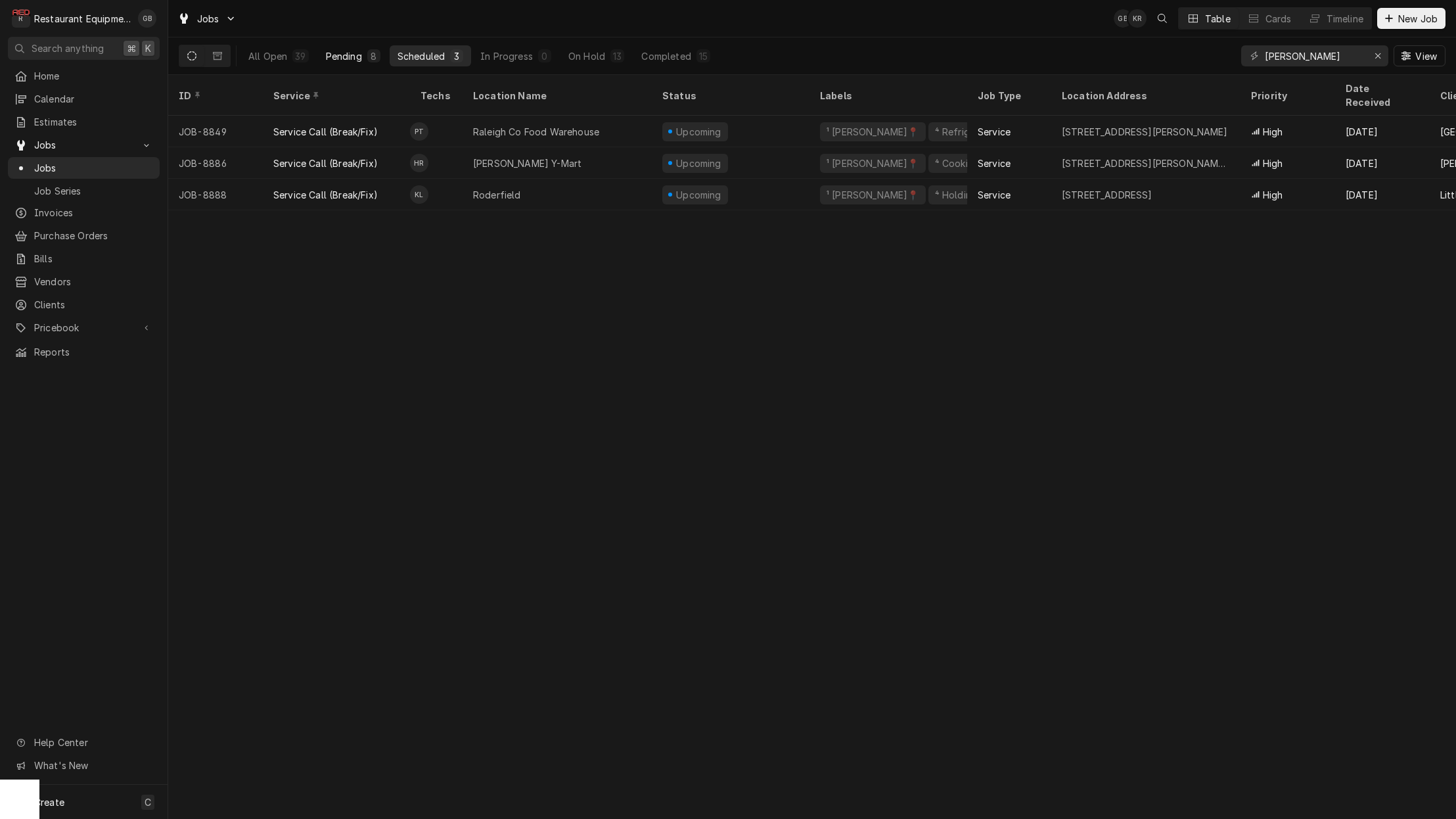
click at [347, 55] on div "Pending" at bounding box center [344, 56] width 36 height 14
